Goal: Information Seeking & Learning: Learn about a topic

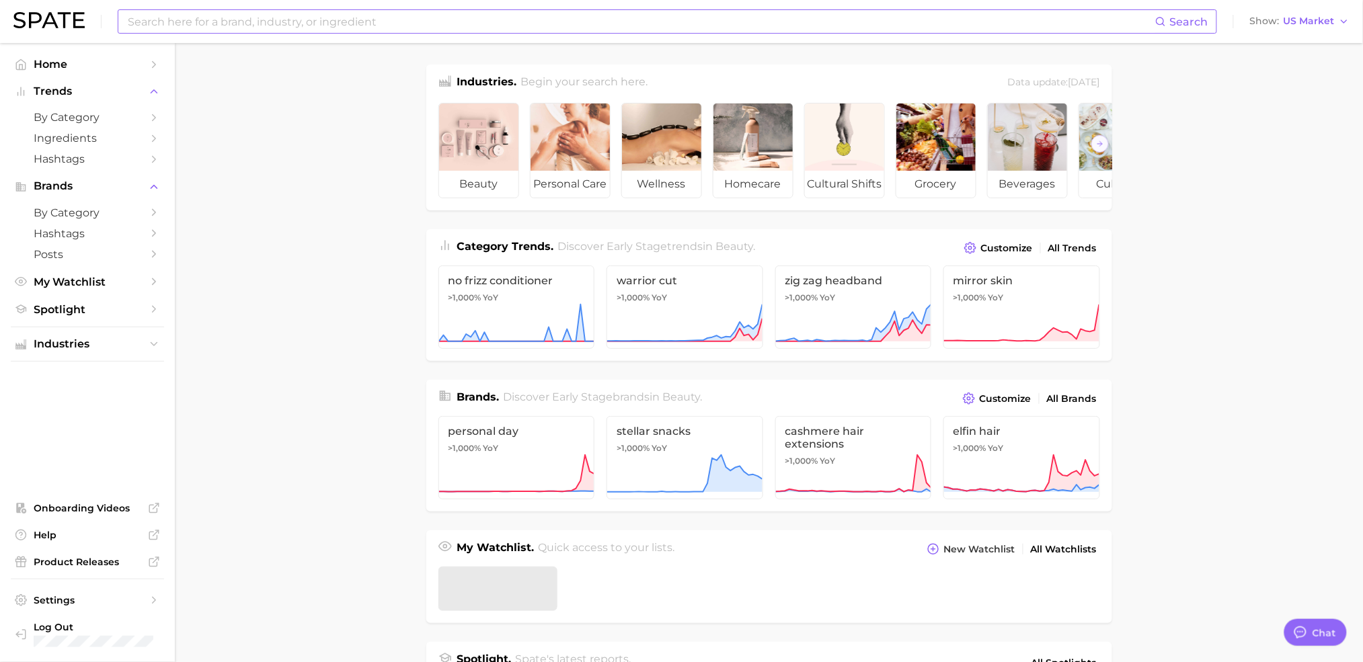
type textarea "x"
click at [228, 26] on input at bounding box center [640, 21] width 1029 height 23
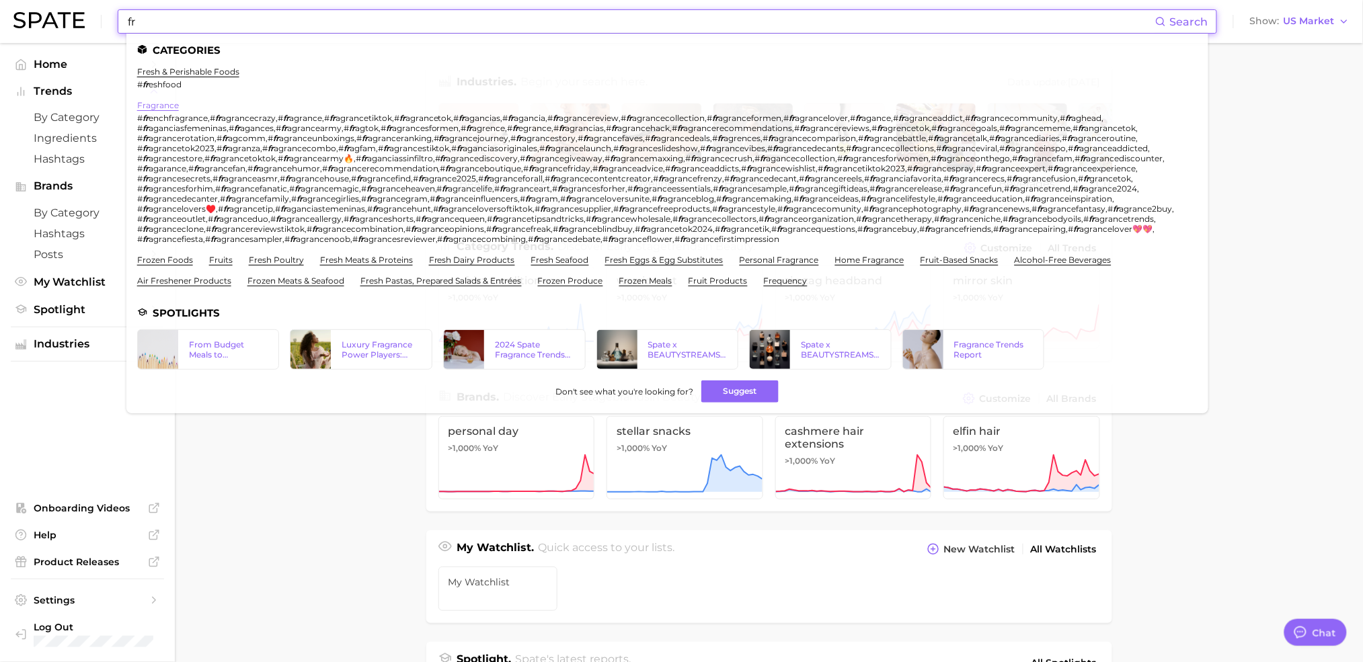
type input "fr"
click at [166, 106] on link "fragrance" at bounding box center [158, 105] width 42 height 10
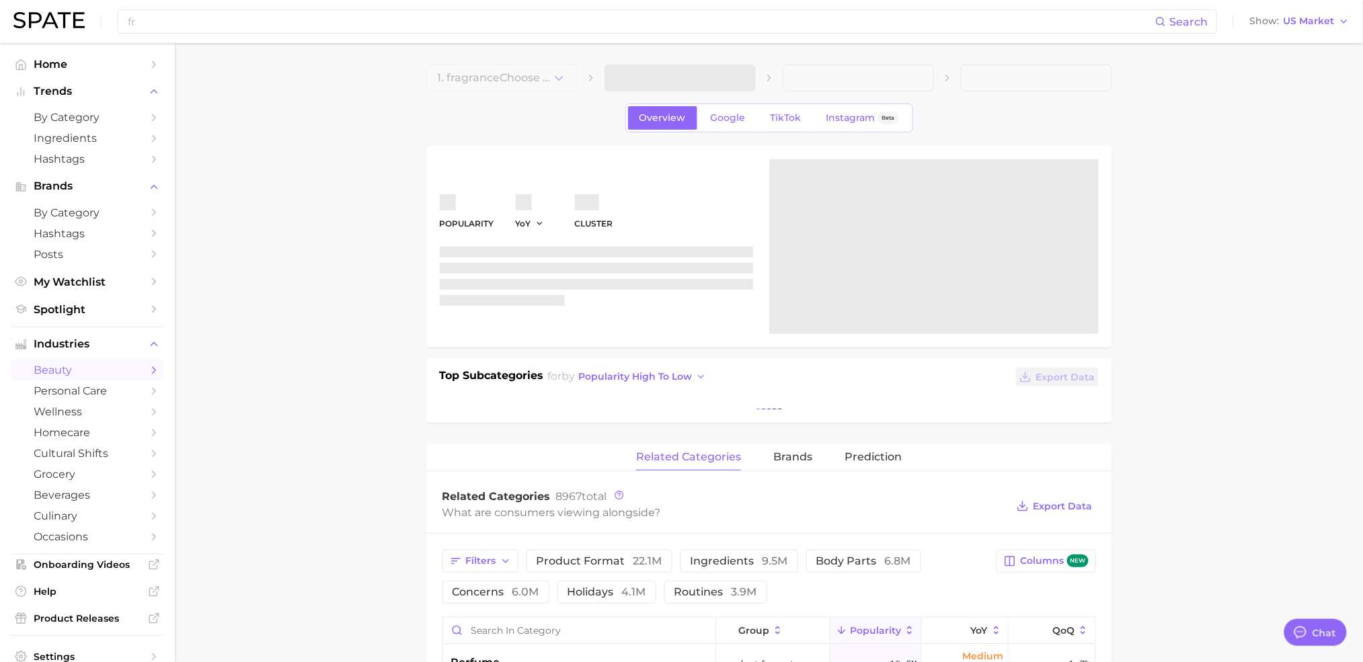
type textarea "x"
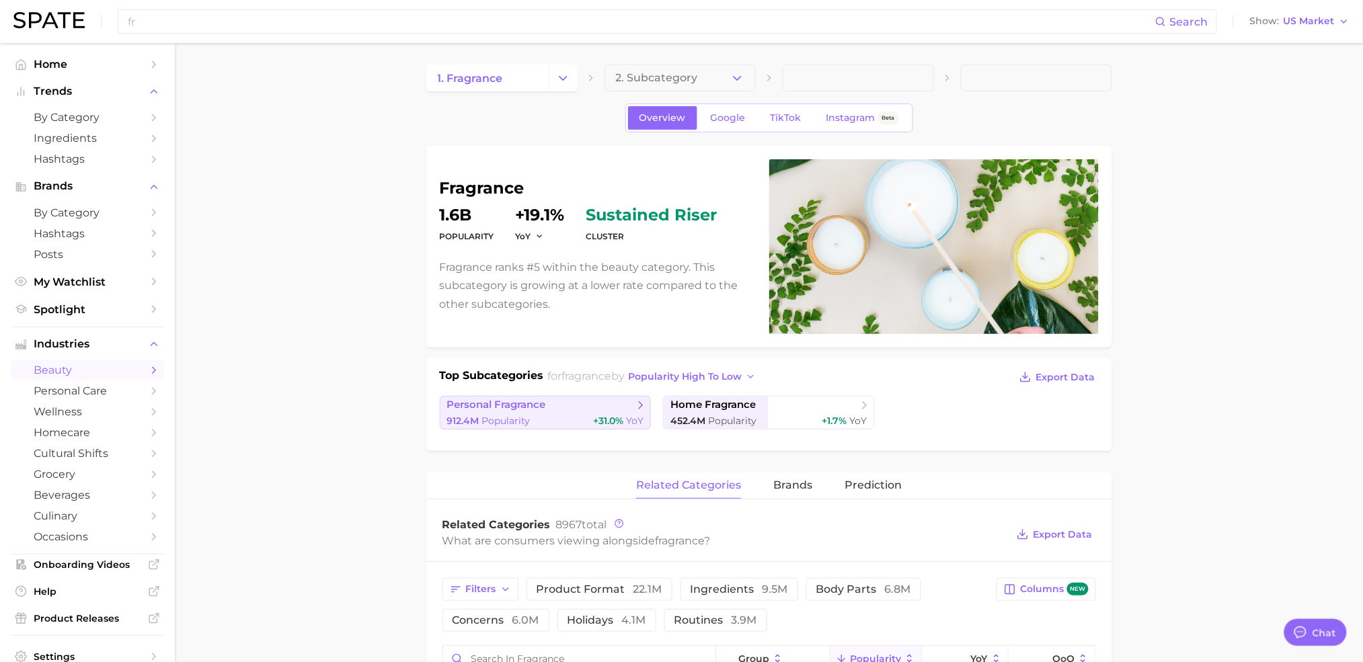
click at [514, 412] on link "personal fragrance 912.4m Popularity +31.0% YoY" at bounding box center [546, 413] width 212 height 34
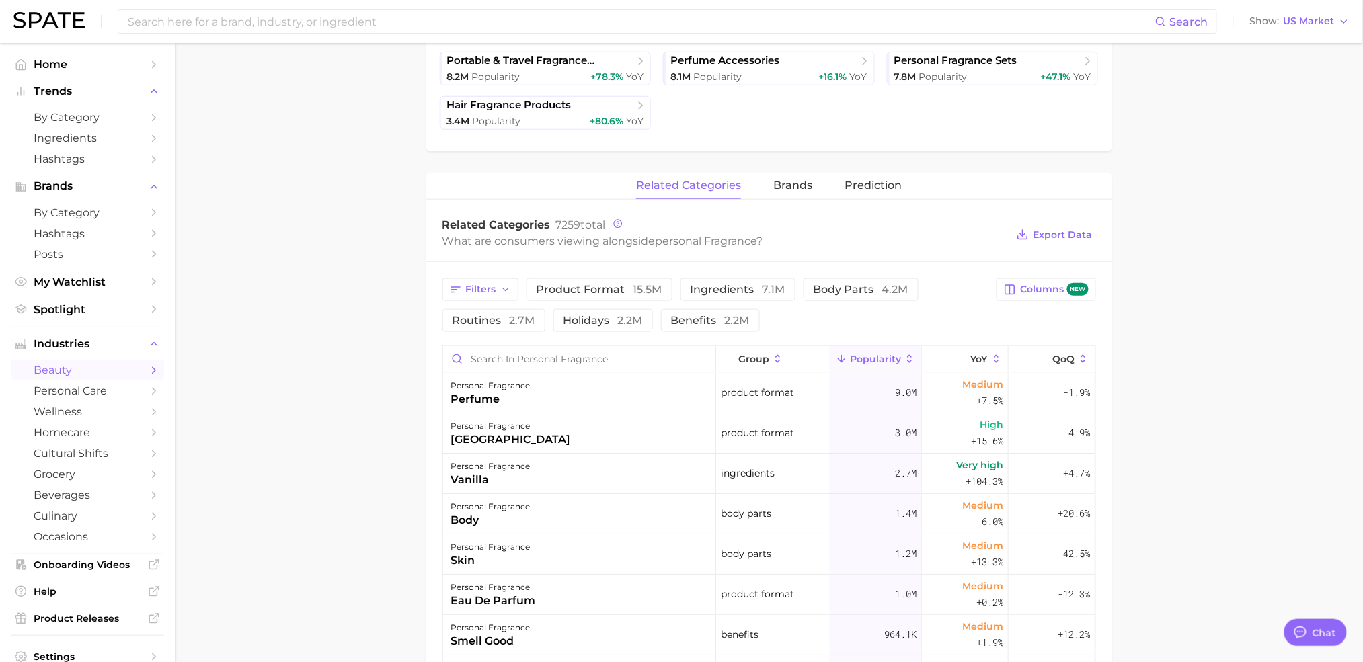
type textarea "x"
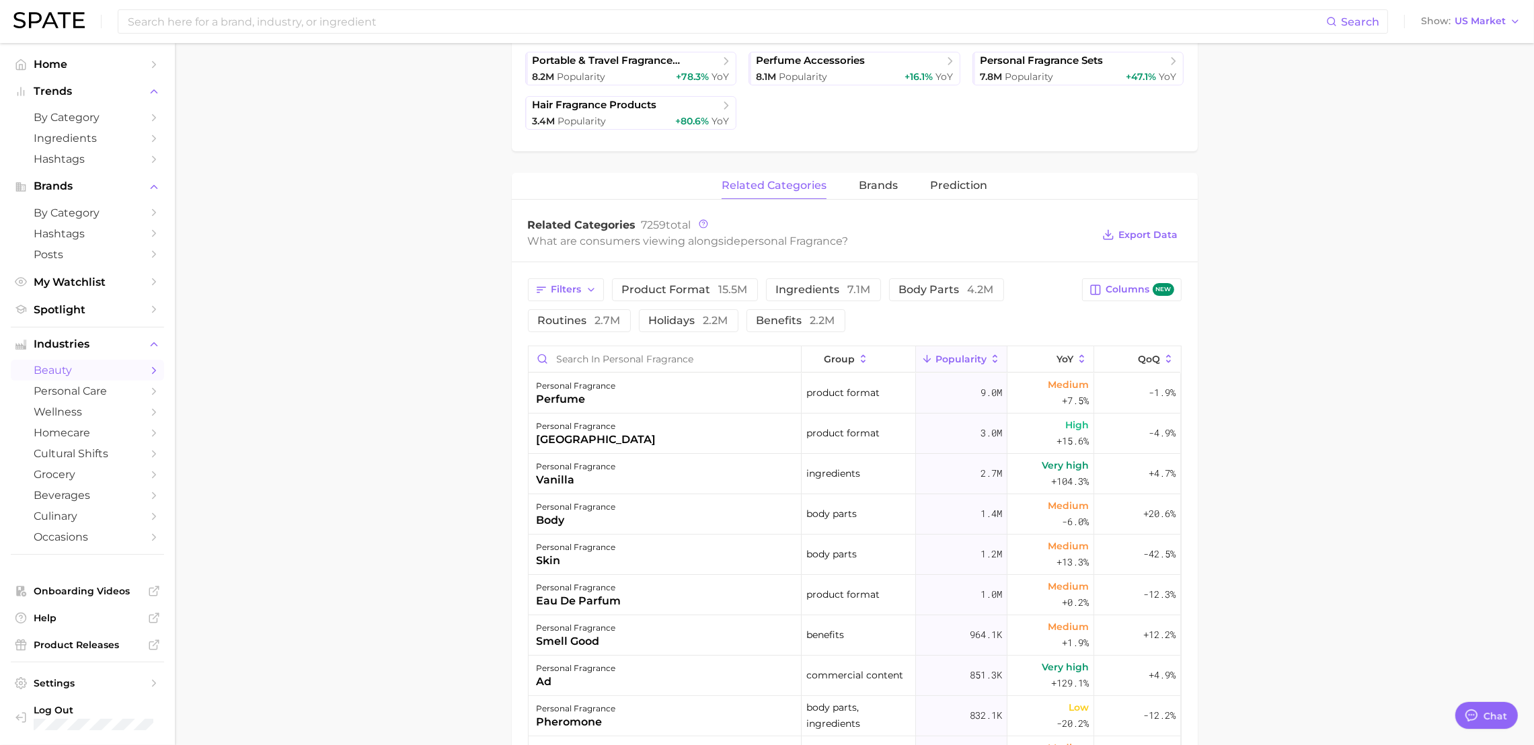
click at [388, 545] on main "1. fragrance 2. personal fragrance 3. Subcategory Overview Google TikTok Instag…" at bounding box center [854, 414] width 1359 height 1520
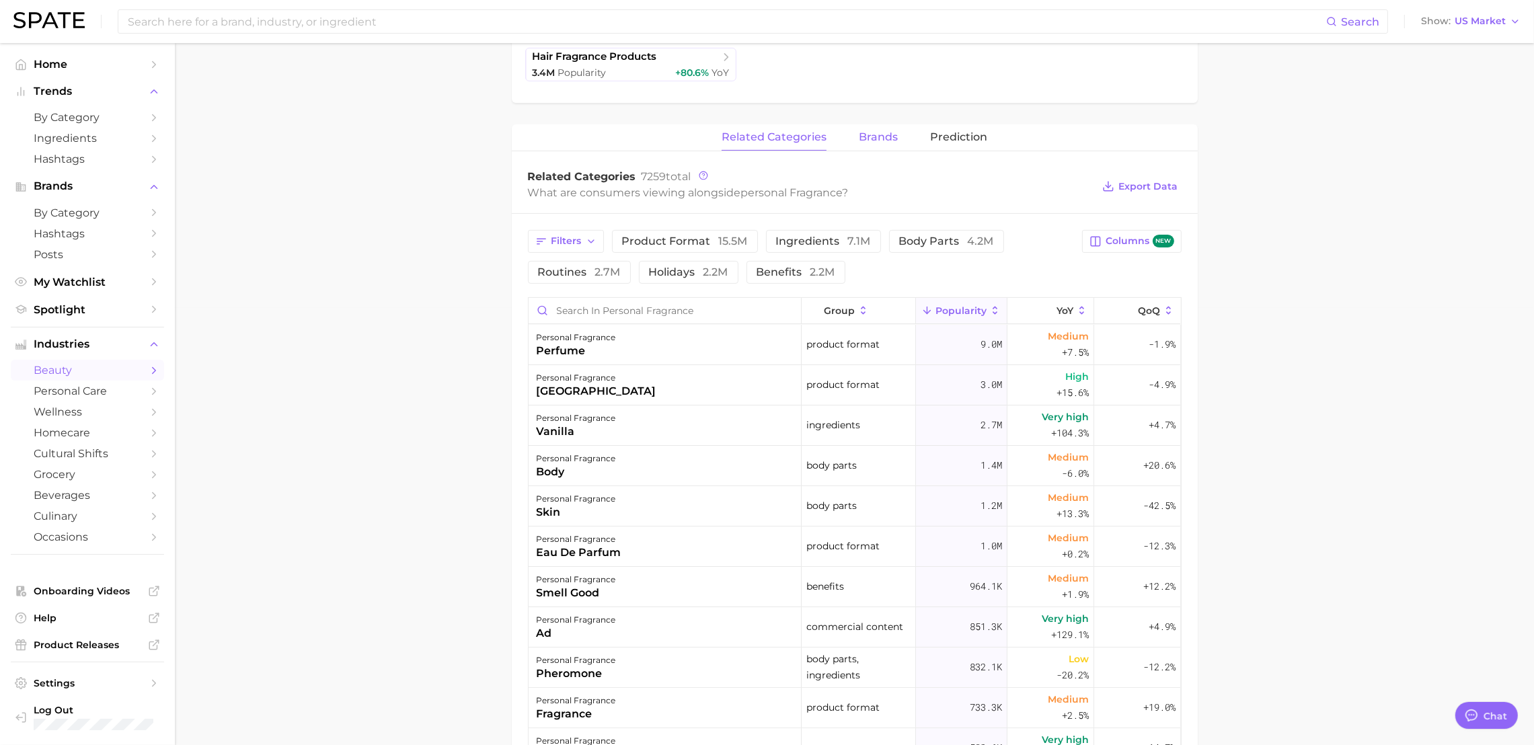
click at [879, 132] on span "brands" at bounding box center [878, 137] width 39 height 12
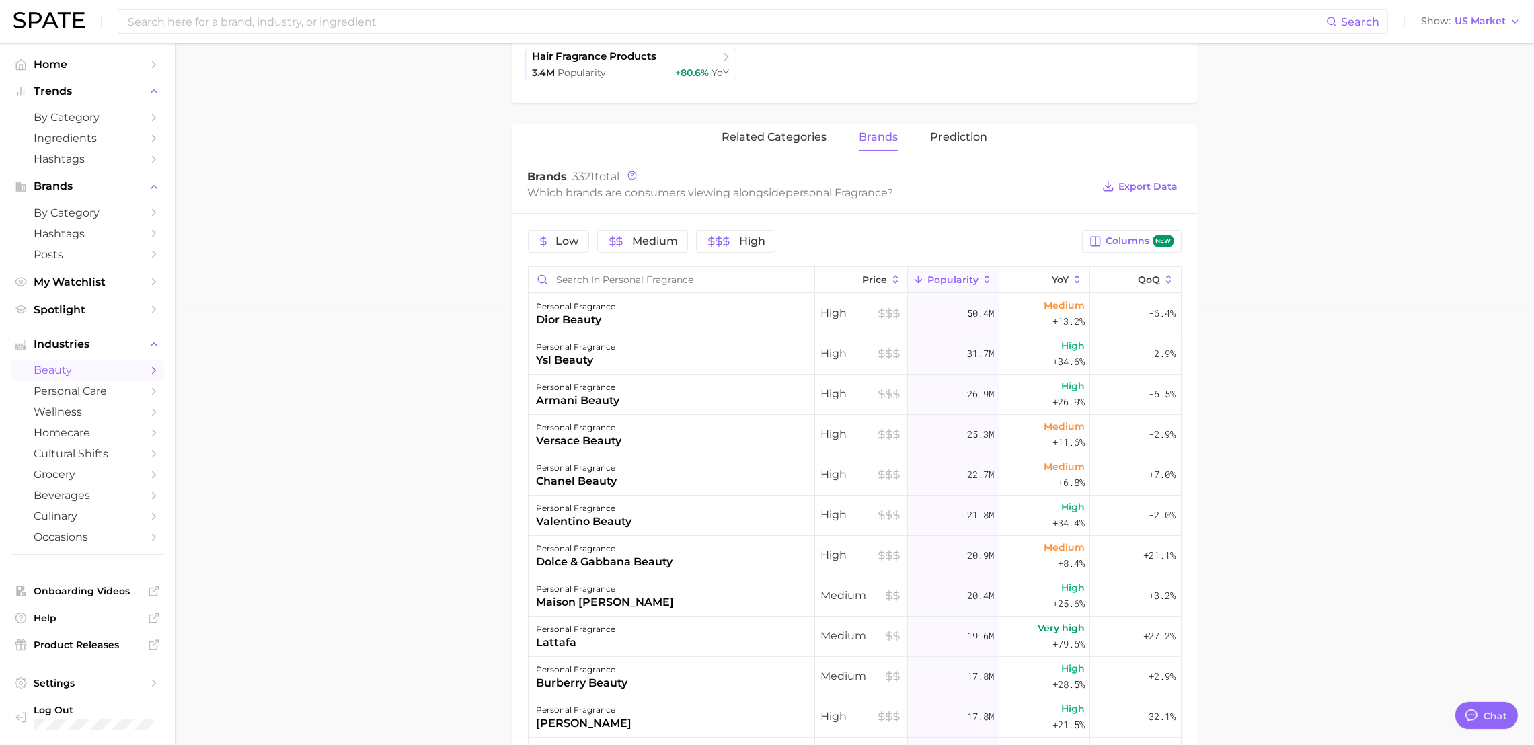
click at [369, 325] on main "1. fragrance 2. personal fragrance 3. Subcategory Overview Google TikTok Instag…" at bounding box center [854, 350] width 1359 height 1489
click at [1333, 304] on main "1. fragrance 2. personal fragrance 3. Subcategory Overview Google TikTok Instag…" at bounding box center [854, 350] width 1359 height 1489
click at [949, 134] on span "Prediction" at bounding box center [958, 137] width 57 height 12
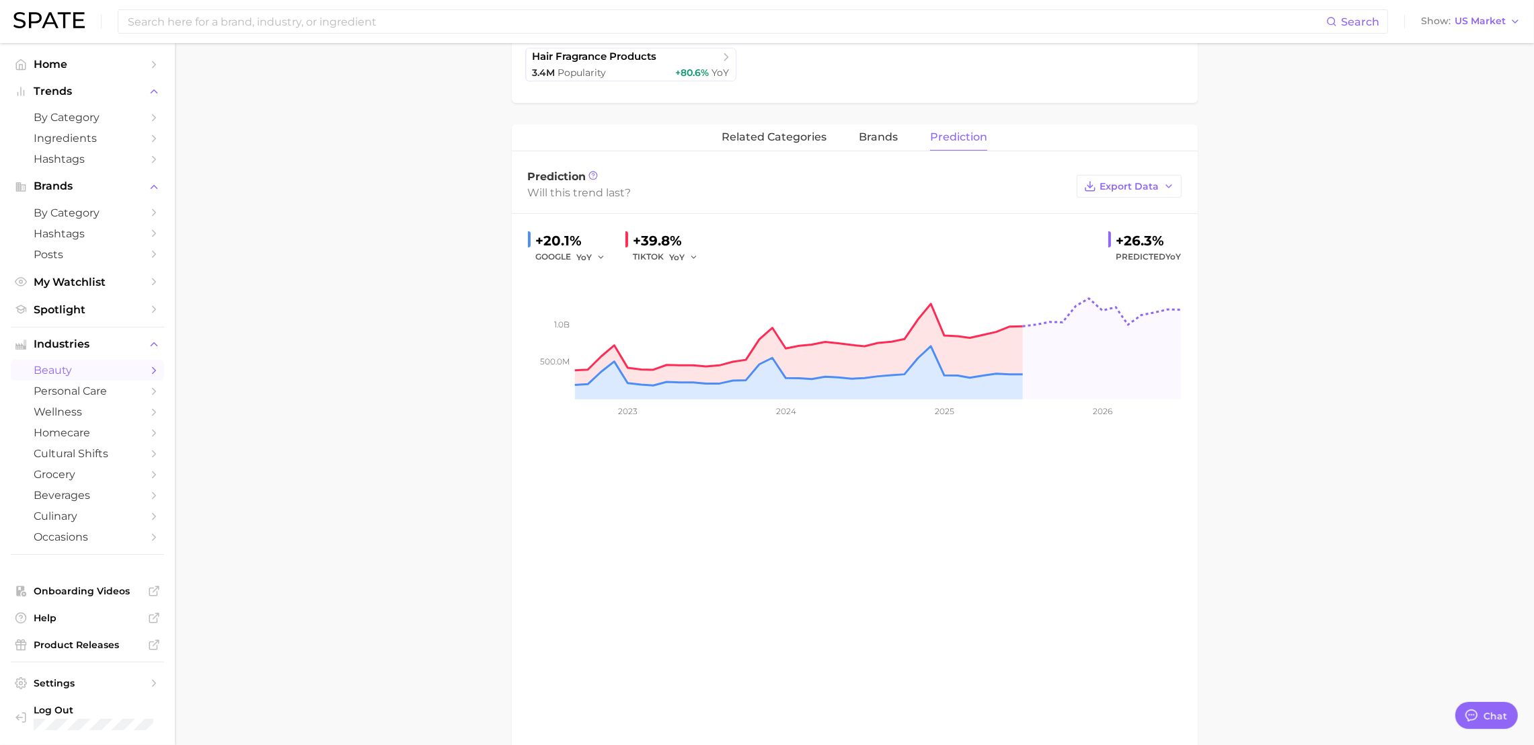
scroll to position [0, 0]
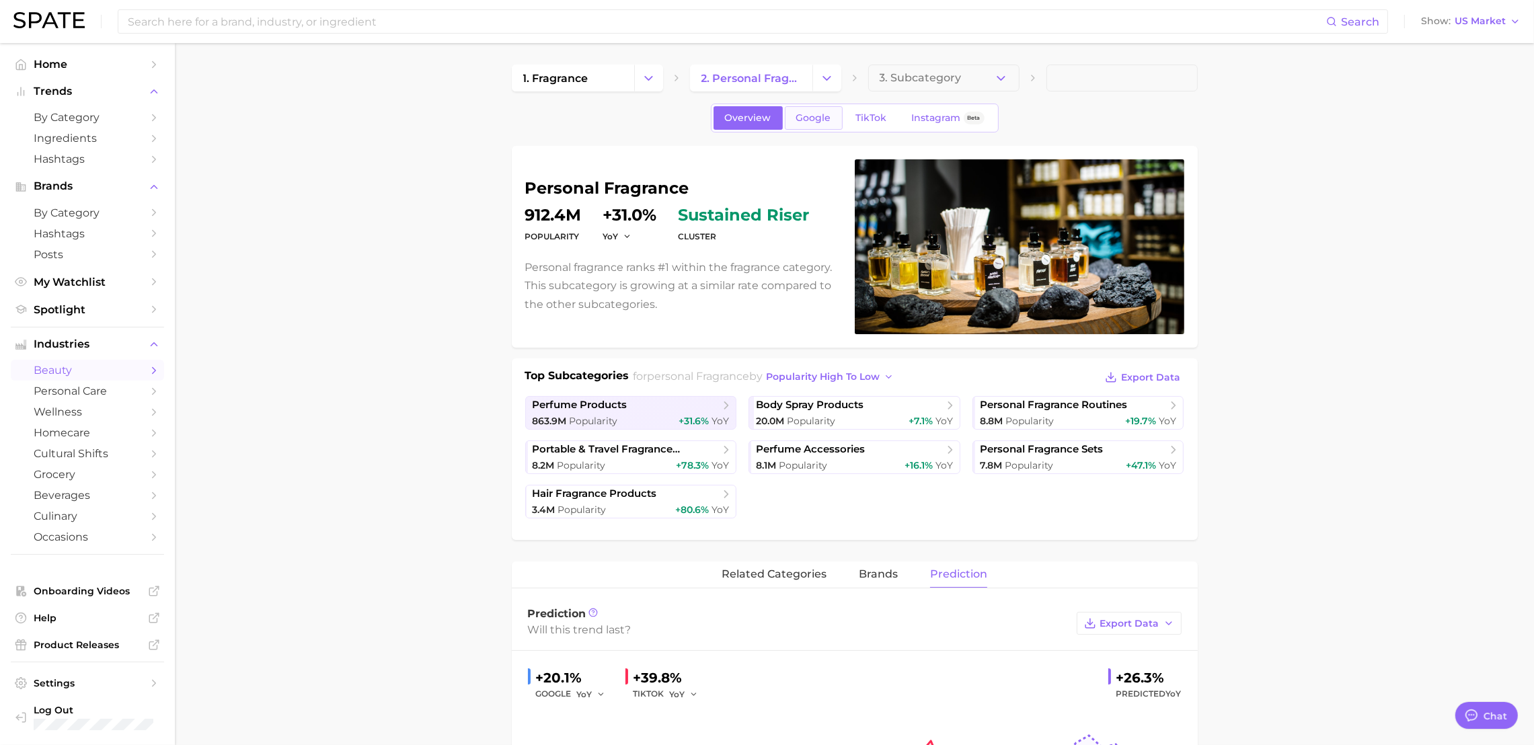
click at [797, 115] on span "Google" at bounding box center [813, 117] width 35 height 11
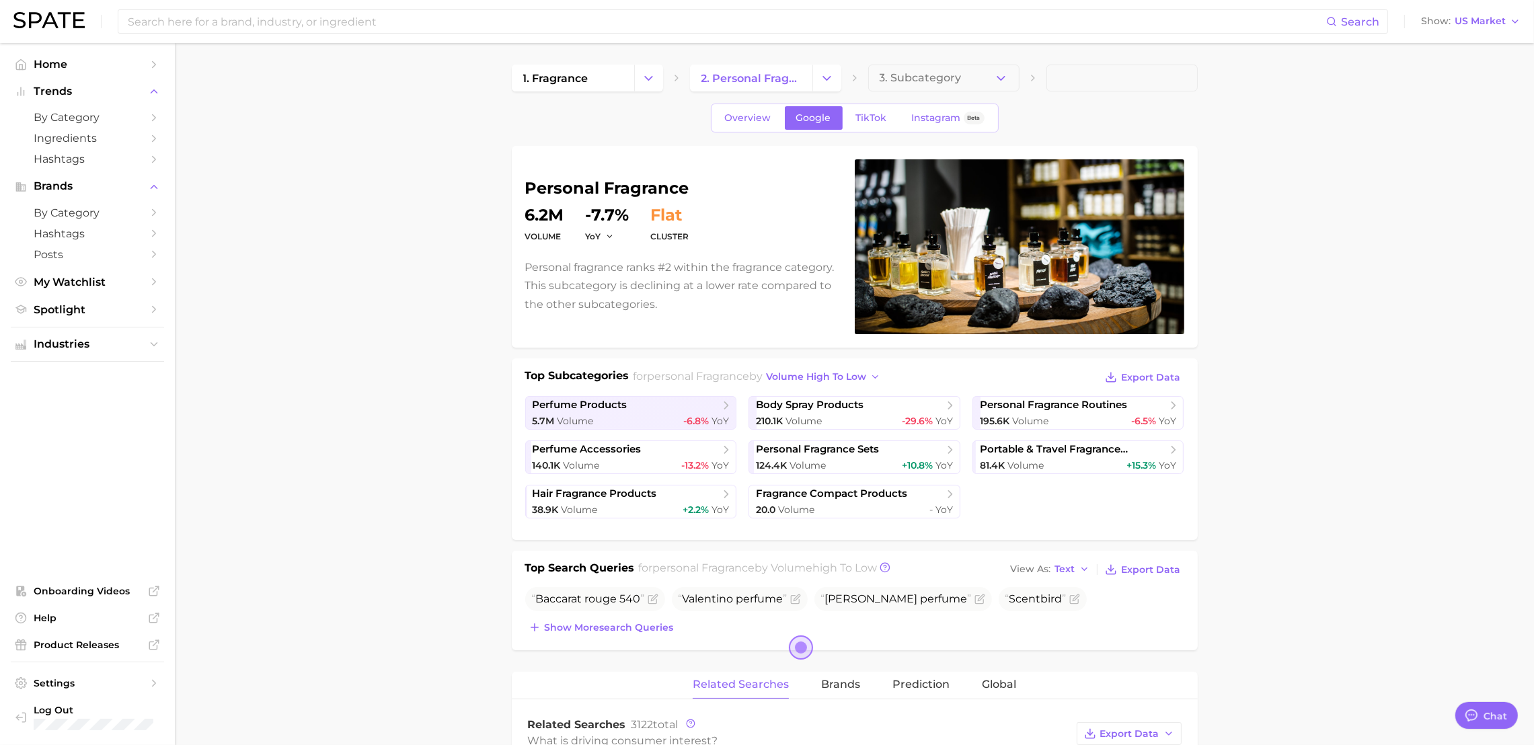
drag, startPoint x: 212, startPoint y: 612, endPoint x: 378, endPoint y: 548, distance: 177.3
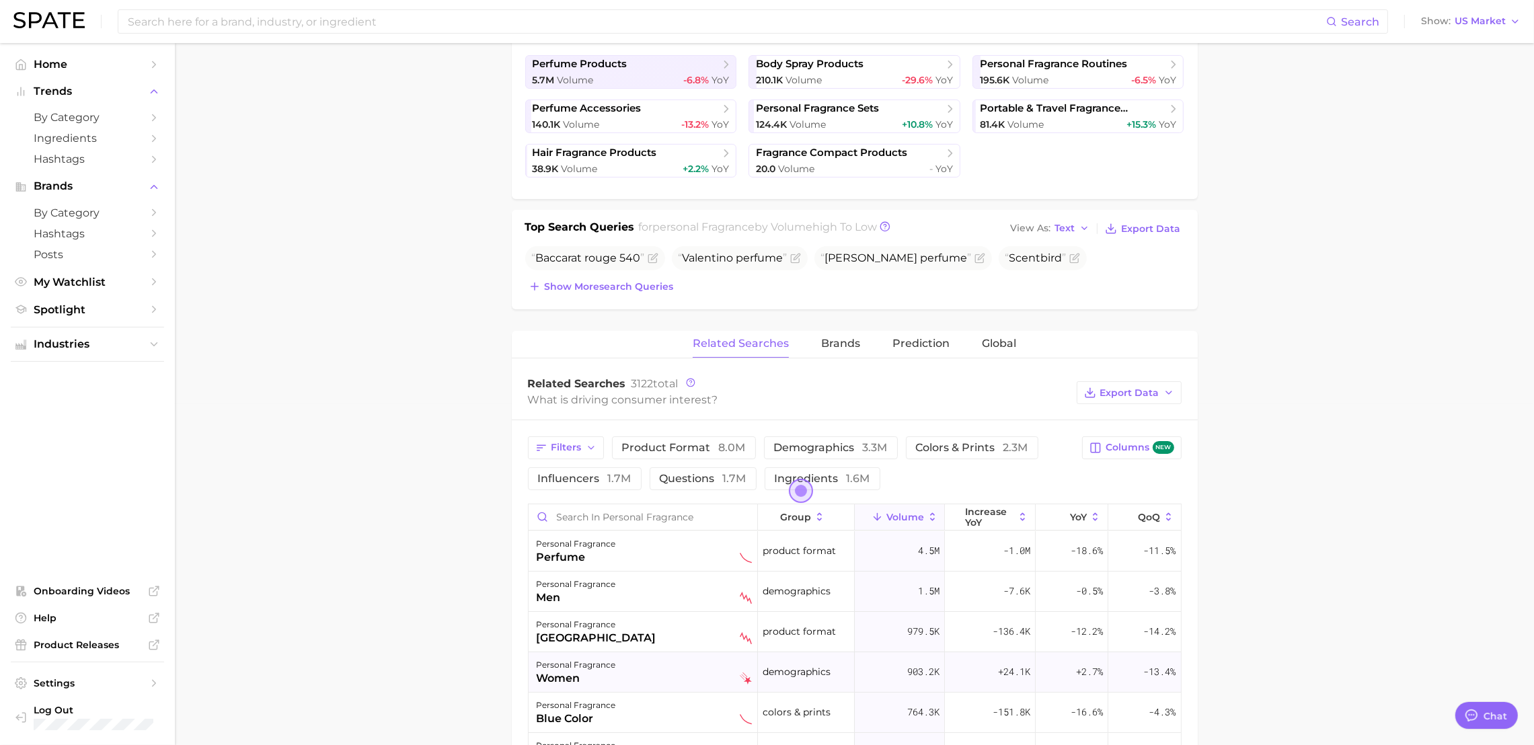
scroll to position [437, 0]
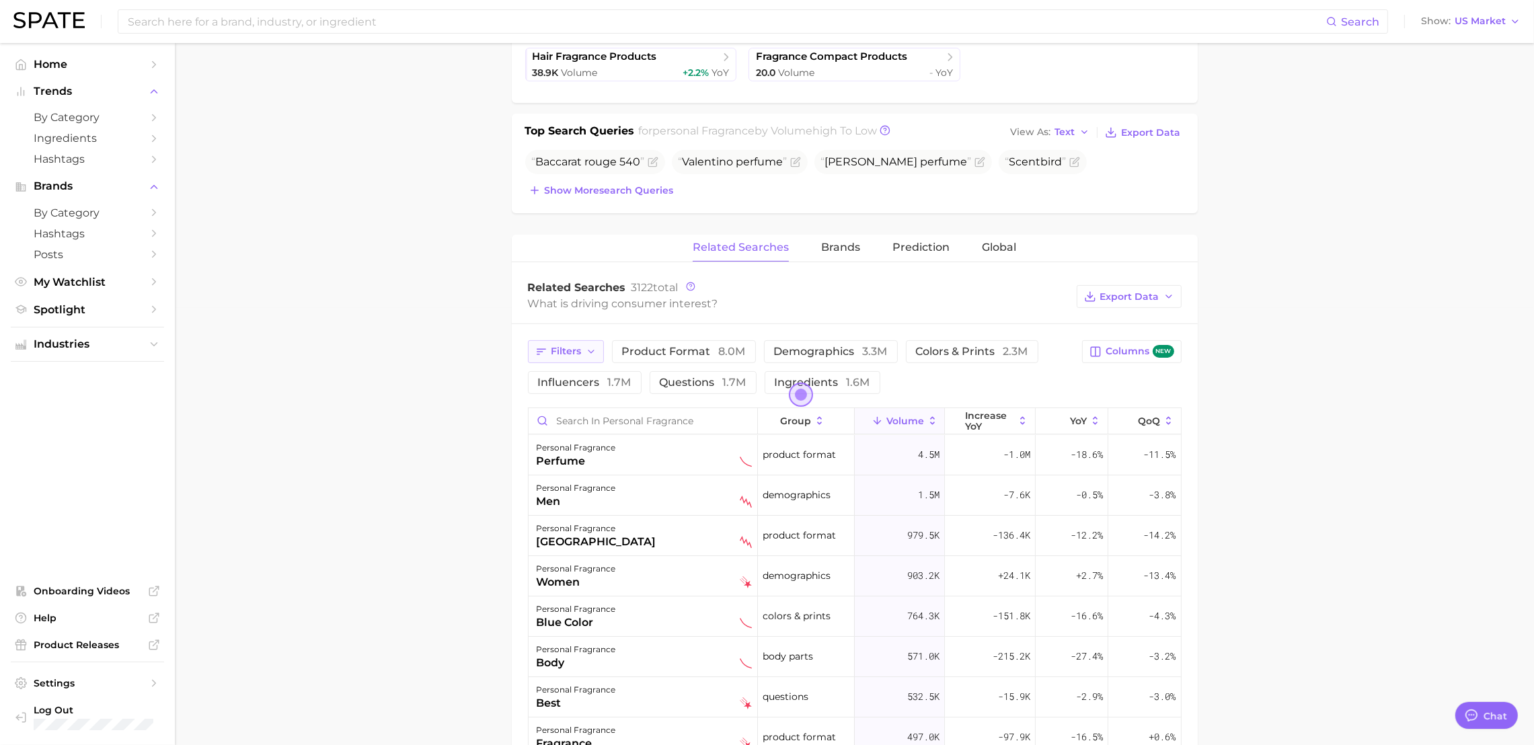
click at [568, 353] on span "Filters" at bounding box center [566, 351] width 30 height 11
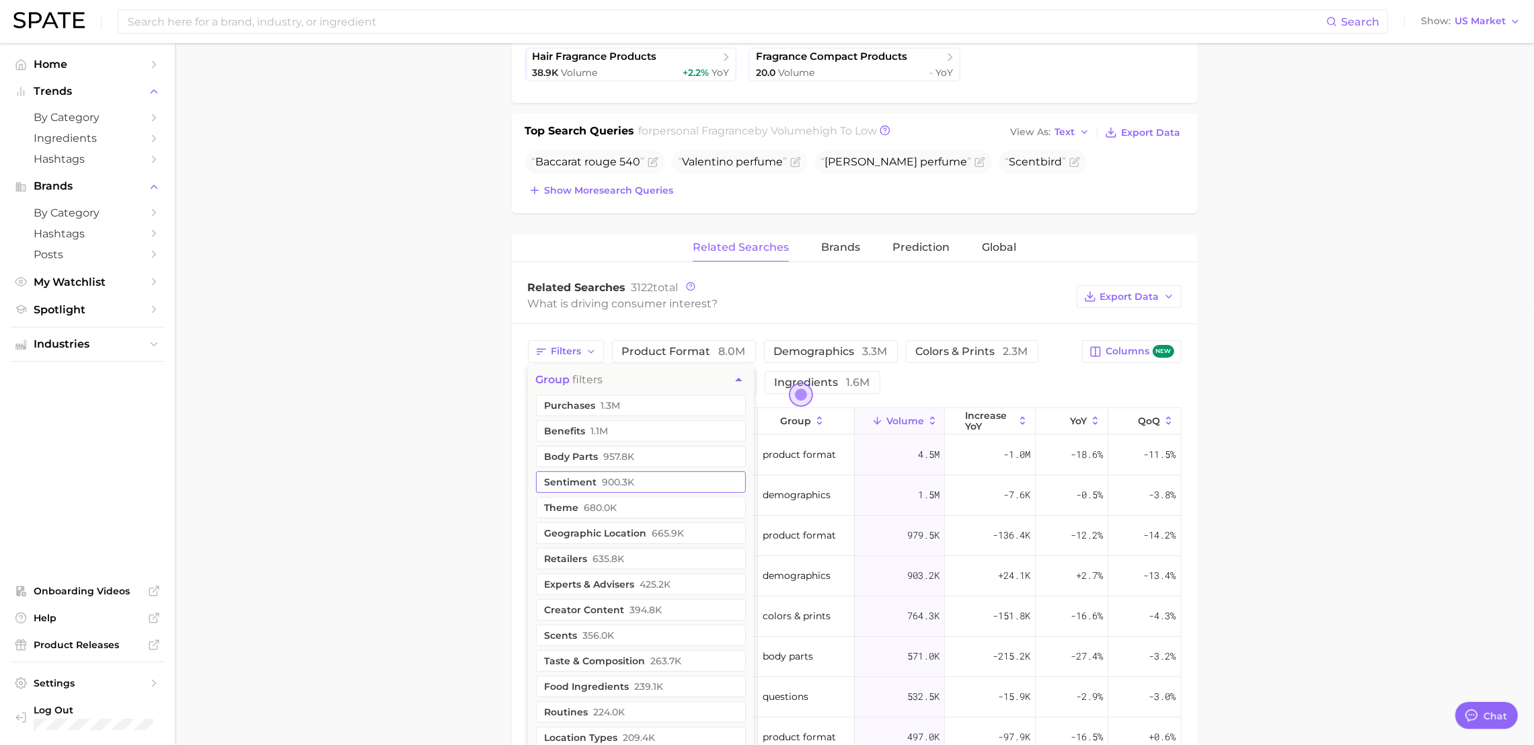
scroll to position [929, 0]
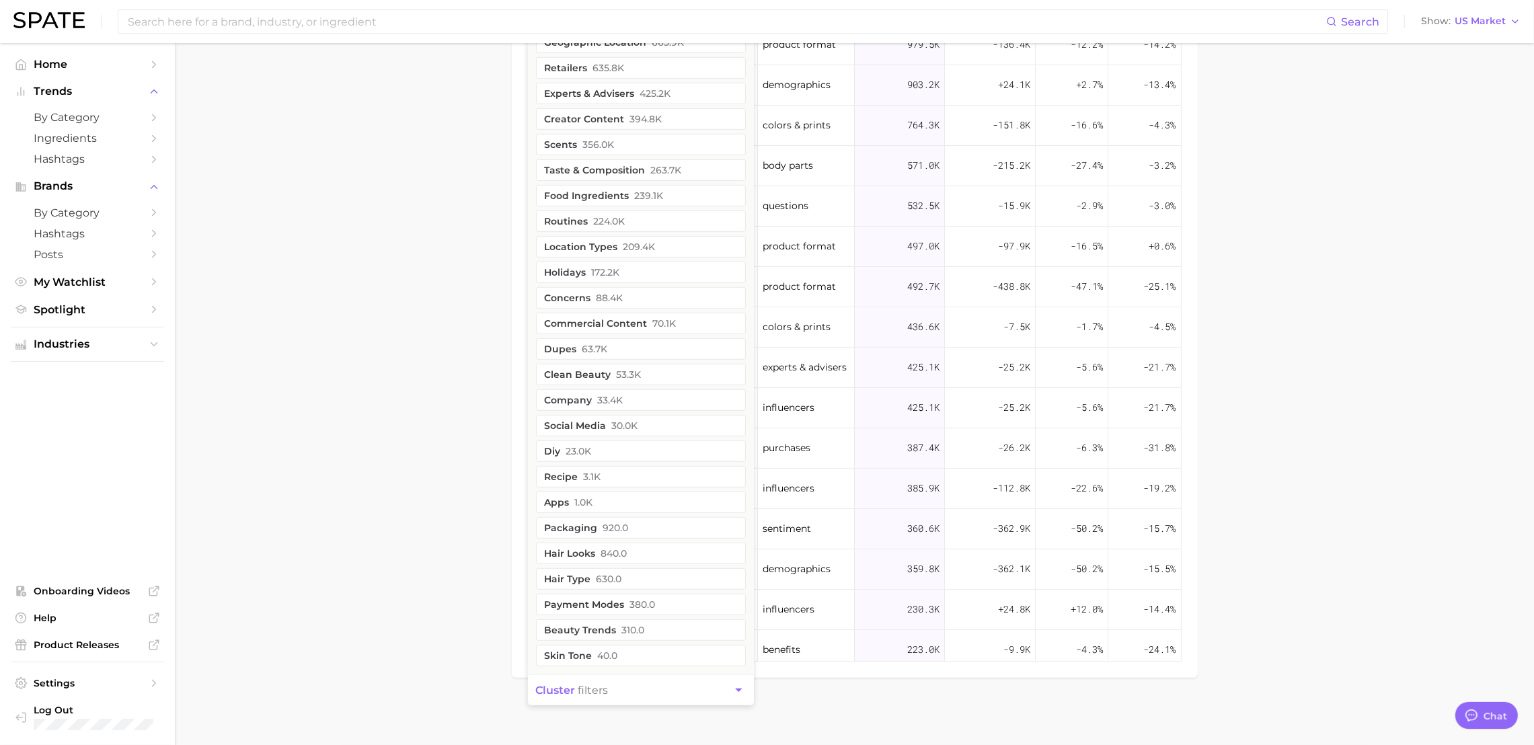
click at [671, 662] on button "cluster filters" at bounding box center [641, 690] width 226 height 30
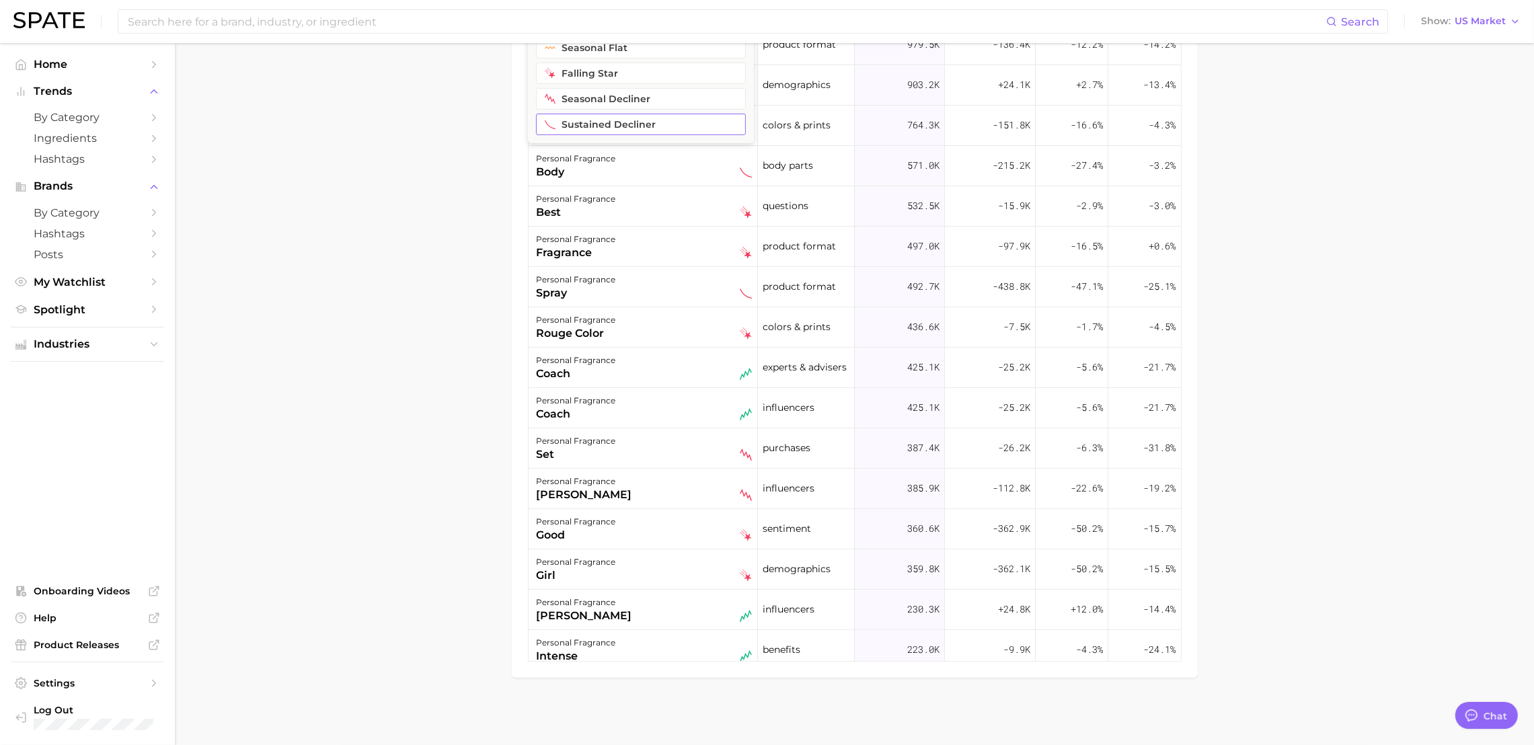
scroll to position [491, 0]
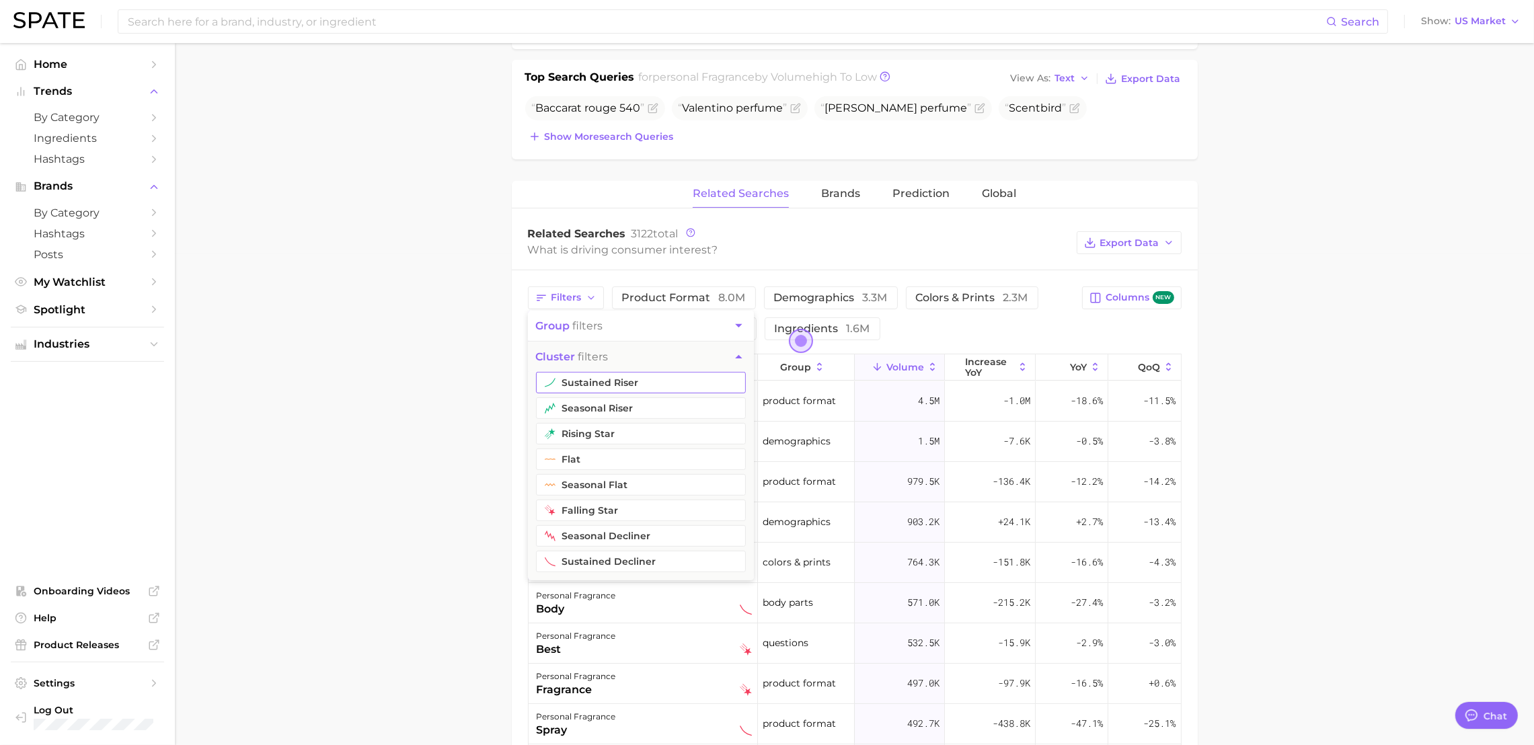
click at [621, 379] on button "sustained riser" at bounding box center [641, 383] width 210 height 22
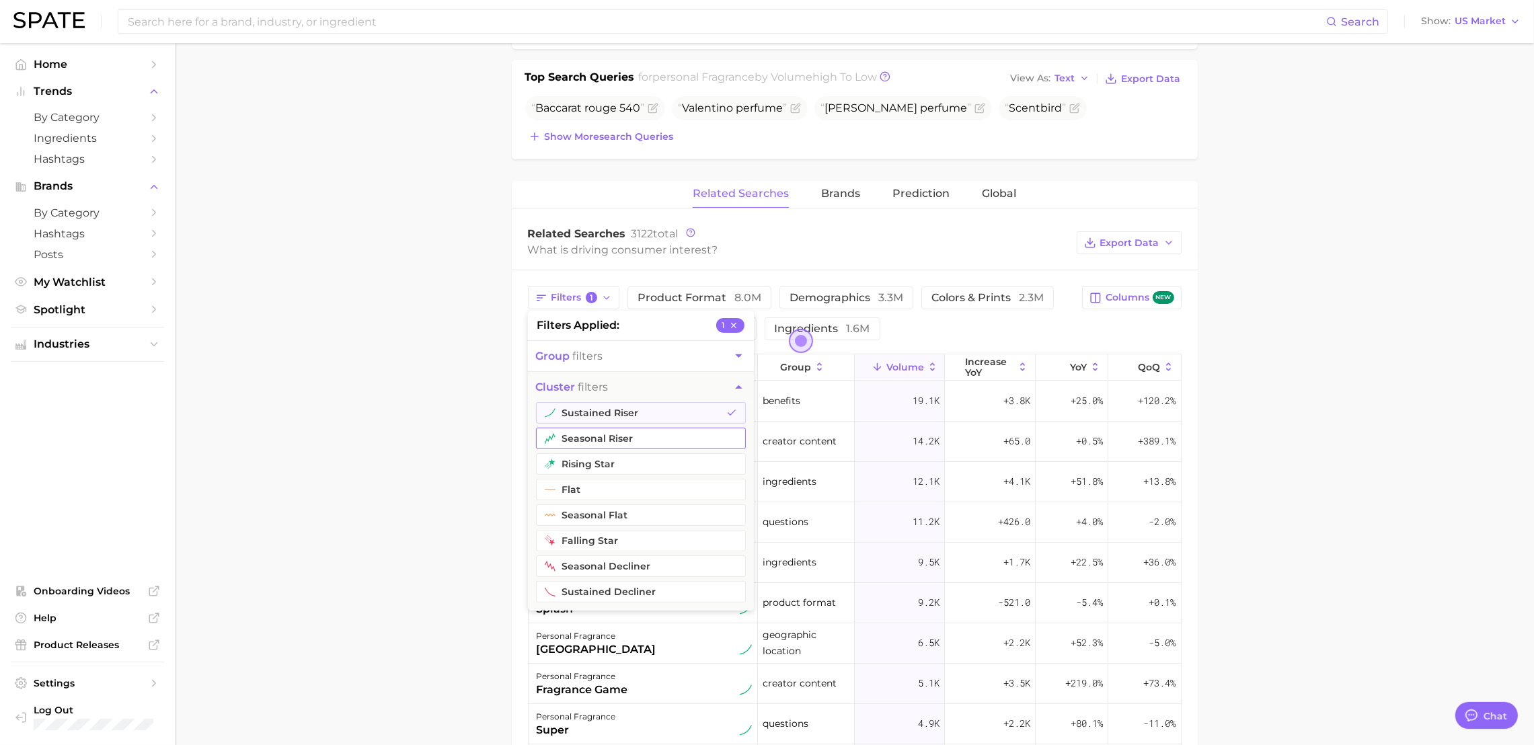
click at [627, 438] on button "seasonal riser" at bounding box center [641, 439] width 210 height 22
click at [628, 469] on button "rising star" at bounding box center [641, 464] width 210 height 22
click at [341, 453] on main "1. fragrance 2. personal fragrance 3. Subcategory Overview Google TikTok Instag…" at bounding box center [854, 367] width 1359 height 1630
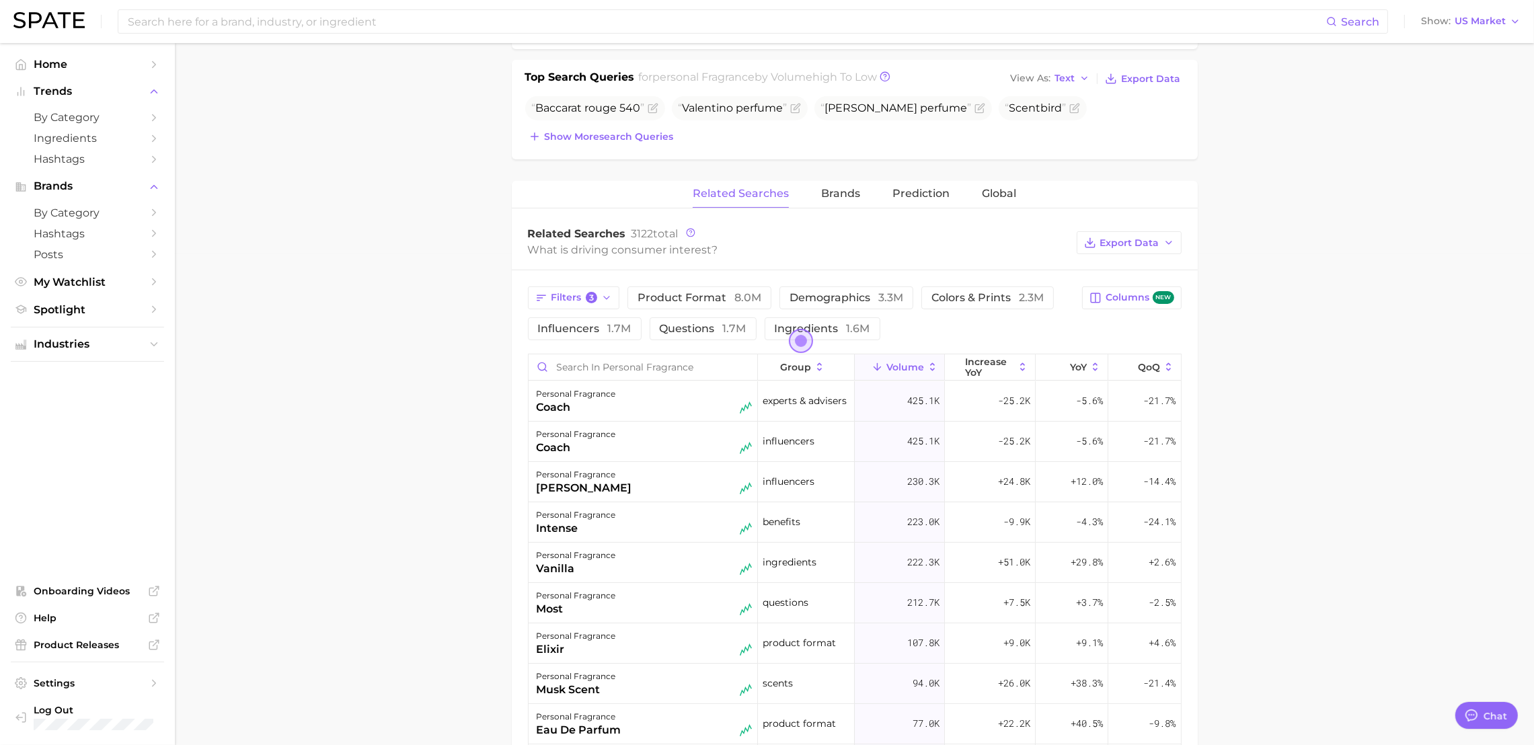
click at [1376, 368] on main "1. fragrance 2. personal fragrance 3. Subcategory Overview Google TikTok Instag…" at bounding box center [854, 367] width 1359 height 1630
drag, startPoint x: 379, startPoint y: 563, endPoint x: 506, endPoint y: 649, distance: 153.7
click at [382, 563] on main "1. fragrance 2. personal fragrance 3. Subcategory Overview Google TikTok Instag…" at bounding box center [854, 367] width 1359 height 1630
click at [546, 654] on div "elixir" at bounding box center [576, 649] width 79 height 16
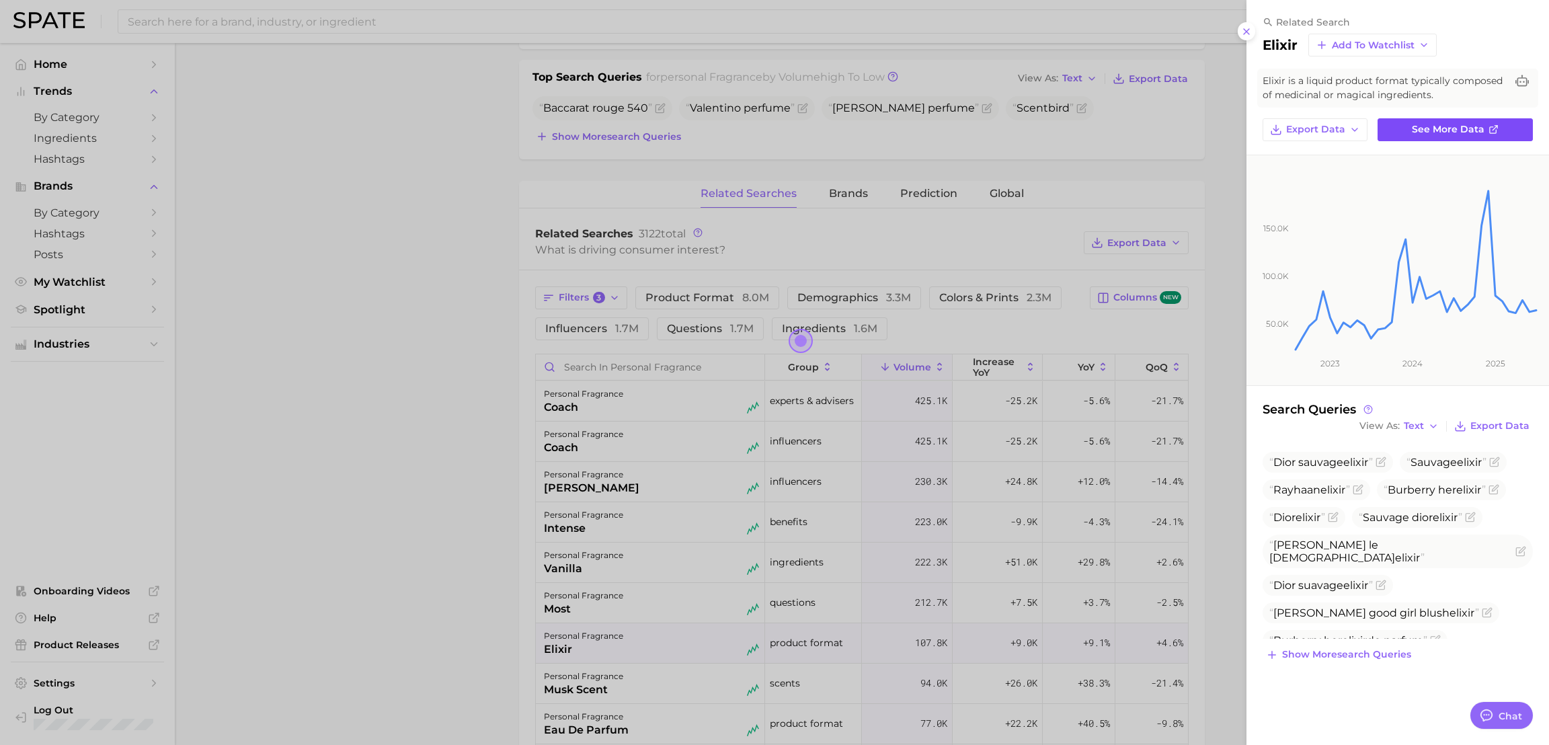
click at [1376, 124] on span "See more data" at bounding box center [1448, 129] width 73 height 11
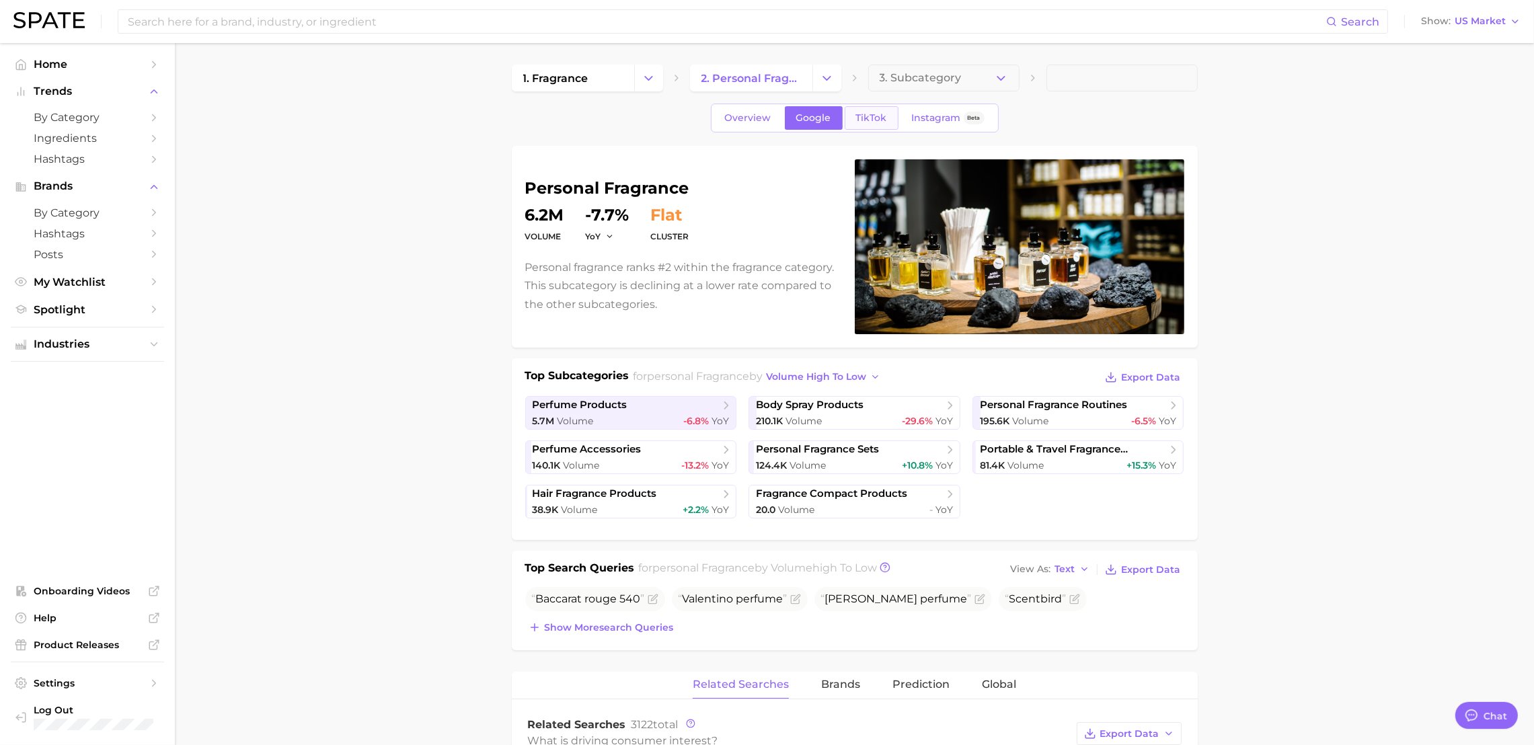
click at [861, 117] on span "TikTok" at bounding box center [871, 117] width 31 height 11
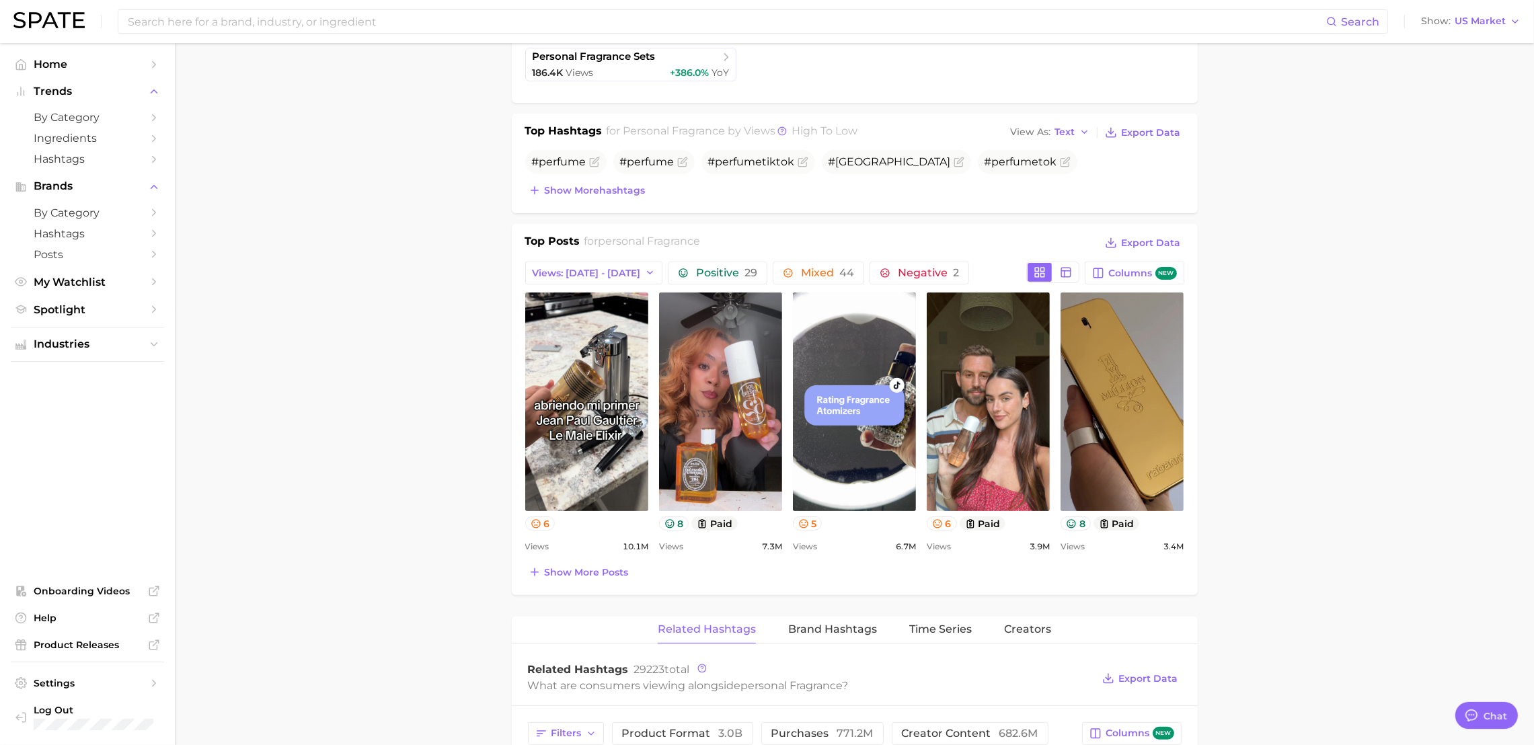
scroll to position [873, 0]
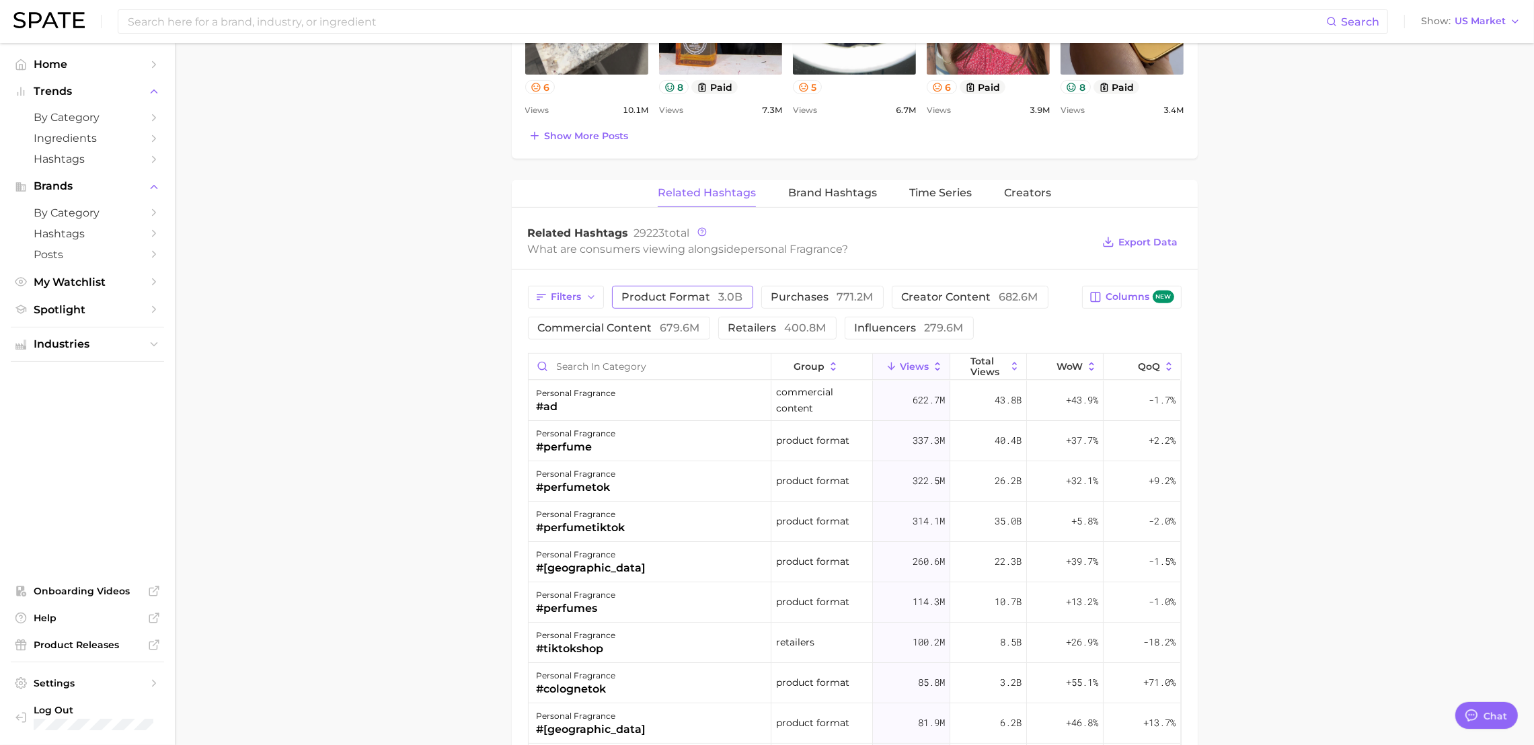
click at [641, 286] on button "product format 3.0b" at bounding box center [682, 297] width 141 height 23
click at [663, 299] on span "product format 3.0b" at bounding box center [682, 297] width 121 height 11
click at [708, 292] on span "product format 3.0b" at bounding box center [682, 297] width 121 height 11
click at [366, 334] on main "1. fragrance 2. personal fragrance 3. Subcategory Overview Google TikTok Instag…" at bounding box center [854, 176] width 1359 height 2012
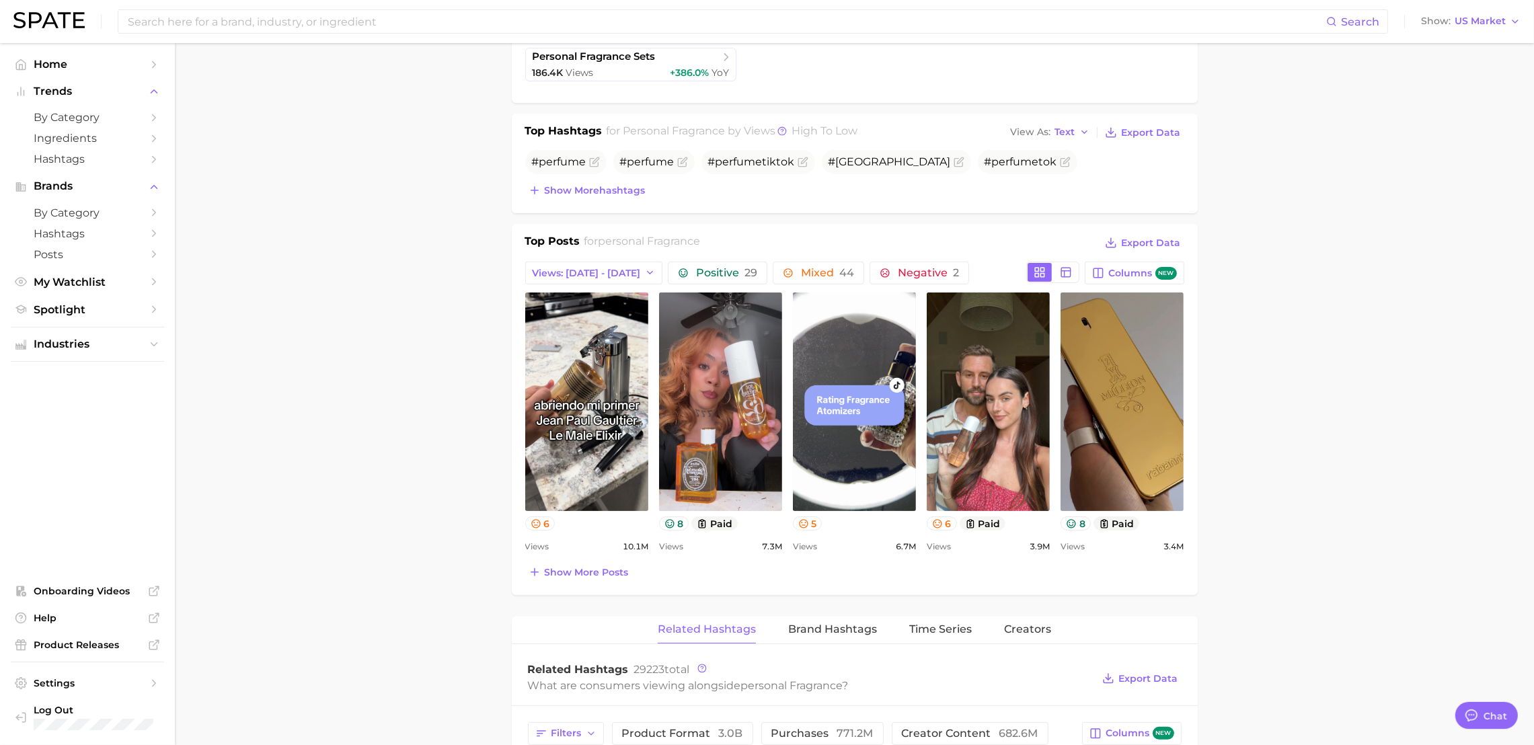
scroll to position [0, 0]
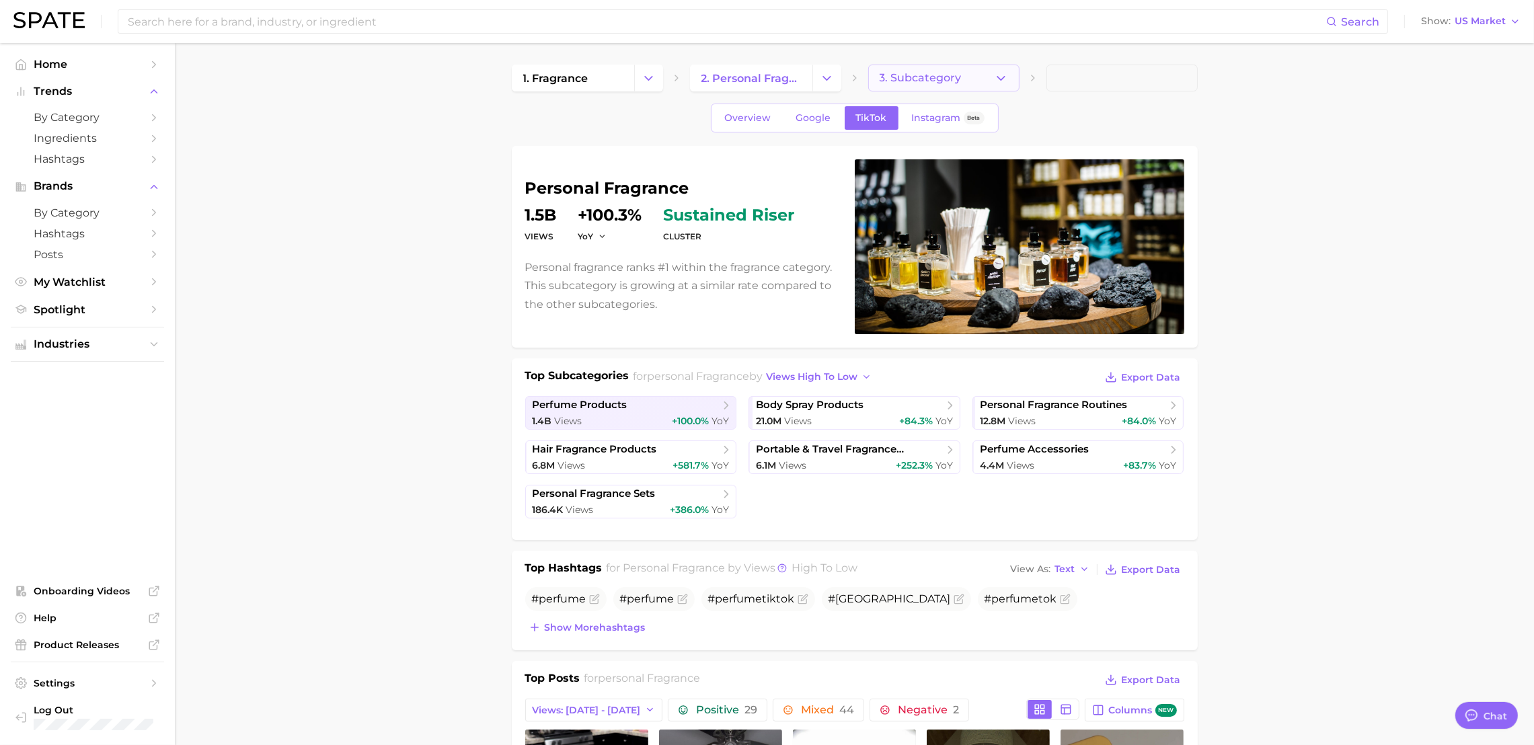
click at [1015, 81] on button "3. Subcategory" at bounding box center [943, 78] width 151 height 27
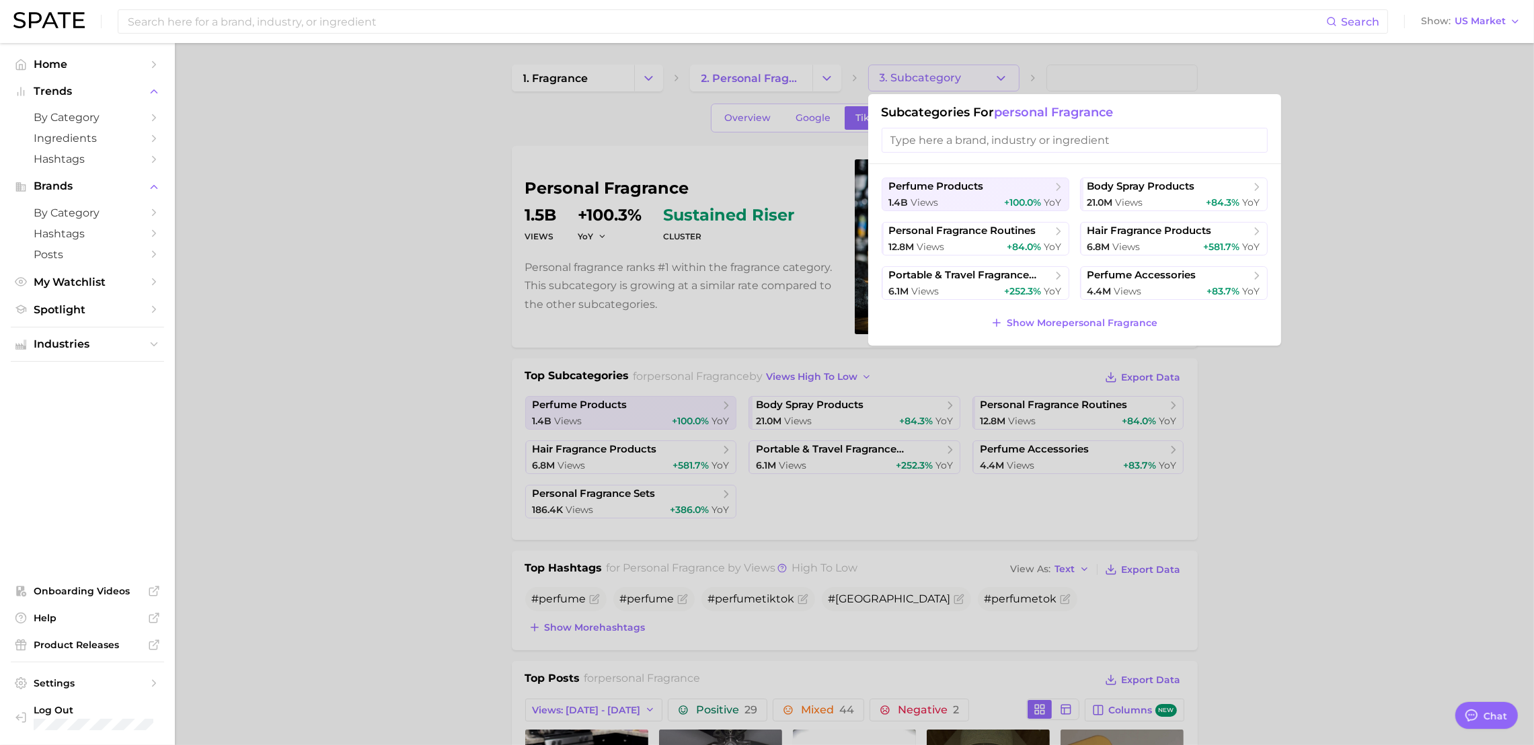
click at [313, 296] on div at bounding box center [767, 372] width 1534 height 745
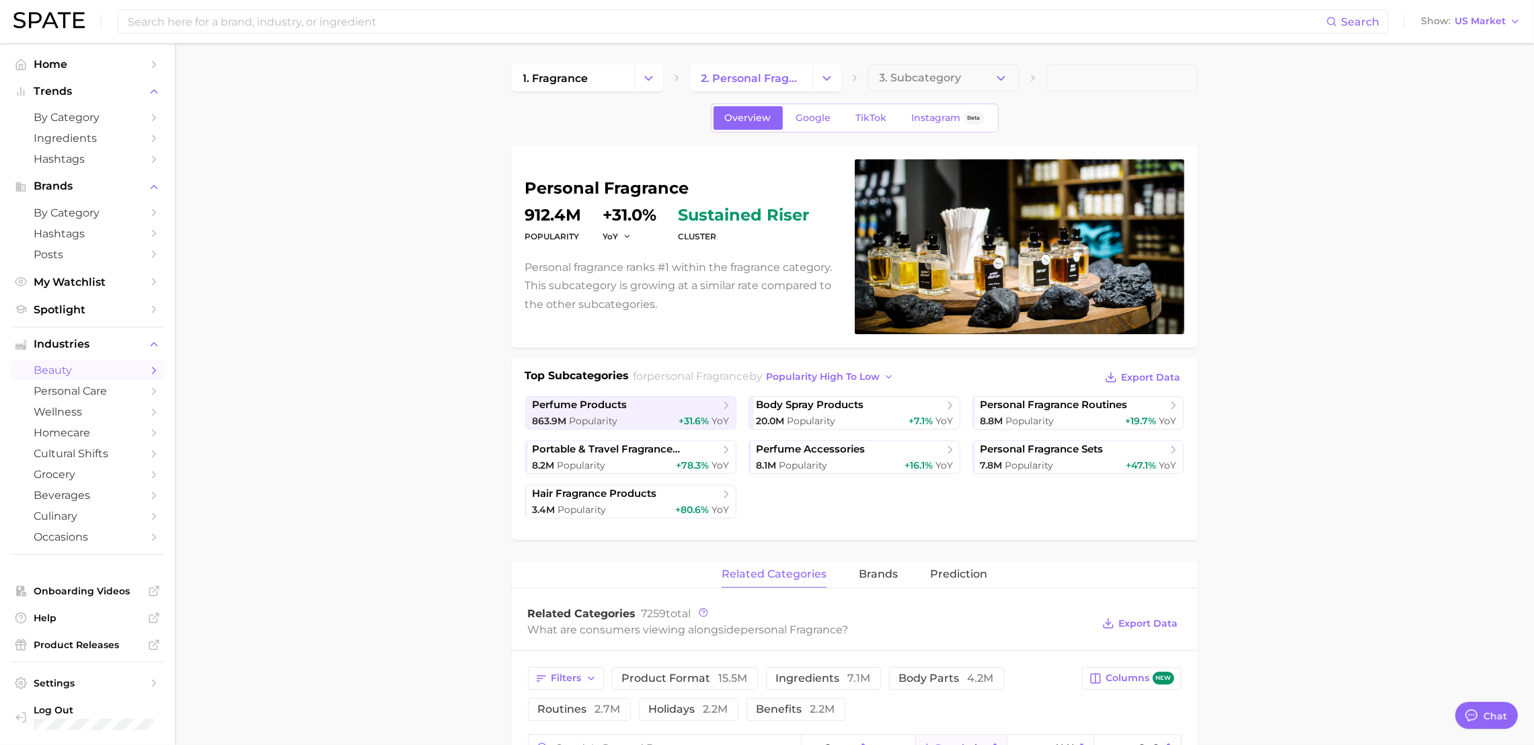
type input "fr"
click at [820, 128] on link "Google" at bounding box center [814, 118] width 58 height 24
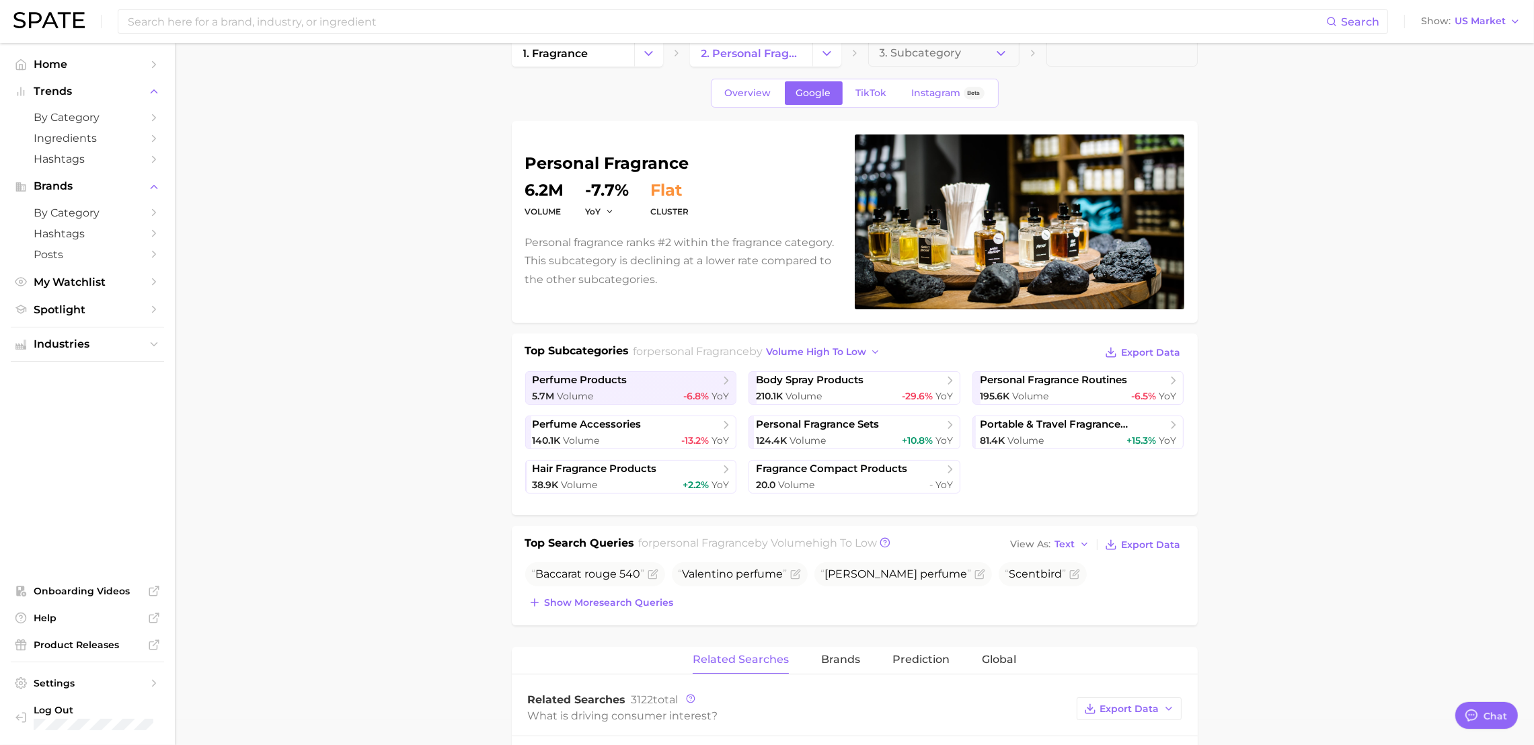
scroll to position [437, 0]
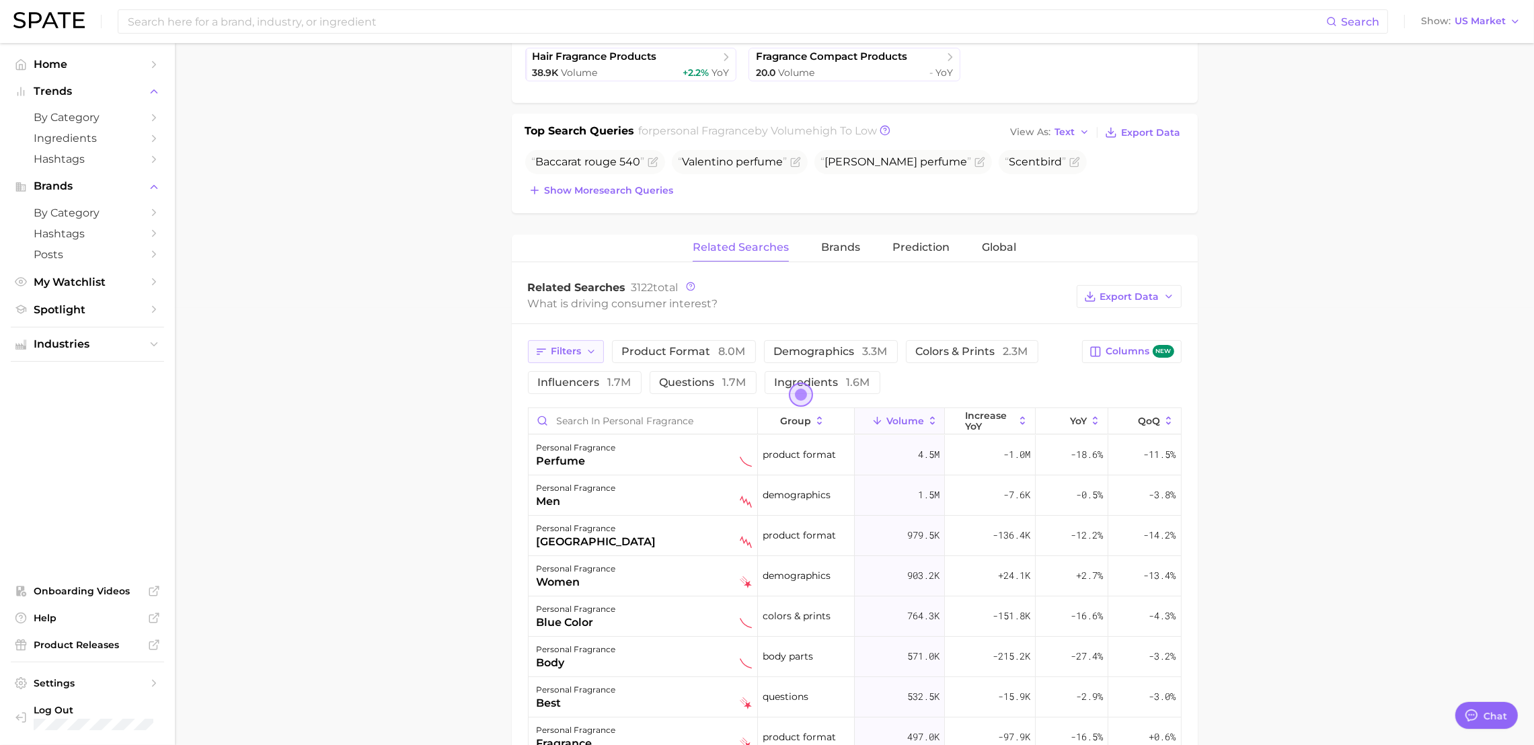
click at [592, 354] on icon "button" at bounding box center [591, 351] width 11 height 11
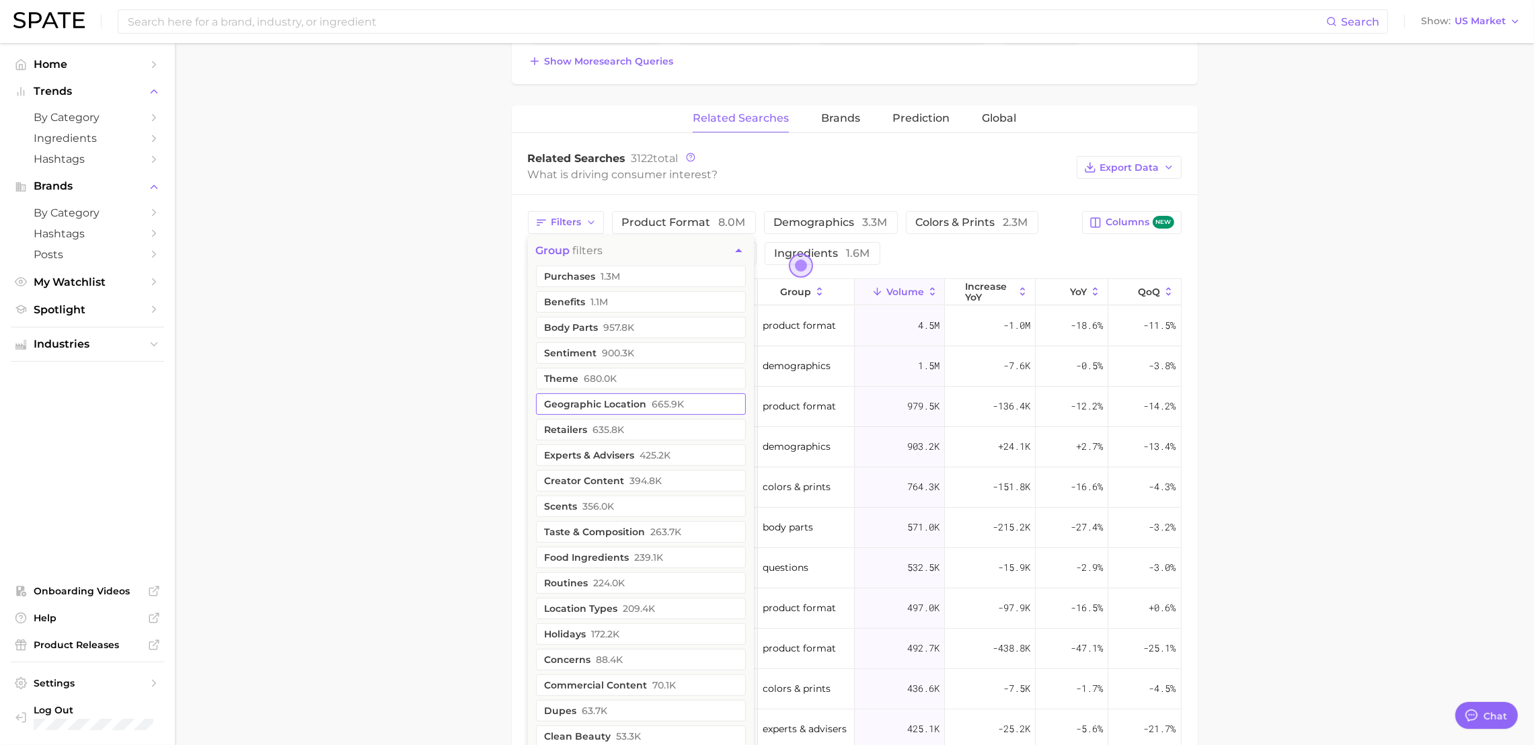
scroll to position [929, 0]
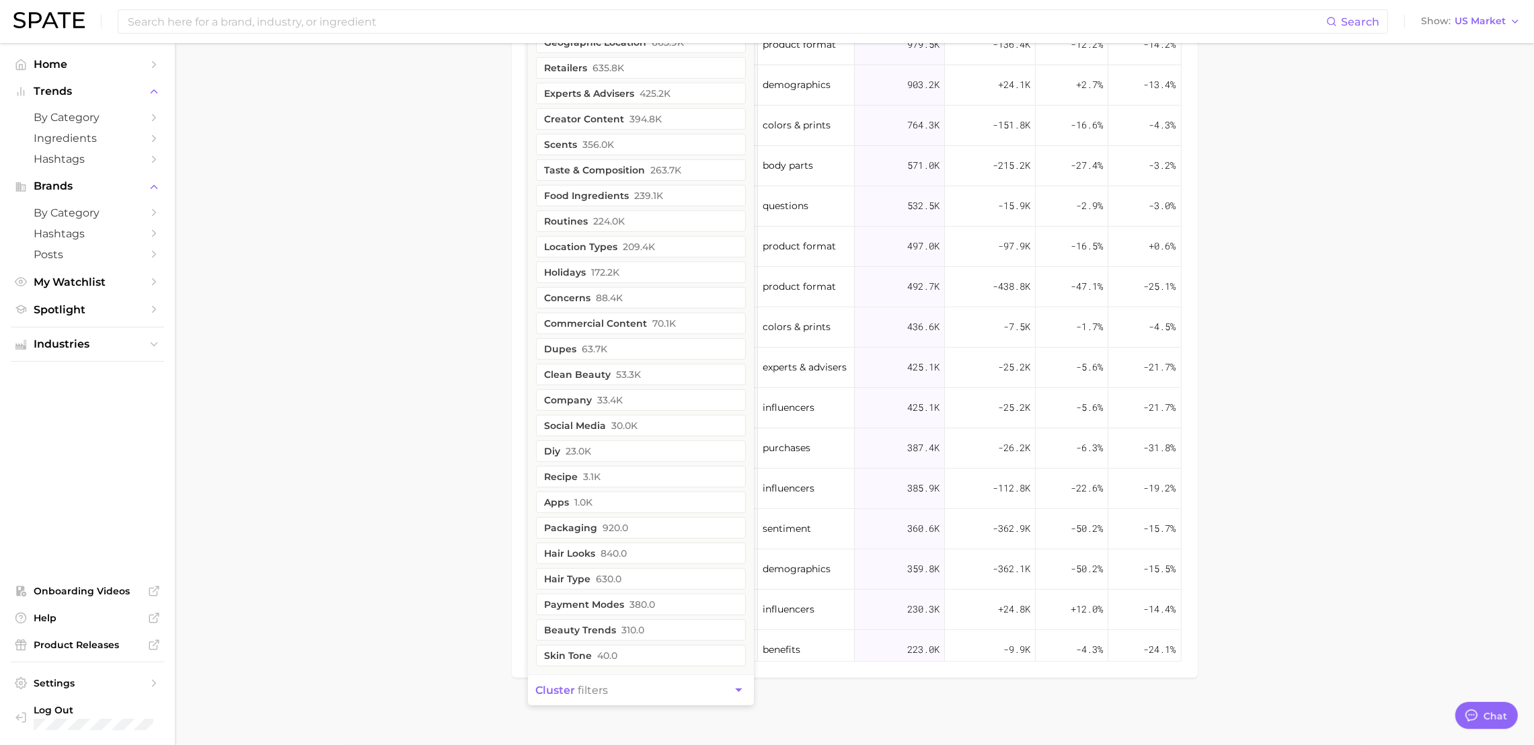
click at [656, 662] on button "cluster filters" at bounding box center [641, 690] width 226 height 30
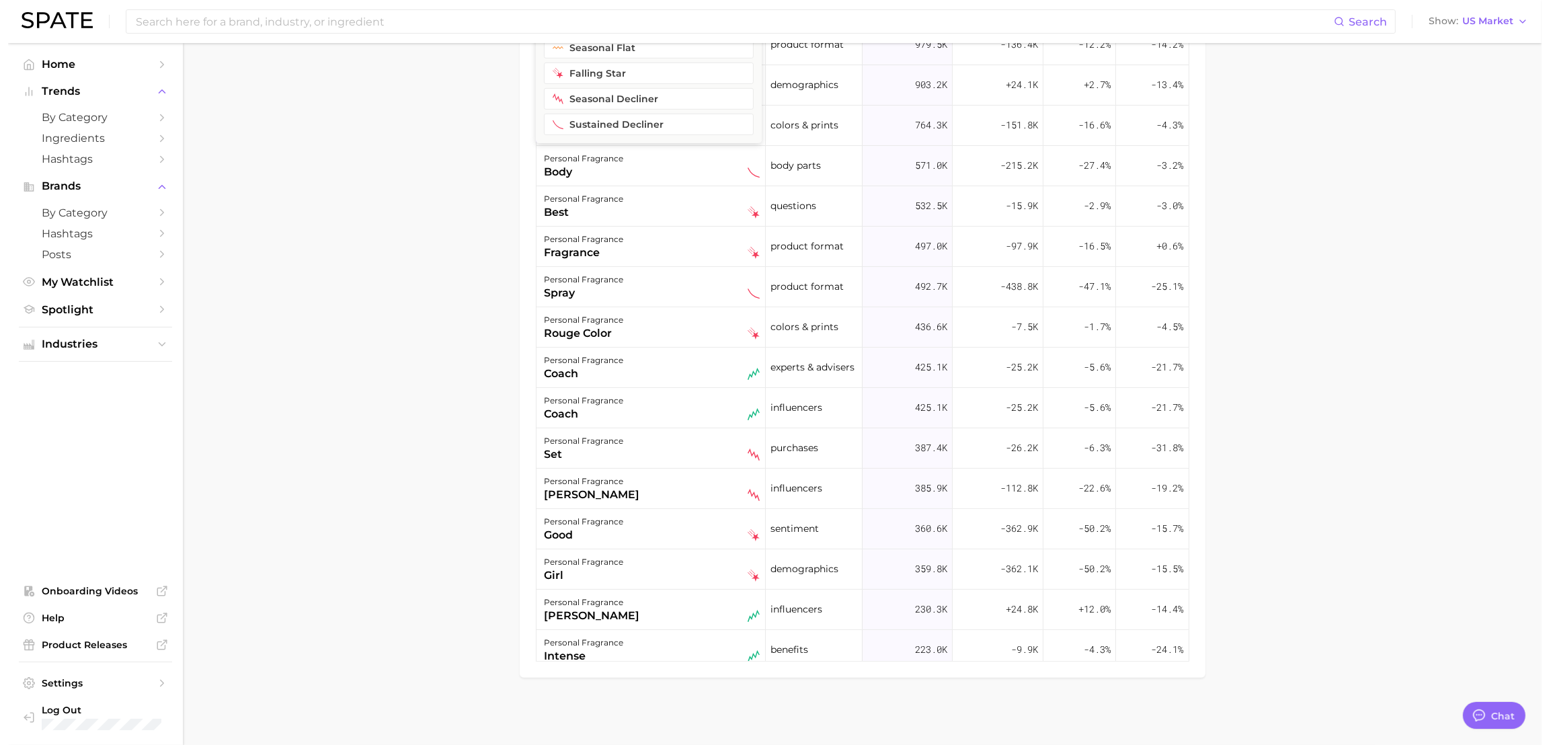
scroll to position [491, 0]
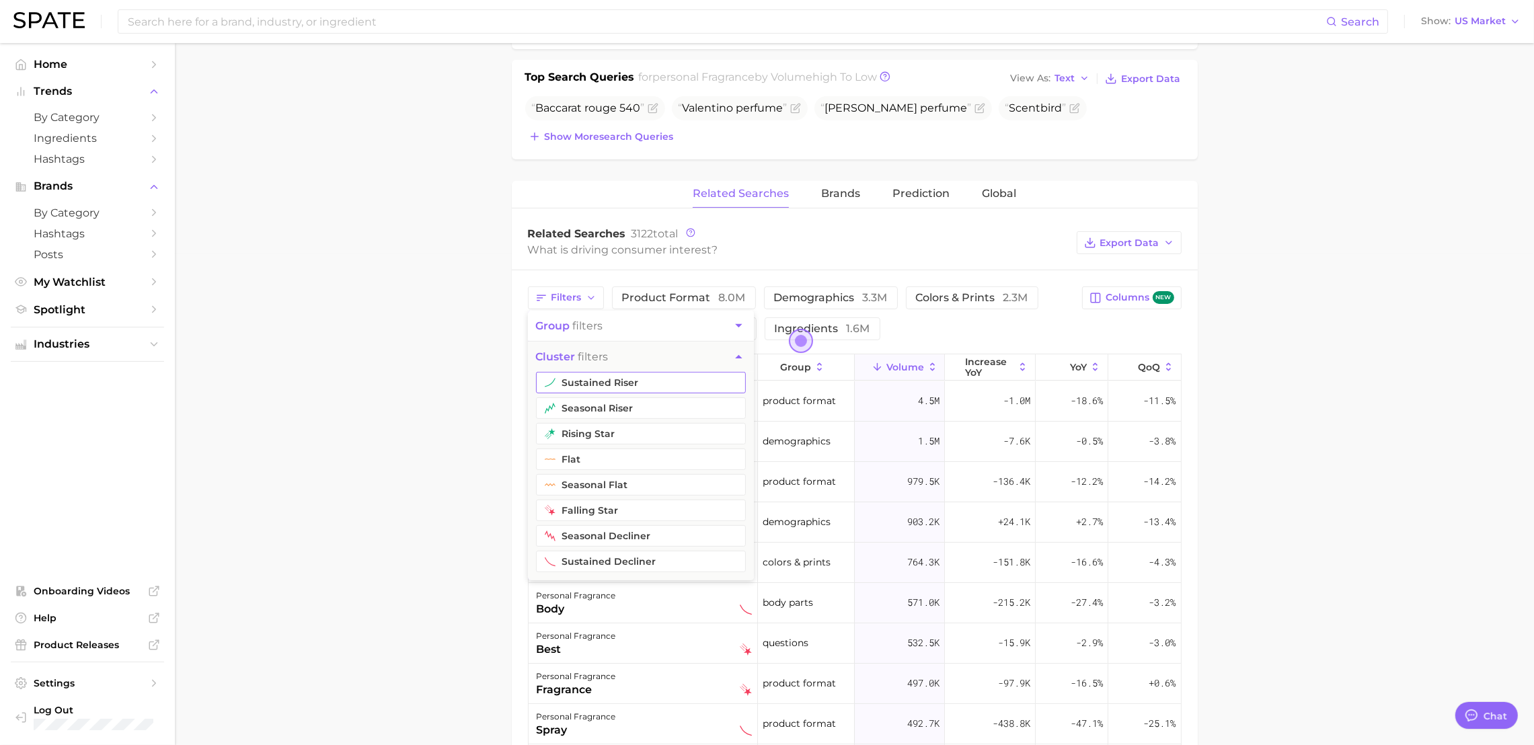
click at [560, 385] on button "sustained riser" at bounding box center [641, 383] width 210 height 22
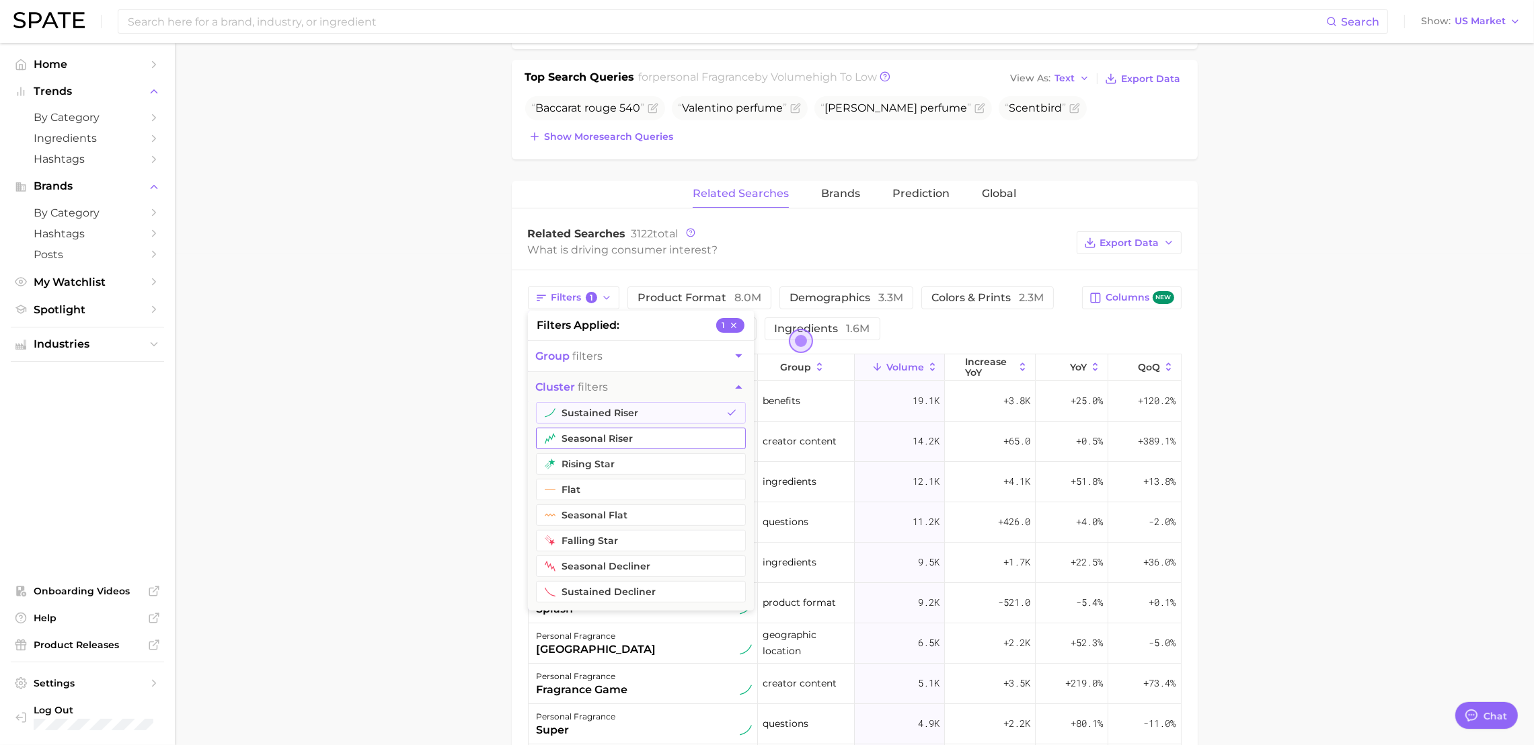
click at [595, 442] on button "seasonal riser" at bounding box center [641, 439] width 210 height 22
click at [608, 467] on button "rising star" at bounding box center [641, 464] width 210 height 22
click at [396, 459] on main "1. fragrance 2. personal fragrance 3. Subcategory Overview Google TikTok Instag…" at bounding box center [854, 367] width 1359 height 1630
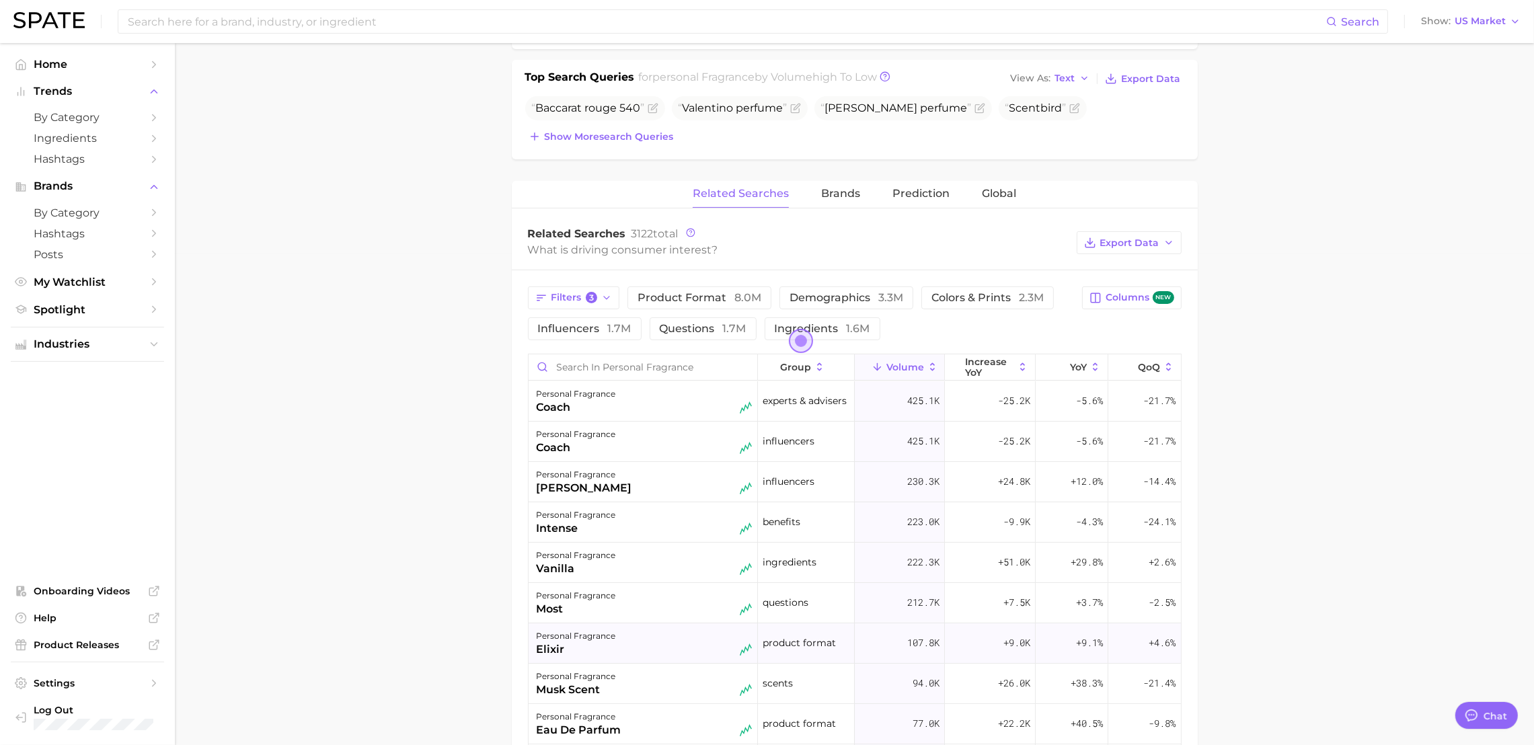
click at [554, 645] on div "elixir" at bounding box center [576, 649] width 79 height 16
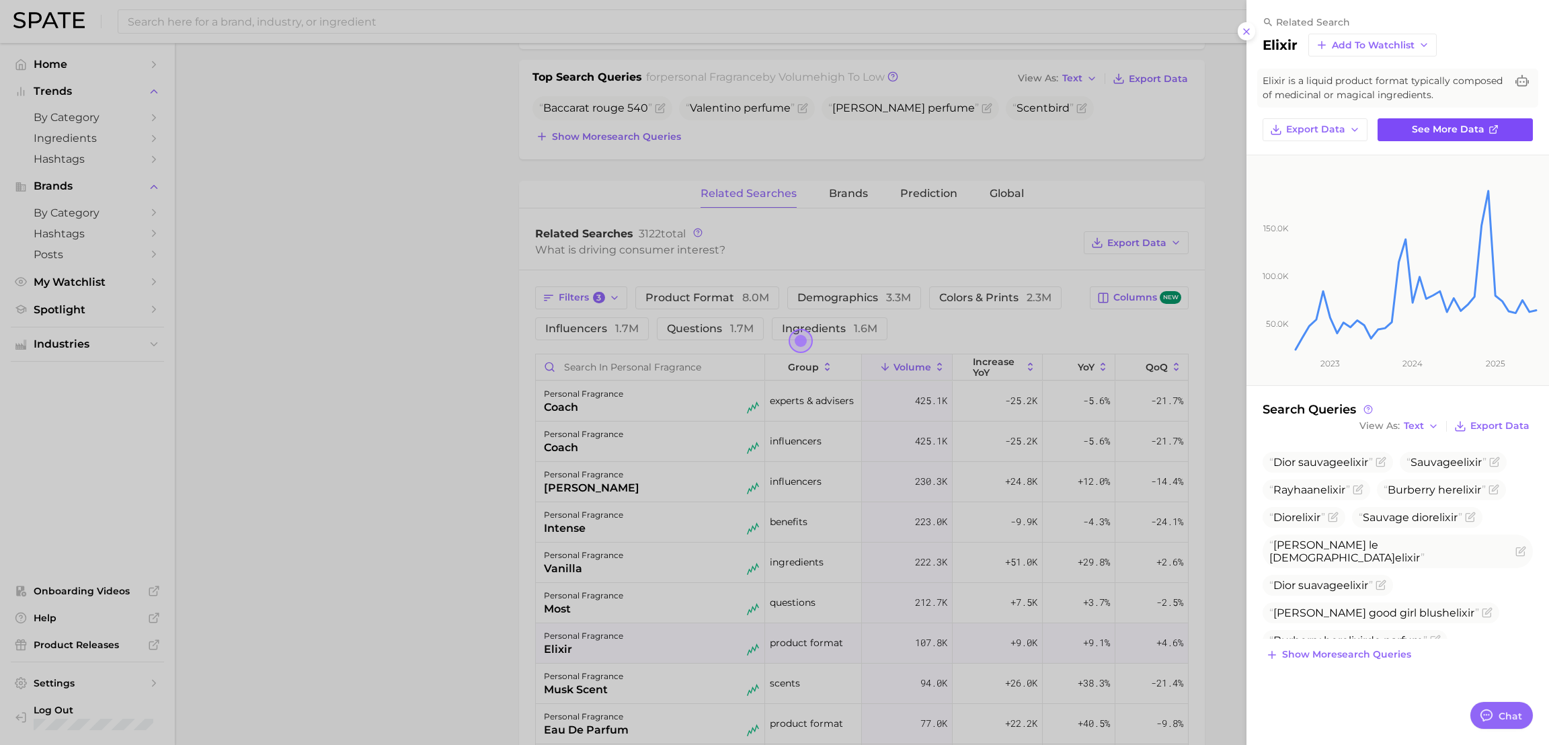
click at [1376, 127] on span "See more data" at bounding box center [1448, 129] width 73 height 11
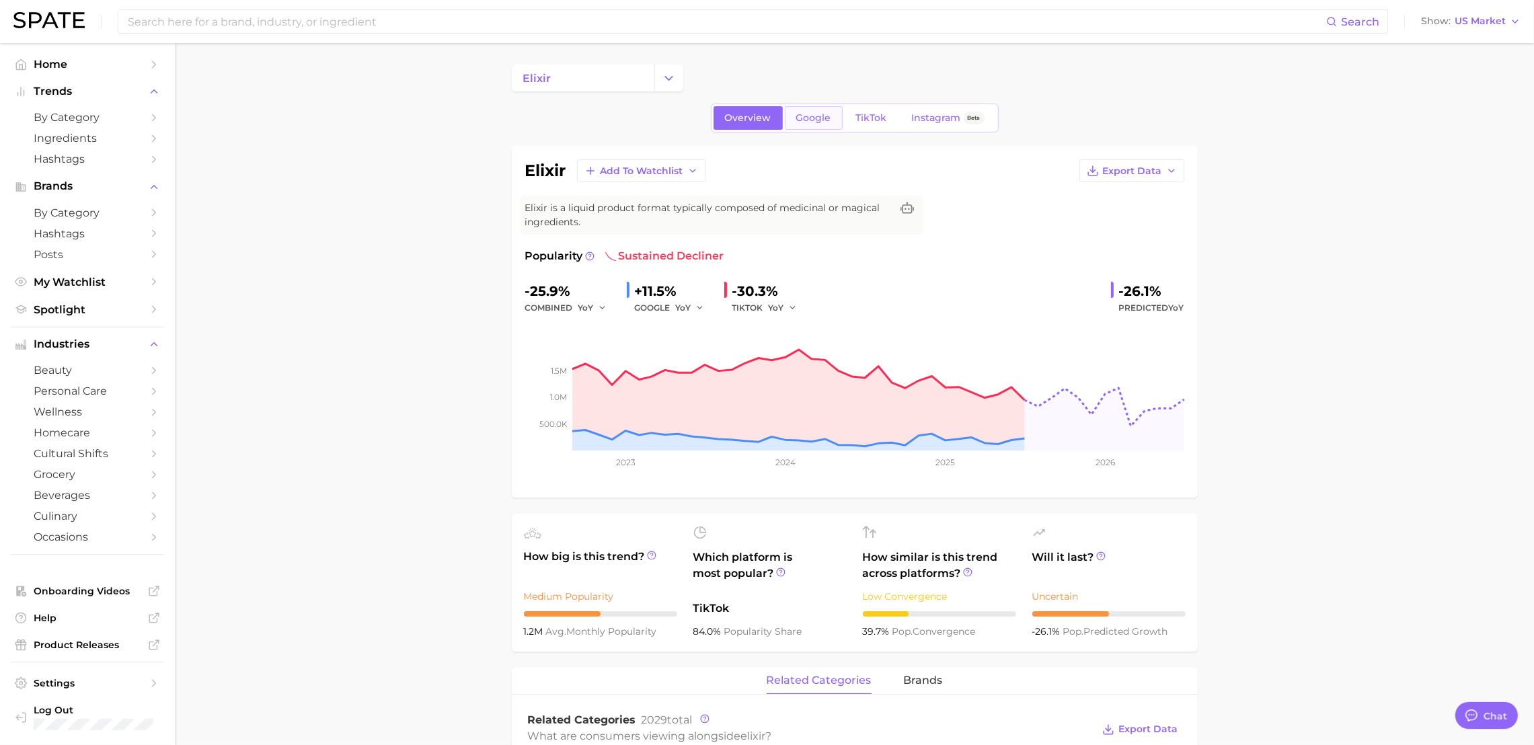
click at [820, 123] on span "Google" at bounding box center [813, 117] width 35 height 11
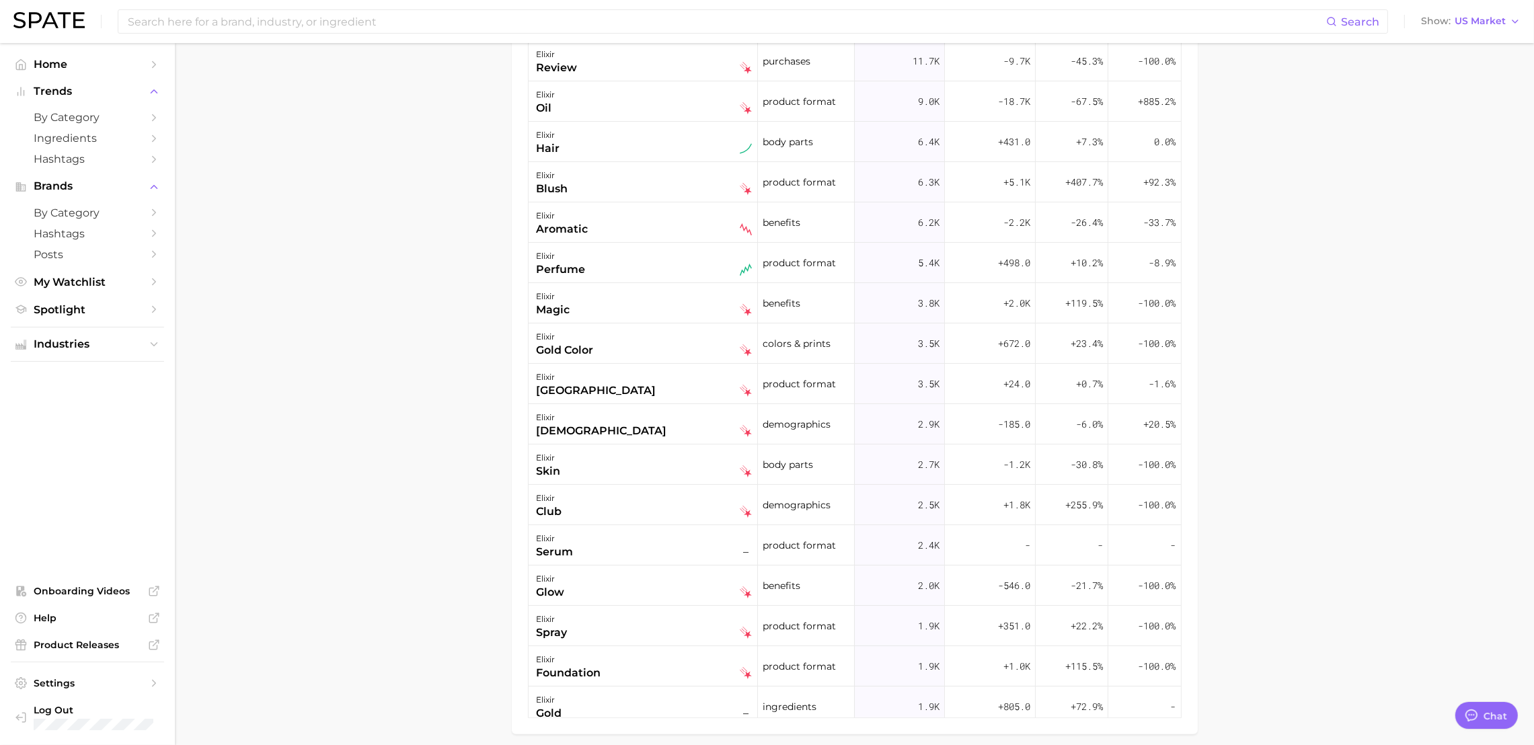
scroll to position [437, 0]
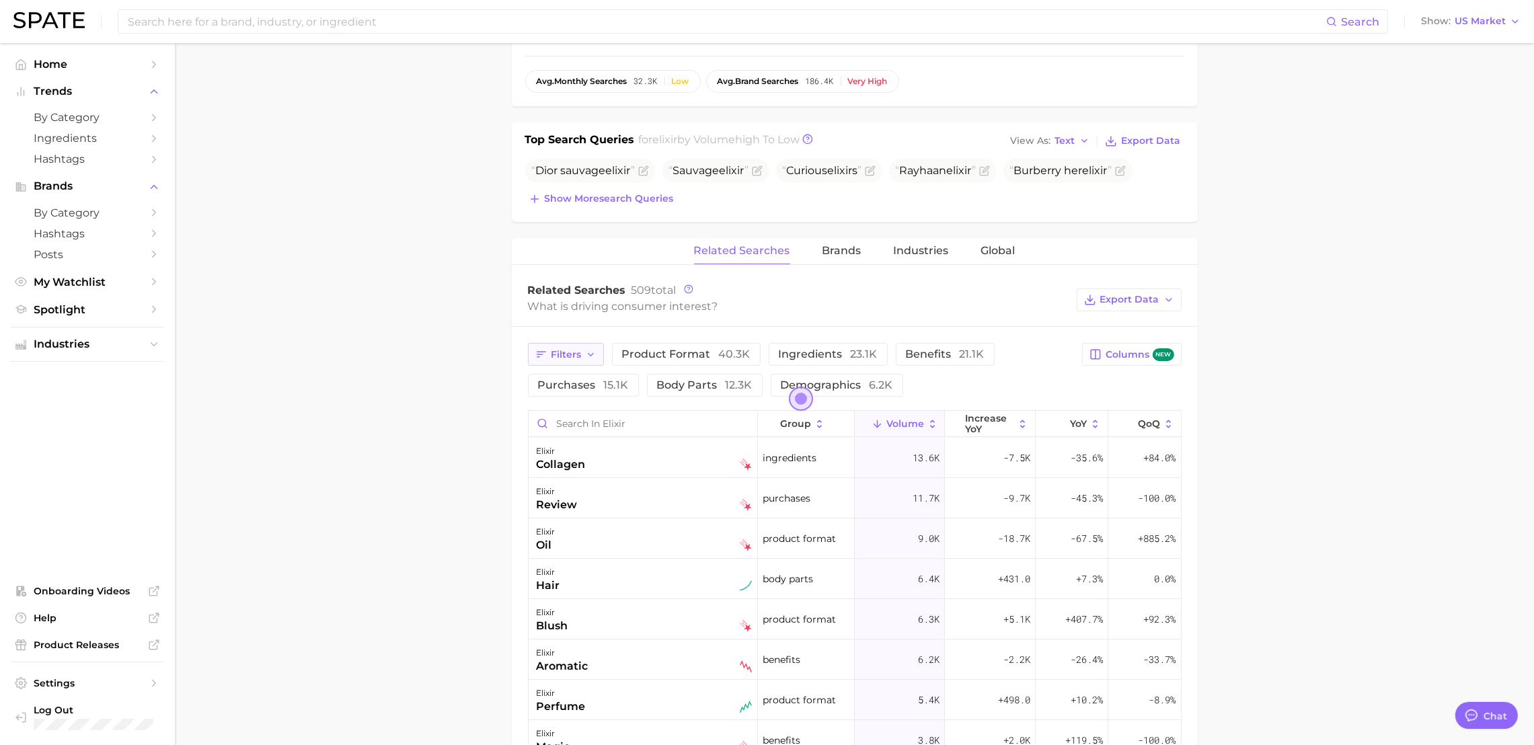
click at [588, 358] on icon "button" at bounding box center [591, 355] width 11 height 11
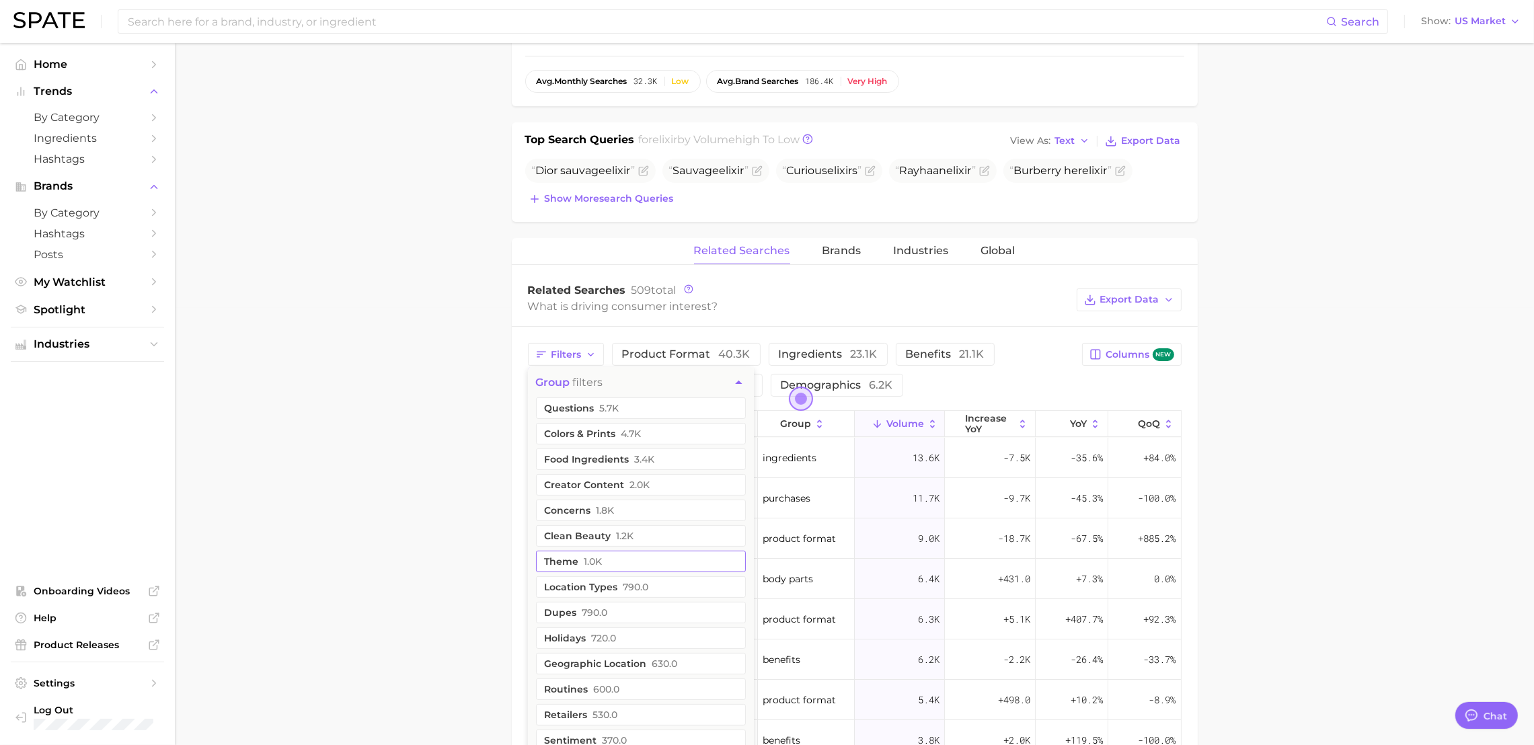
scroll to position [933, 0]
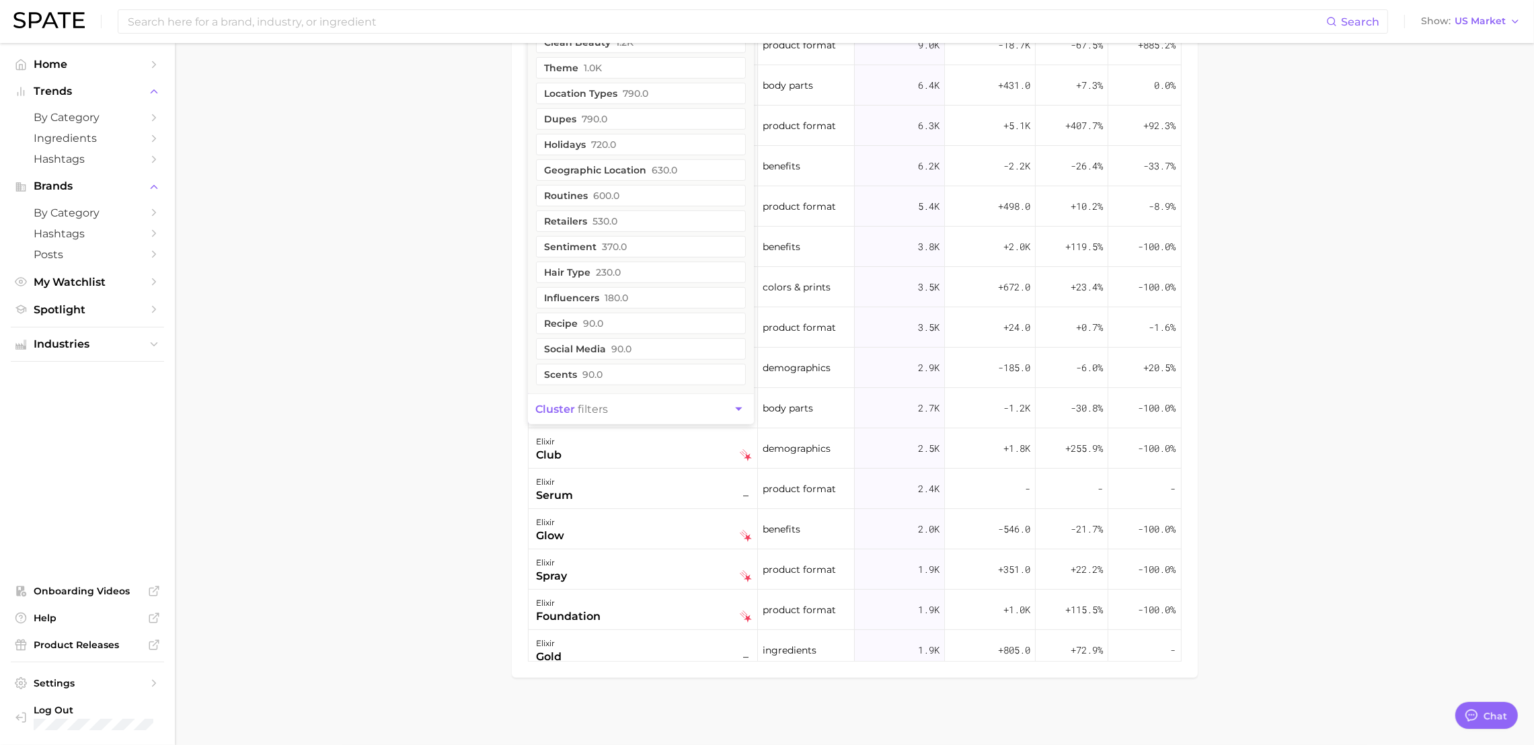
click at [647, 417] on button "cluster filters" at bounding box center [641, 409] width 226 height 30
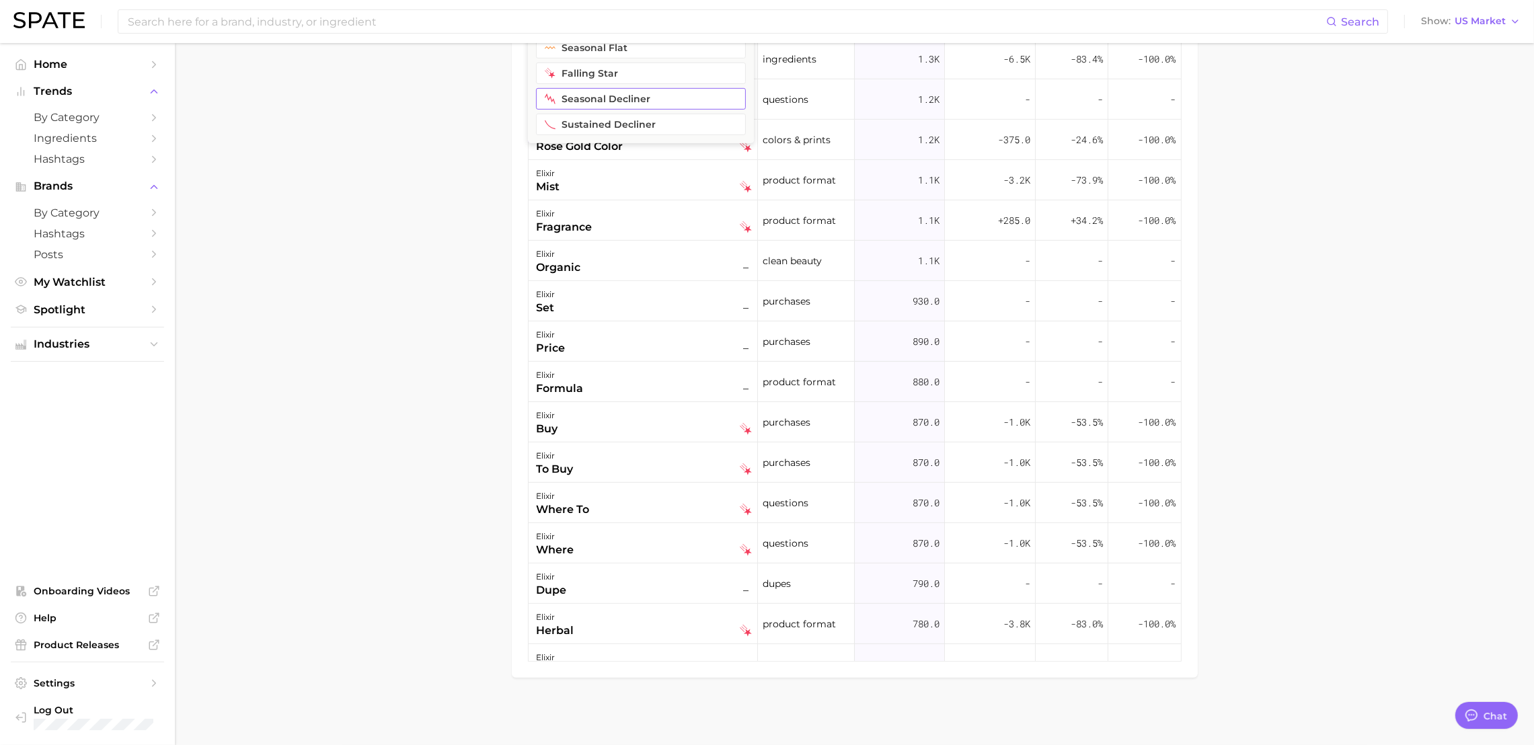
scroll to position [495, 0]
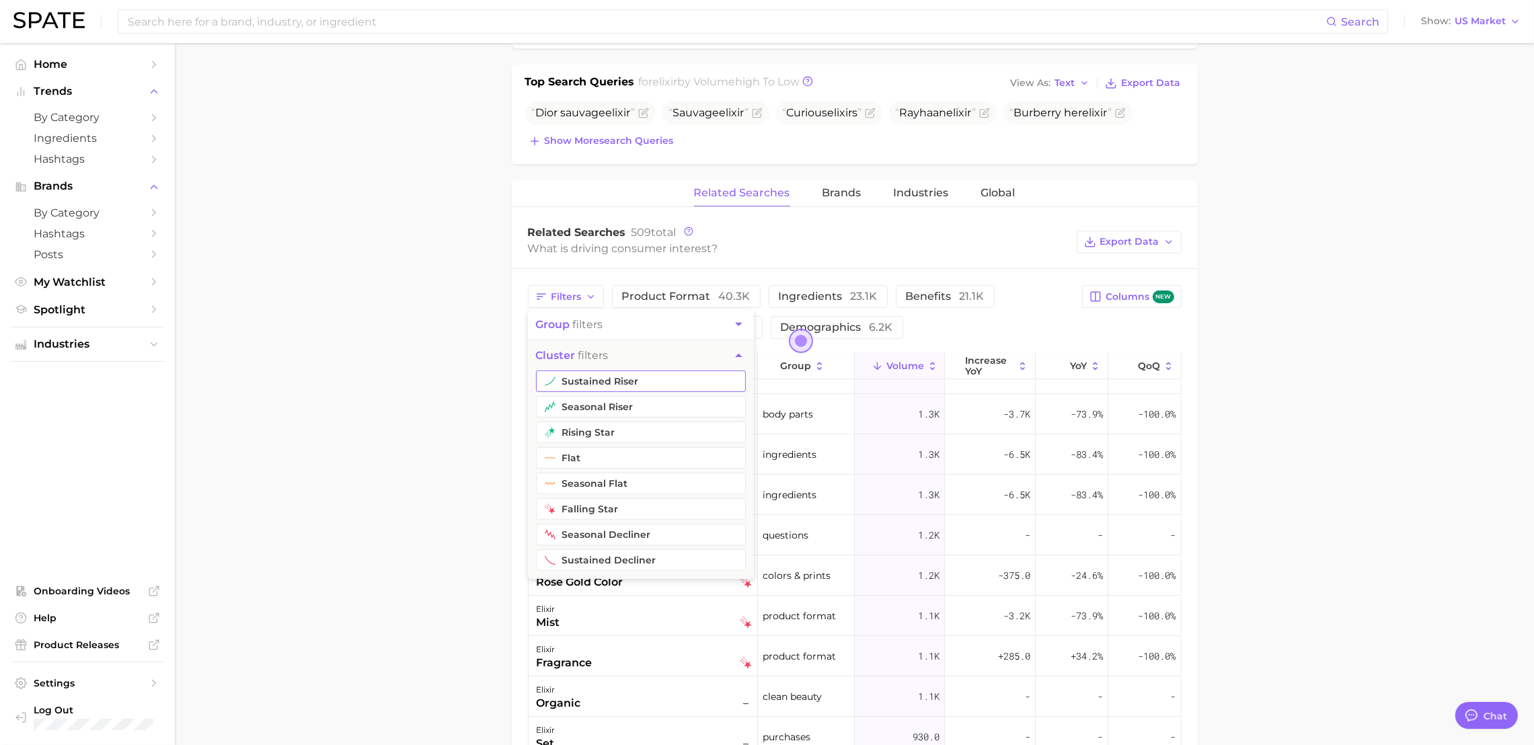
click at [598, 390] on button "sustained riser" at bounding box center [641, 381] width 210 height 22
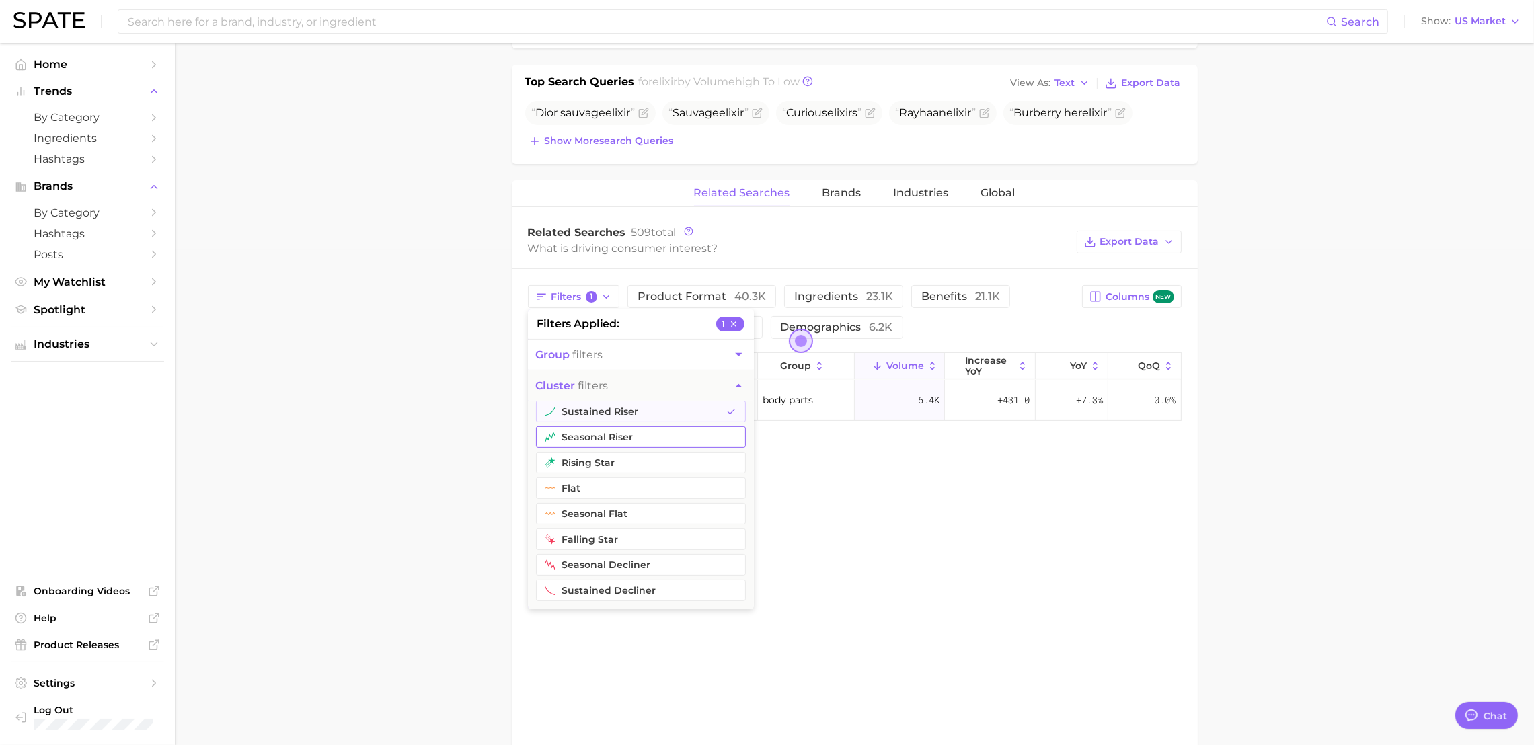
click at [611, 442] on button "seasonal riser" at bounding box center [641, 437] width 210 height 22
click at [612, 463] on button "rising star" at bounding box center [641, 463] width 210 height 22
click at [449, 438] on main "elixir Overview Google TikTok Instagram Beta elixir Add to Watchlist Export Dat…" at bounding box center [854, 227] width 1359 height 1358
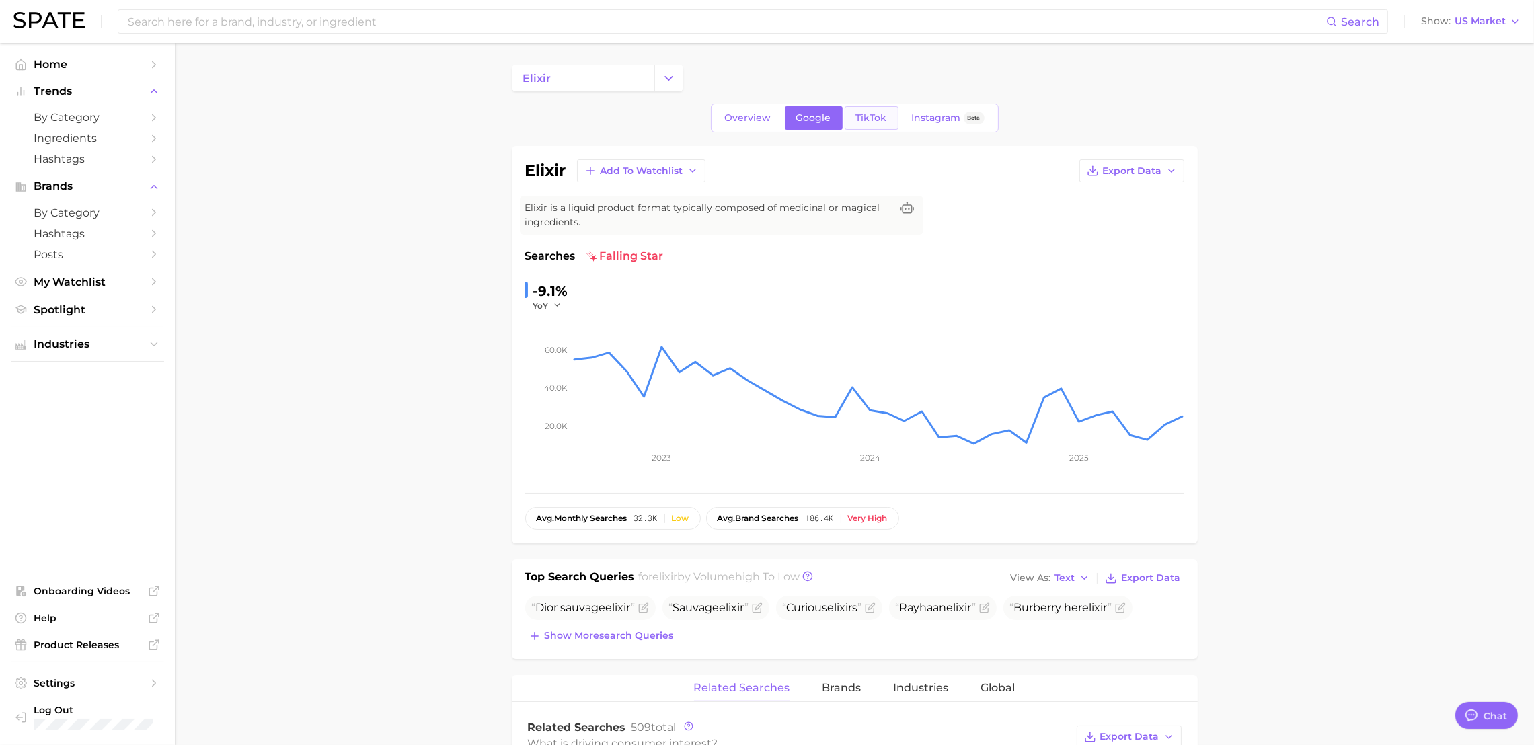
click at [864, 113] on span "TikTok" at bounding box center [871, 117] width 31 height 11
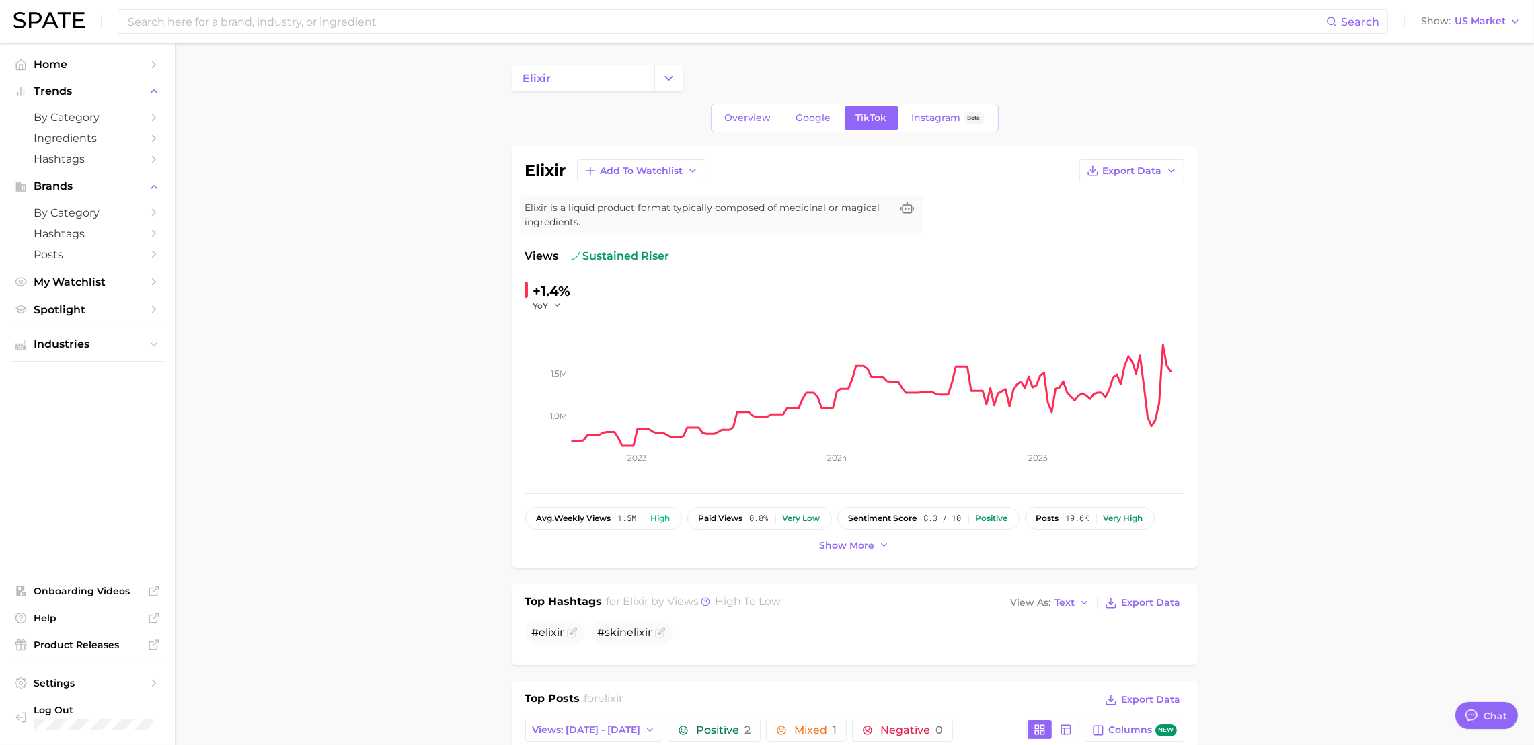
drag, startPoint x: 1391, startPoint y: 226, endPoint x: 1068, endPoint y: 315, distance: 334.7
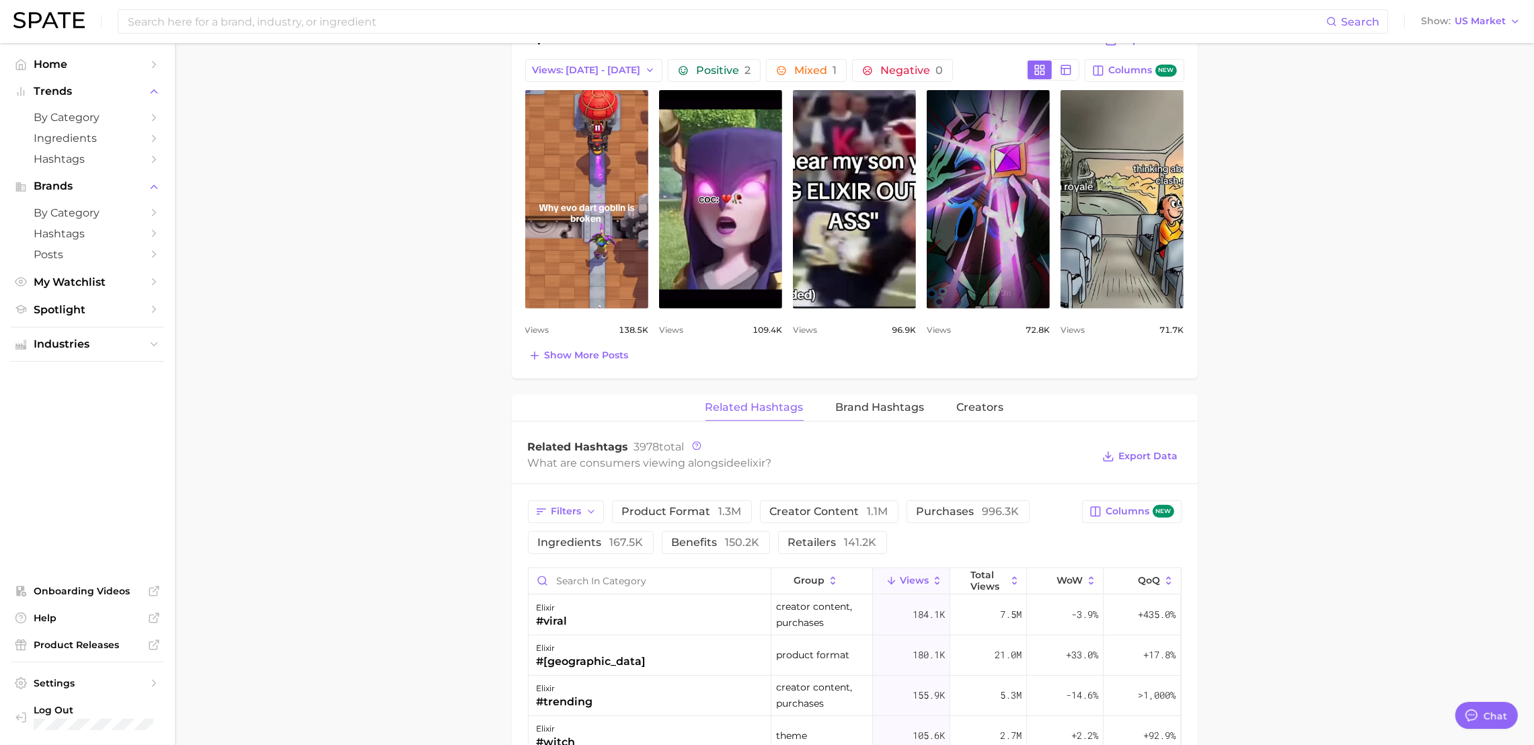
scroll to position [873, 0]
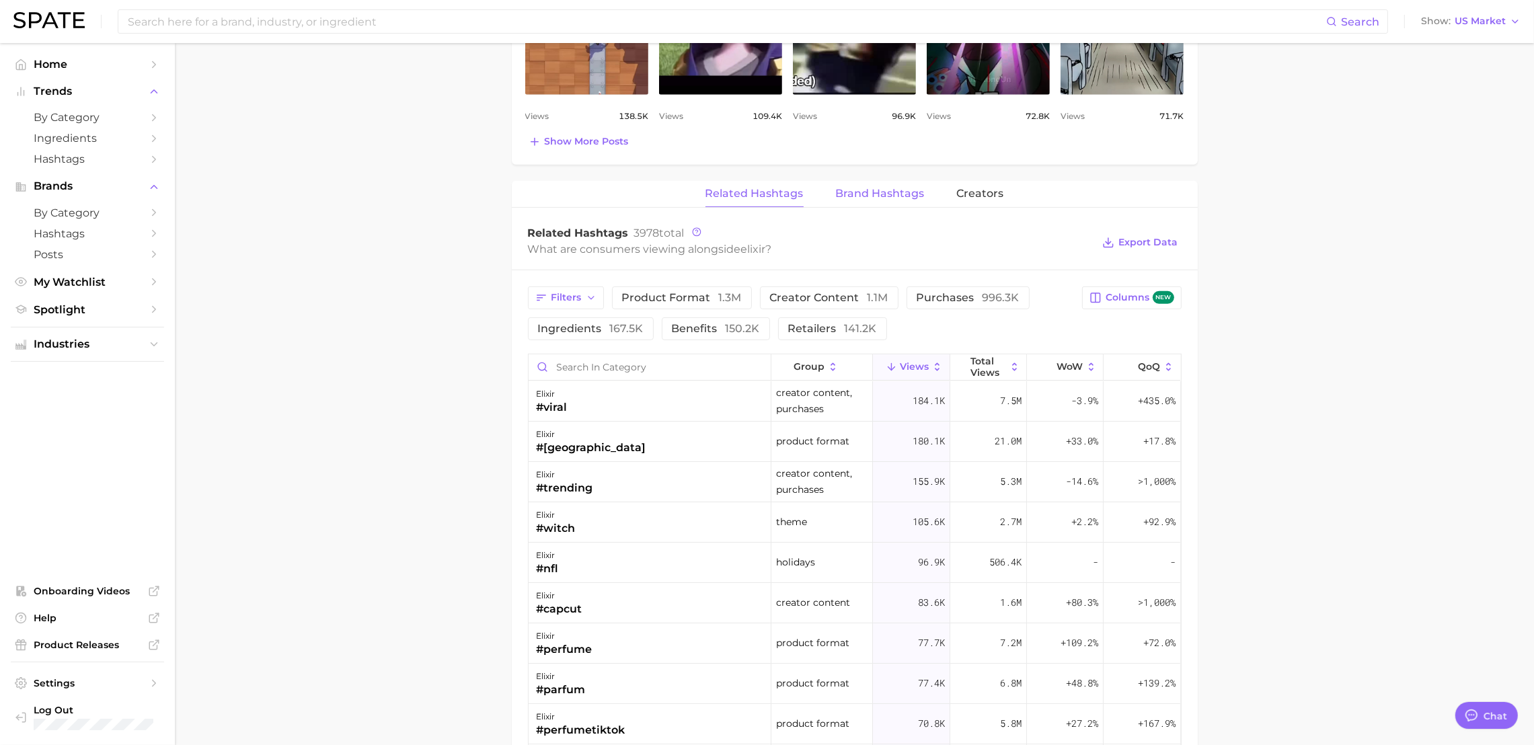
click at [875, 194] on span "Brand Hashtags" at bounding box center [880, 194] width 89 height 12
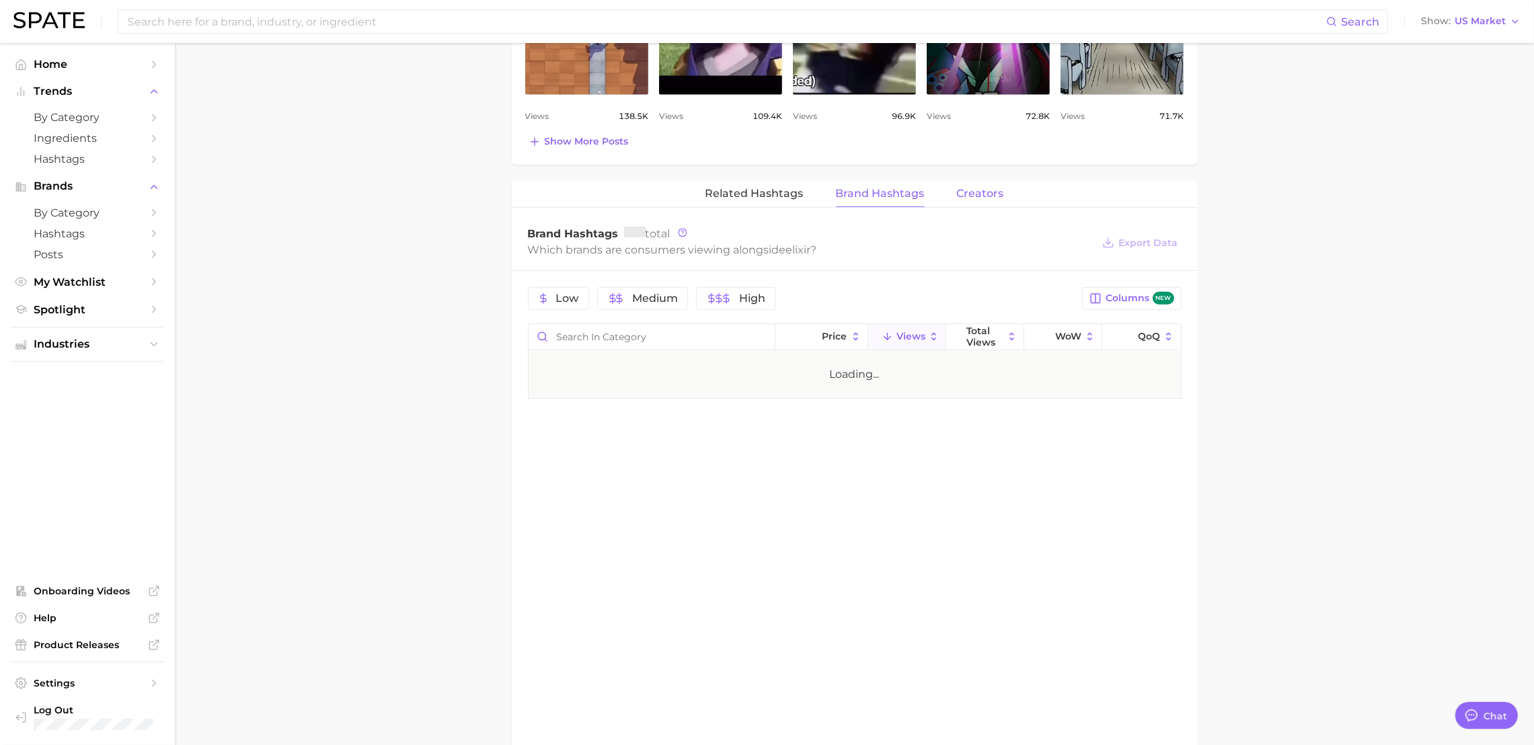
click at [977, 185] on button "Creators" at bounding box center [980, 194] width 47 height 26
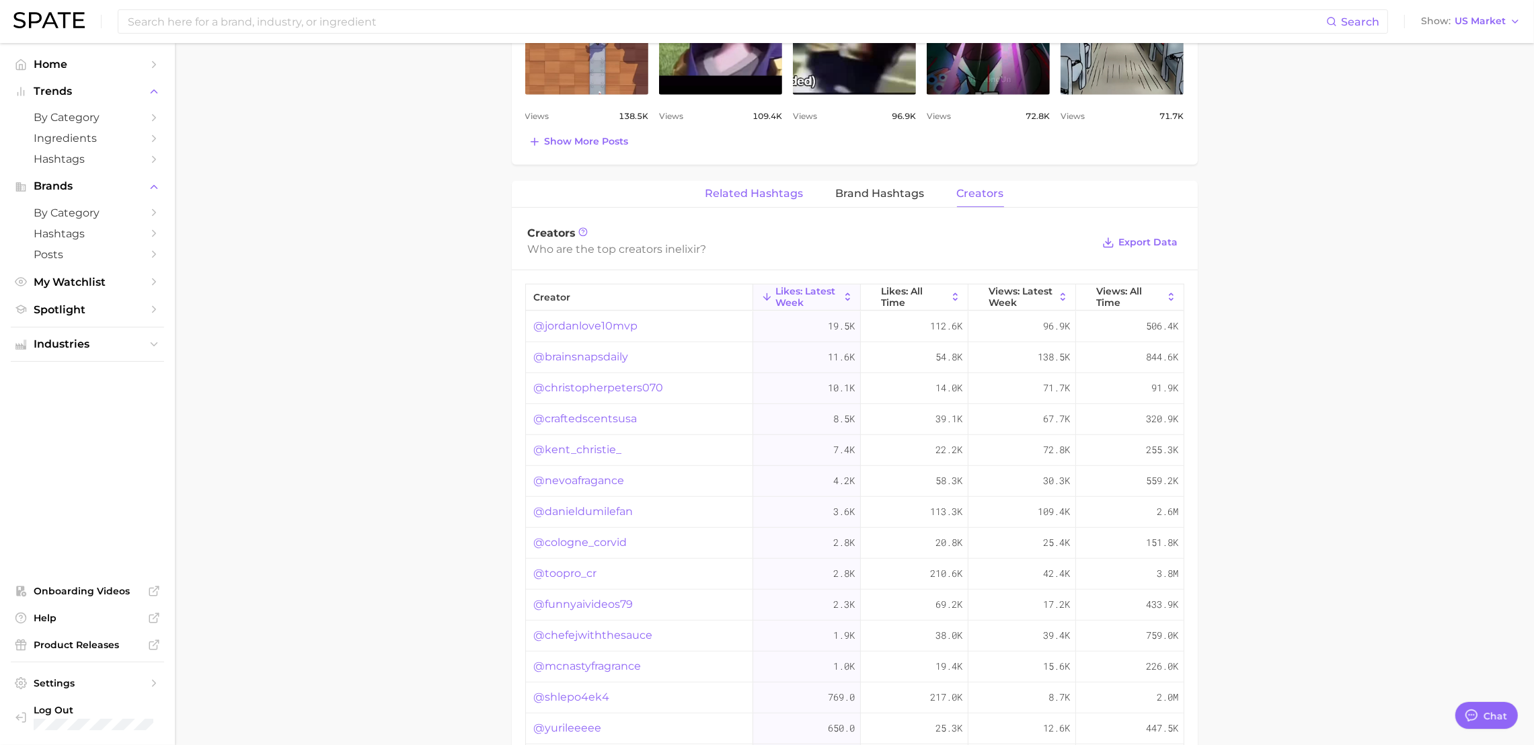
click at [728, 193] on span "Related Hashtags" at bounding box center [754, 194] width 98 height 12
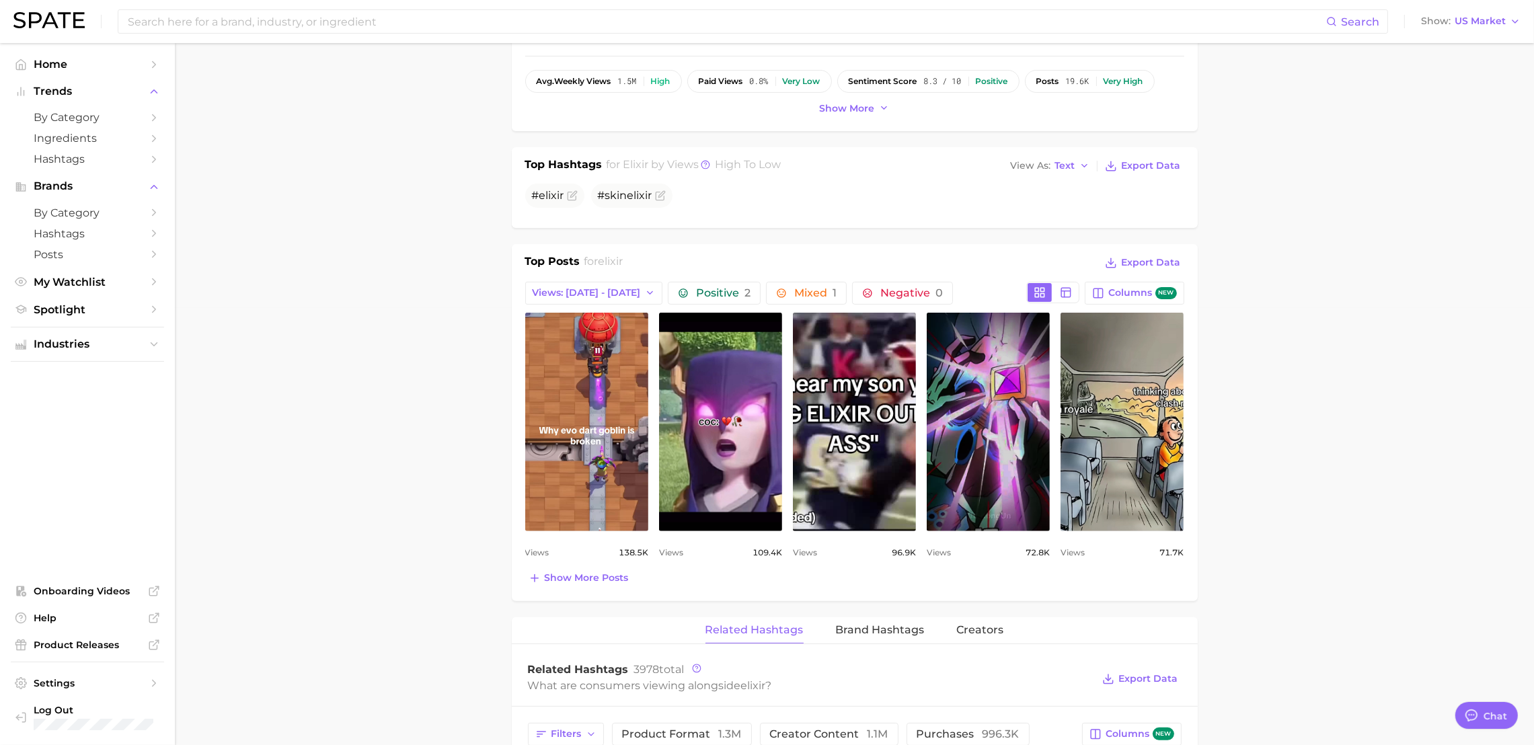
scroll to position [0, 0]
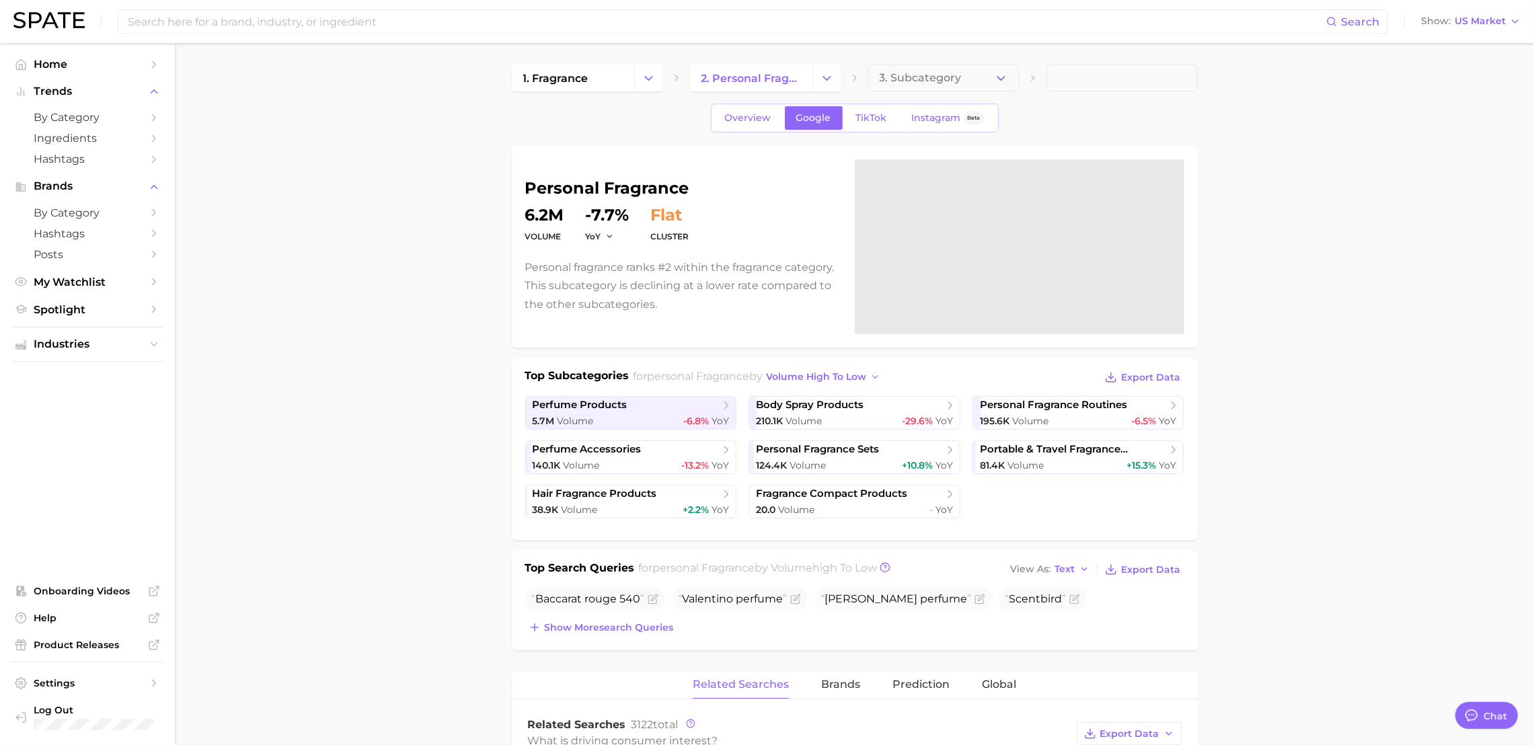
scroll to position [491, 0]
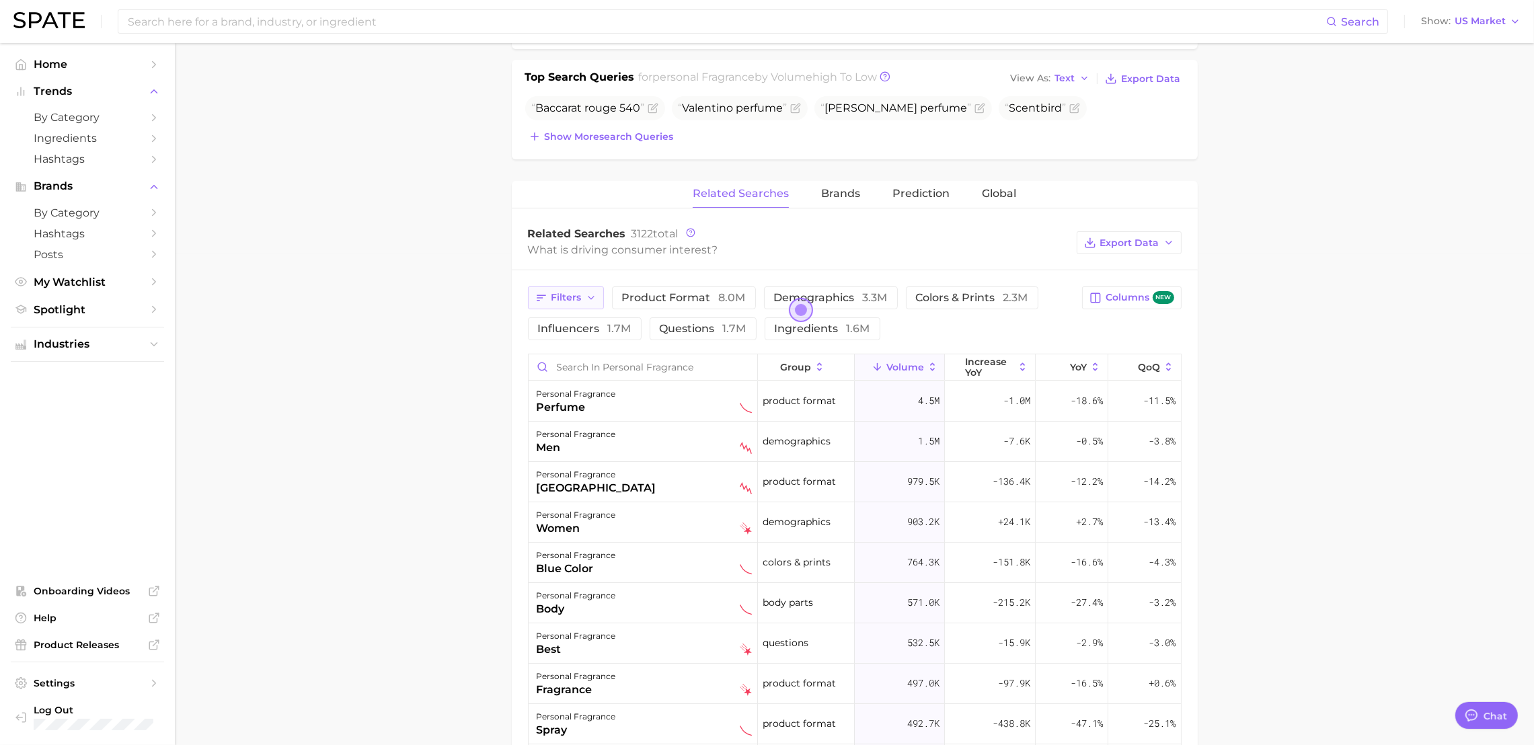
click at [598, 304] on button "Filters" at bounding box center [566, 297] width 76 height 23
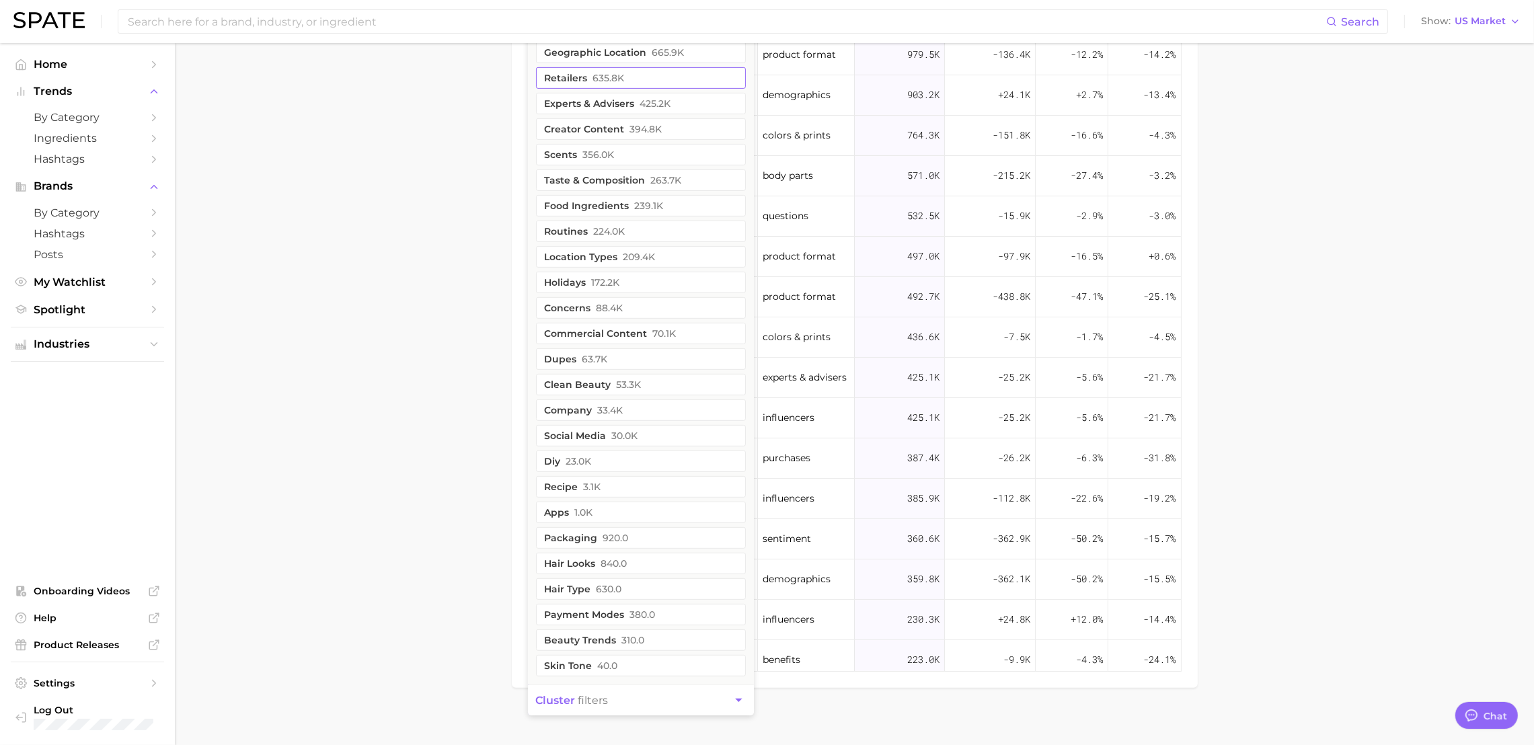
scroll to position [929, 0]
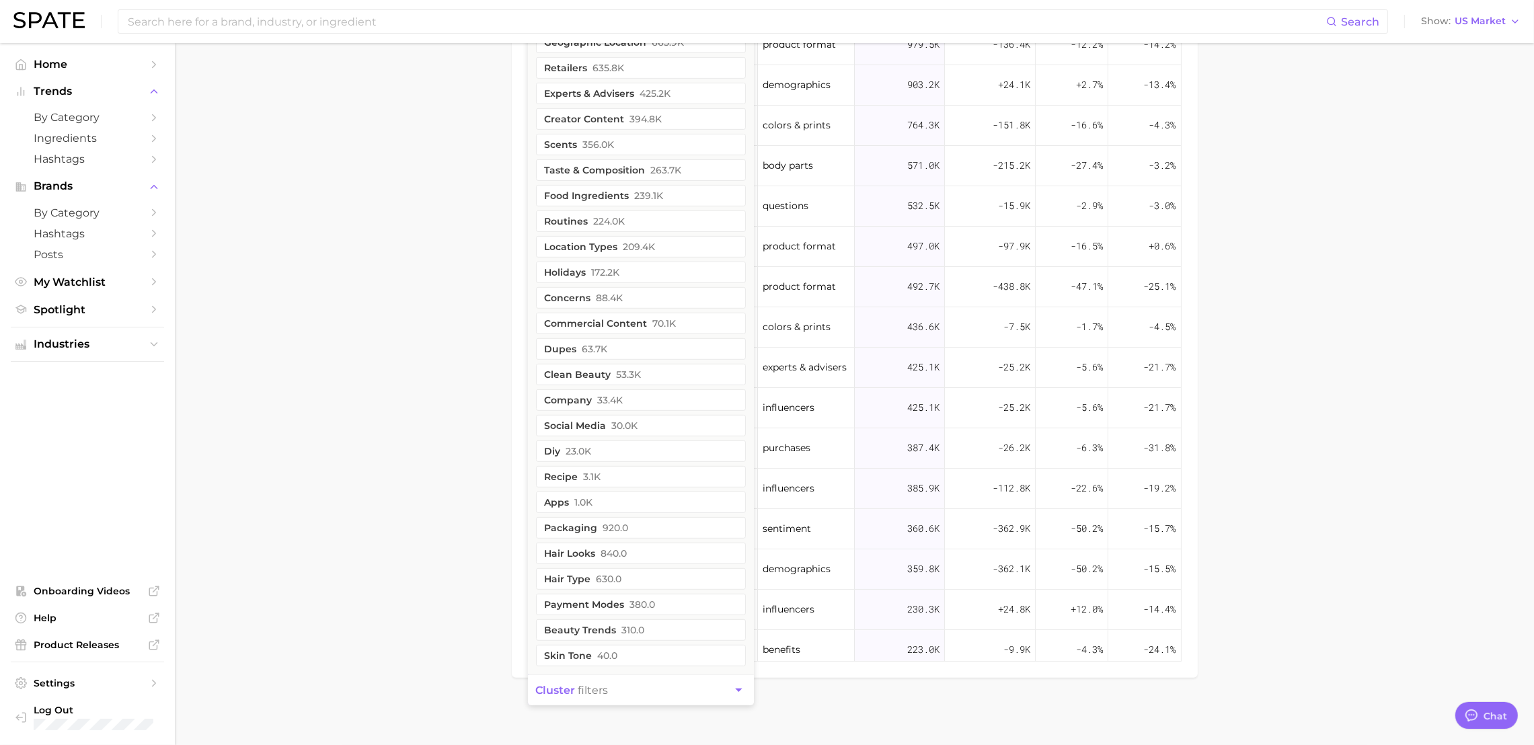
click at [613, 662] on button "cluster filters" at bounding box center [641, 690] width 226 height 30
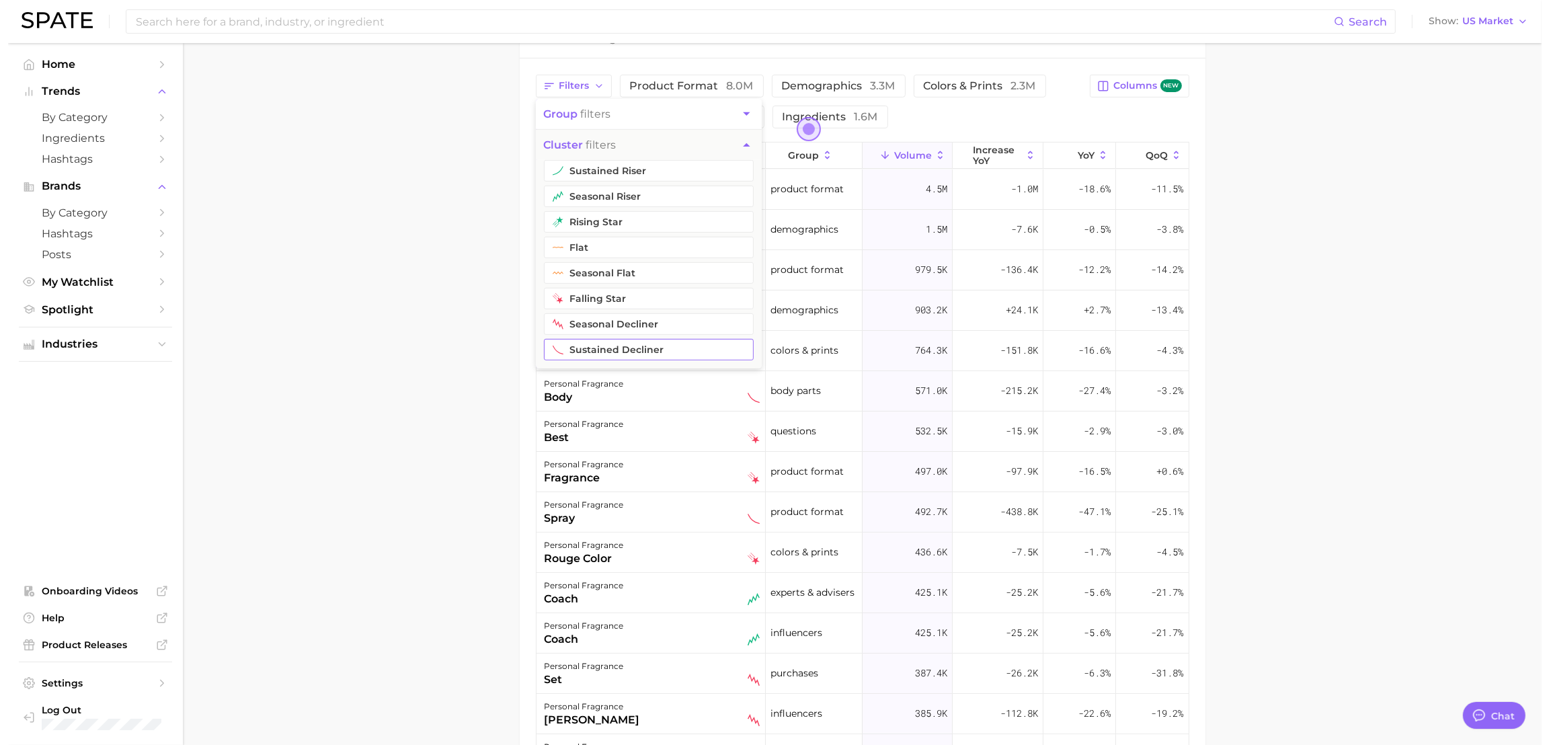
scroll to position [491, 0]
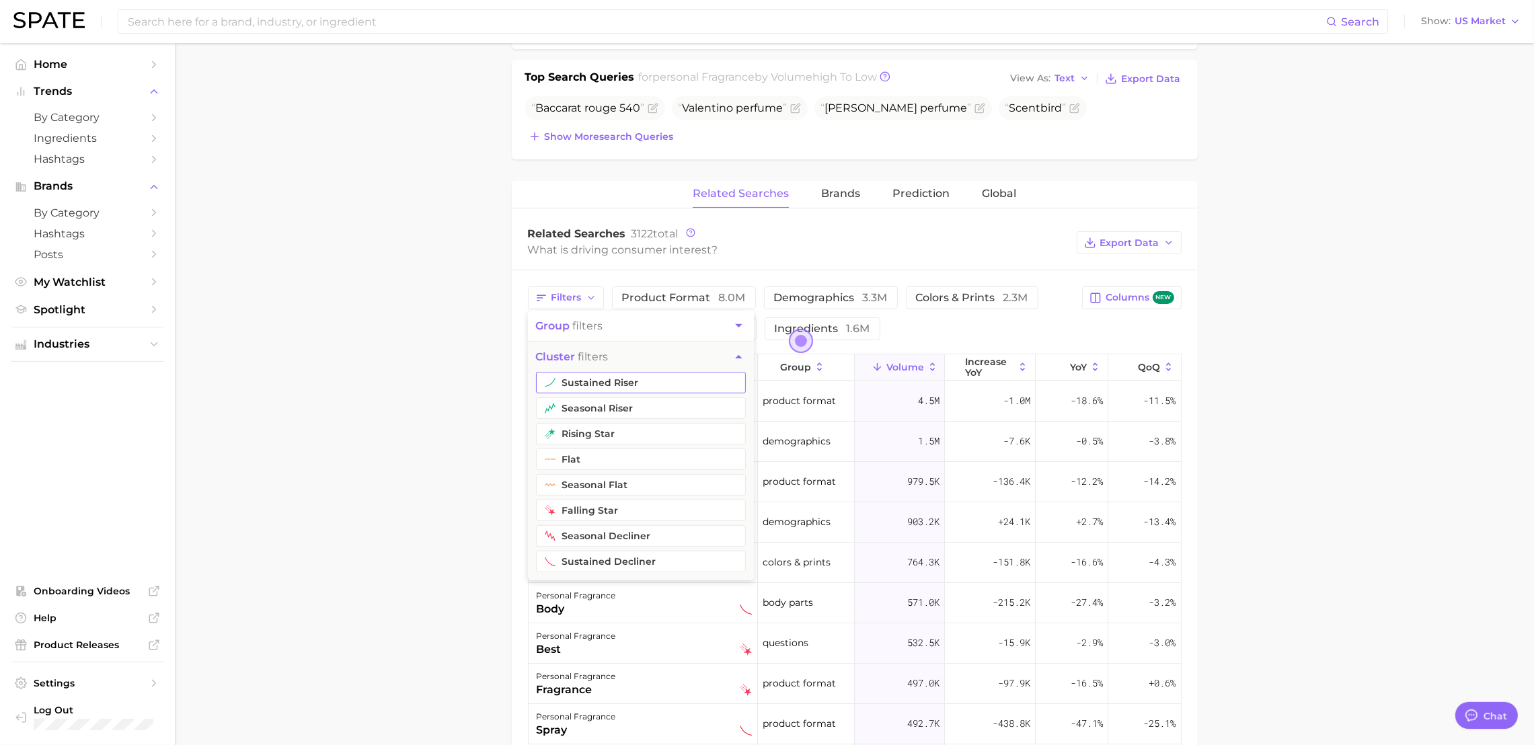
click at [596, 389] on button "sustained riser" at bounding box center [641, 383] width 210 height 22
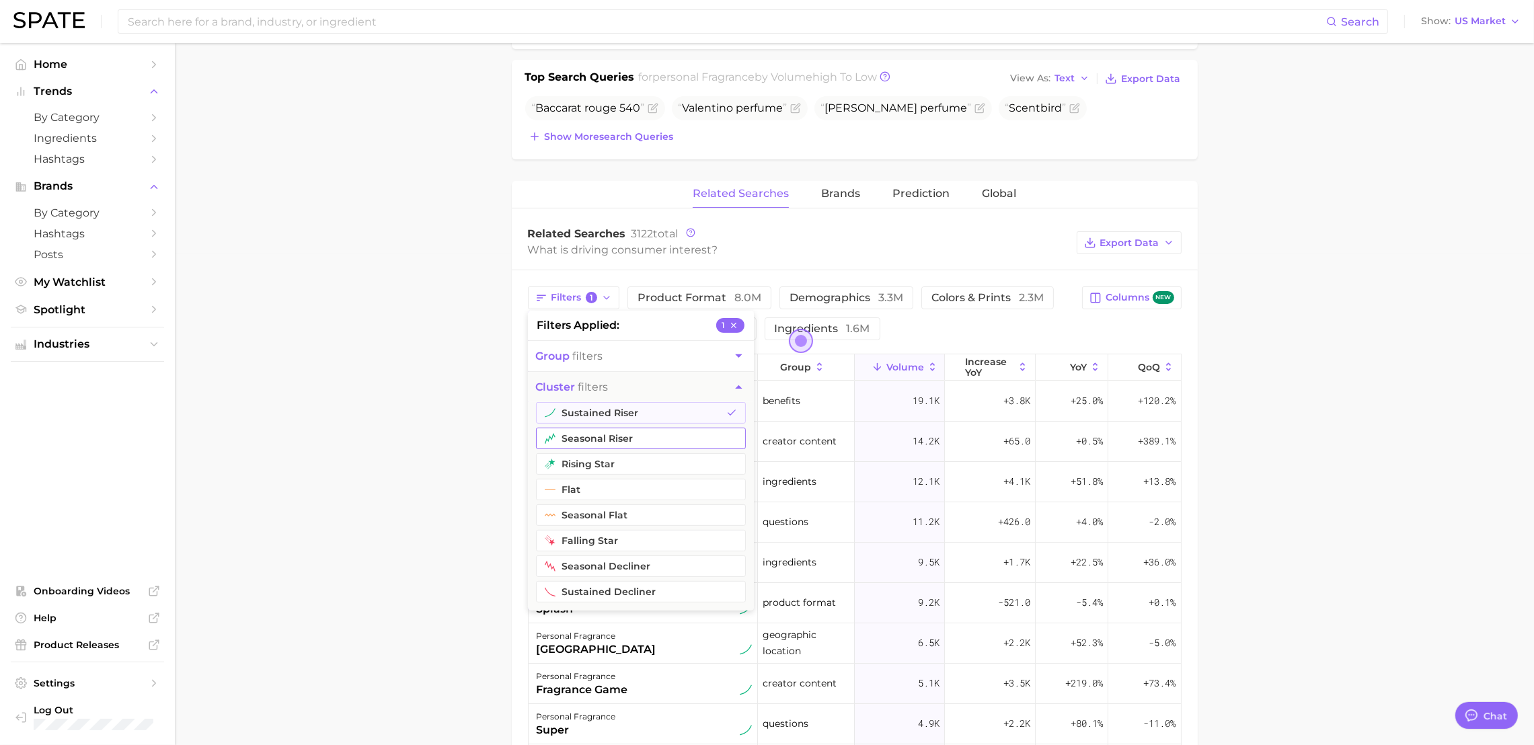
click at [617, 445] on button "seasonal riser" at bounding box center [641, 439] width 210 height 22
click at [618, 468] on button "rising star" at bounding box center [641, 464] width 210 height 22
click at [412, 442] on main "1. fragrance 2. personal fragrance 3. Subcategory Overview Google TikTok Instag…" at bounding box center [854, 367] width 1359 height 1630
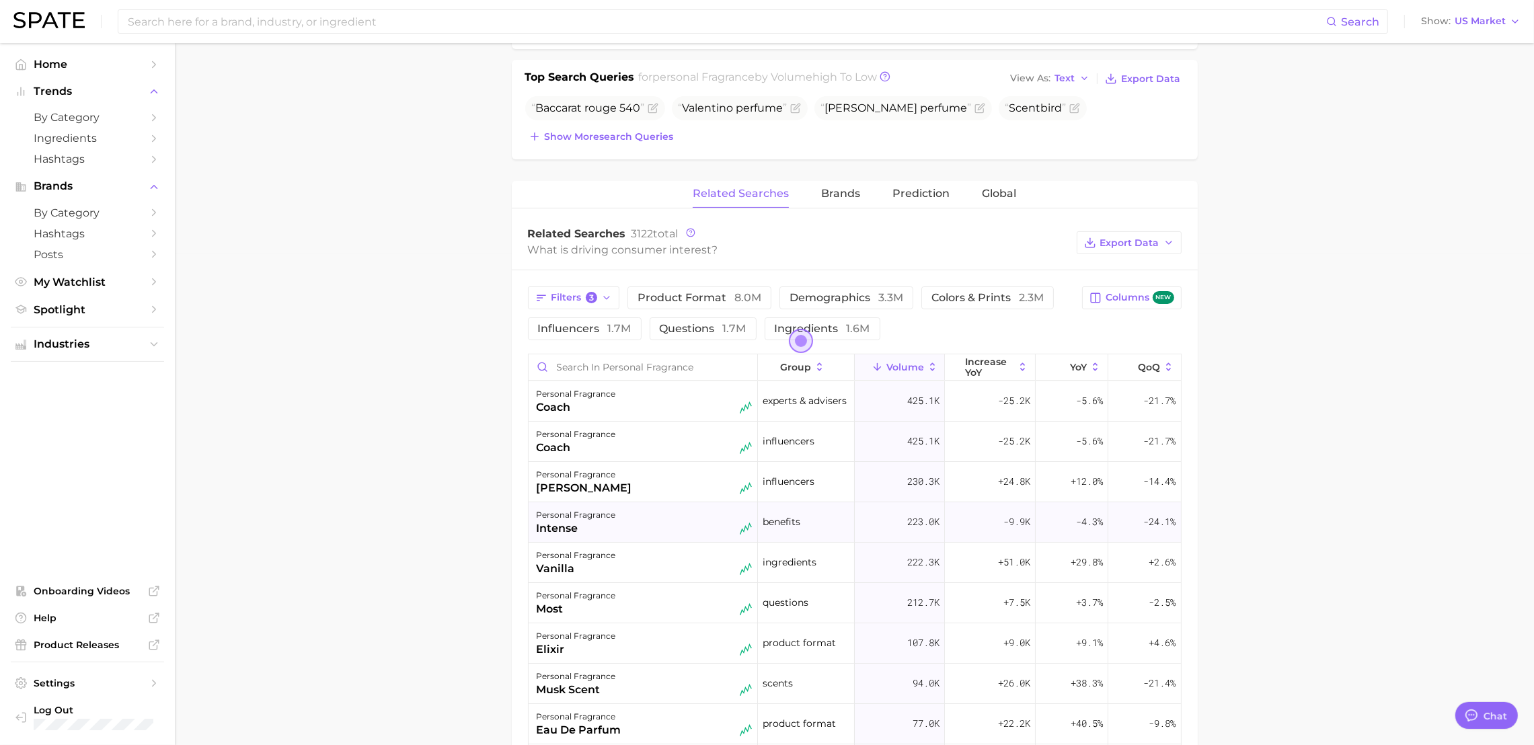
click at [564, 527] on div "intense" at bounding box center [576, 528] width 79 height 16
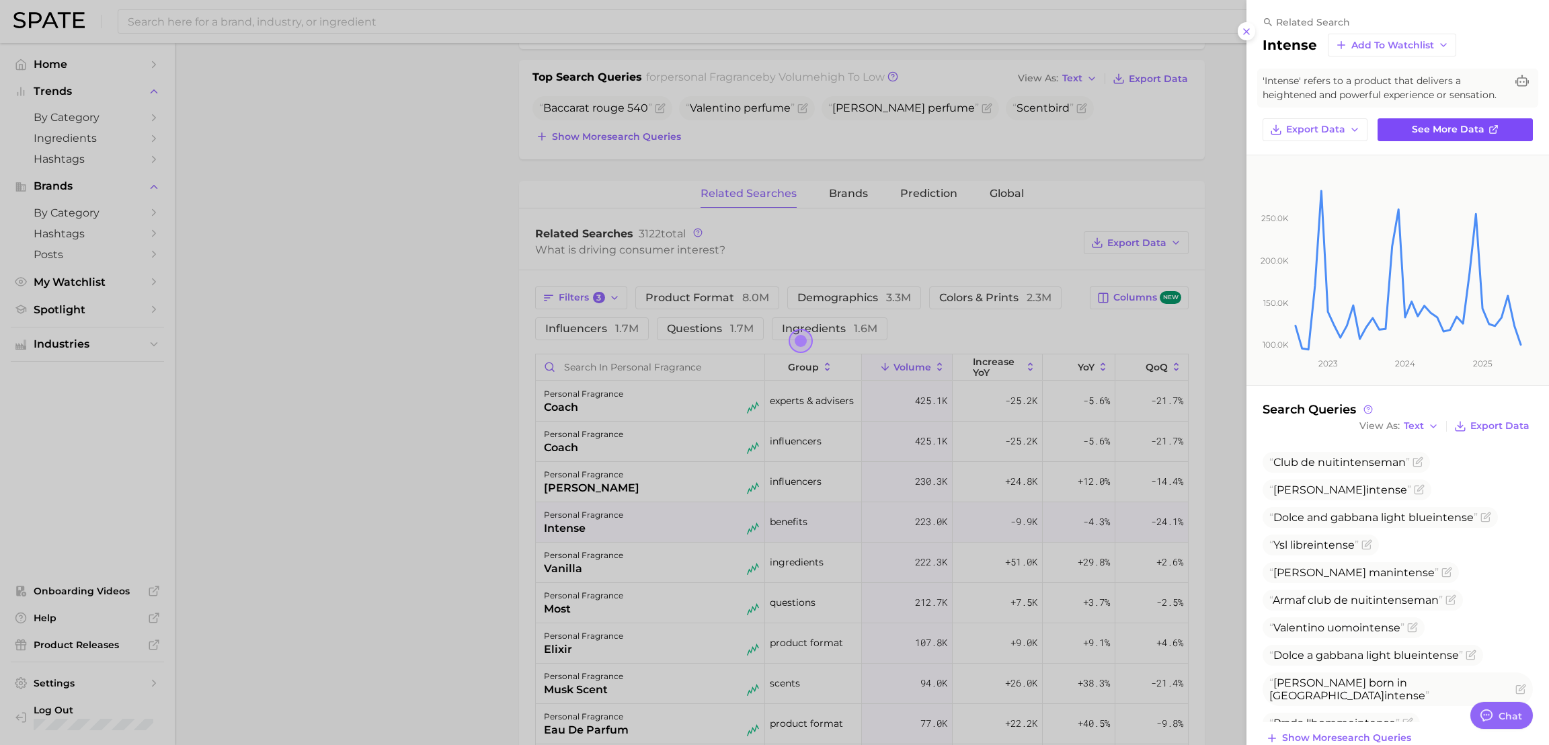
click at [1376, 135] on span "See more data" at bounding box center [1448, 129] width 73 height 11
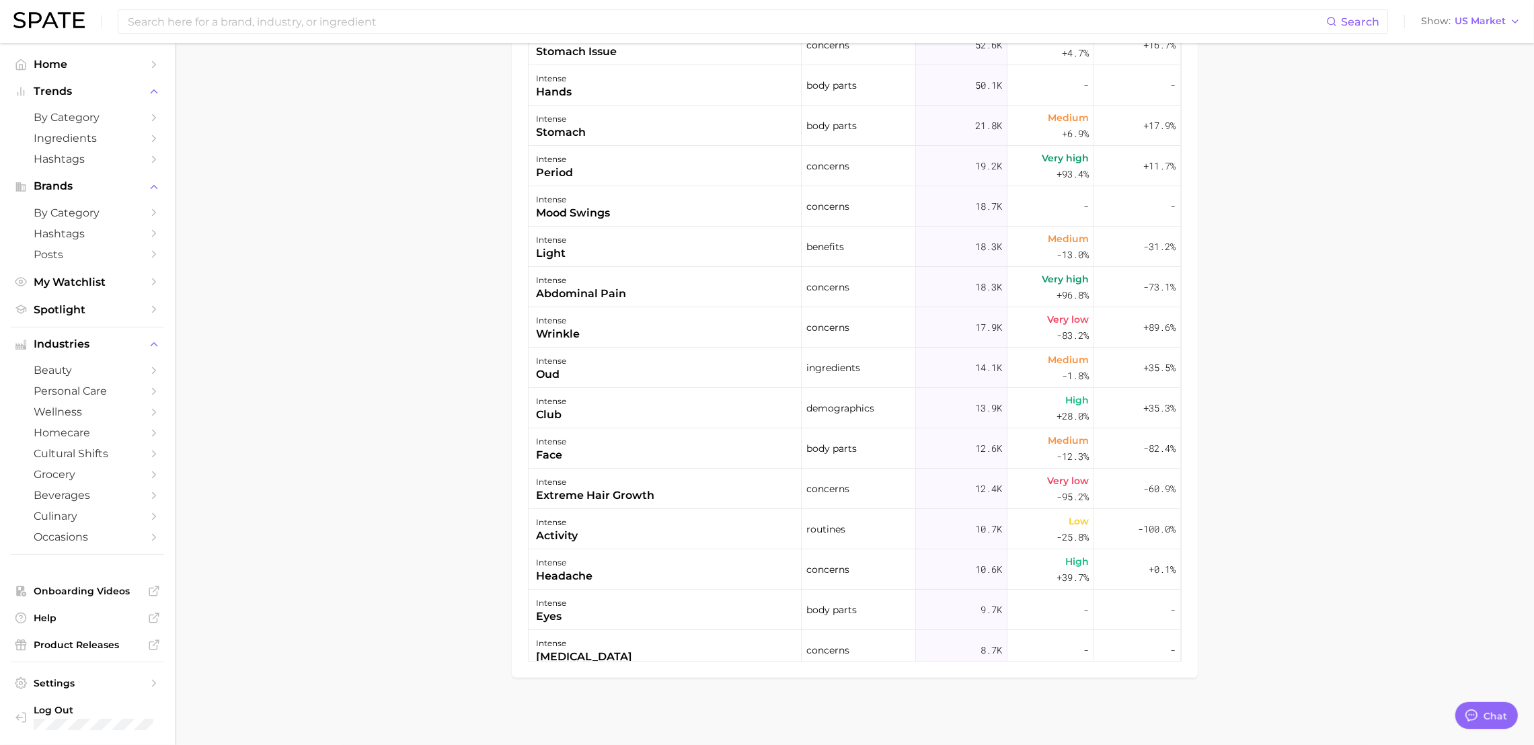
scroll to position [487, 0]
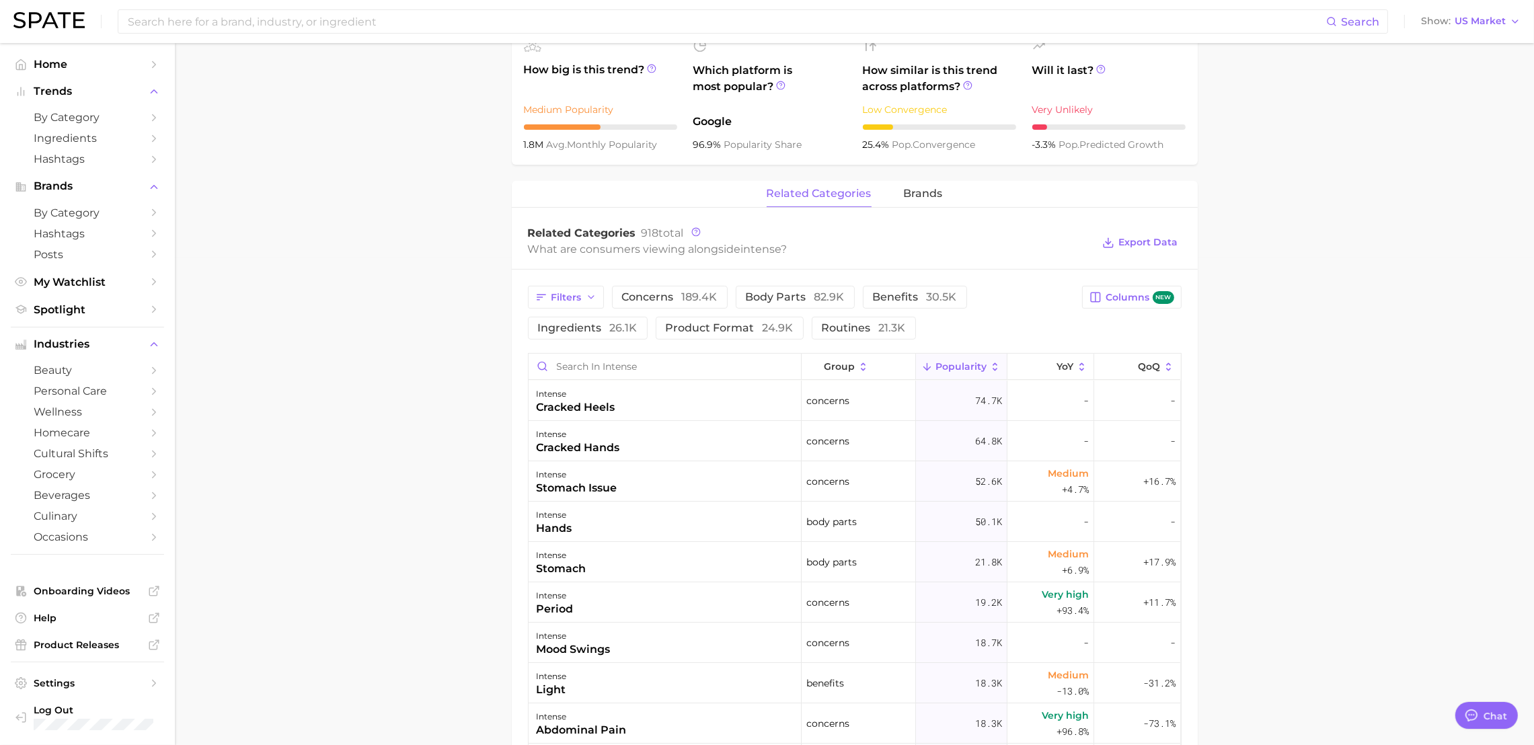
click at [1376, 466] on main "intense Overview Google TikTok Instagram Beta intense Add to Watchlist Export D…" at bounding box center [854, 368] width 1359 height 1625
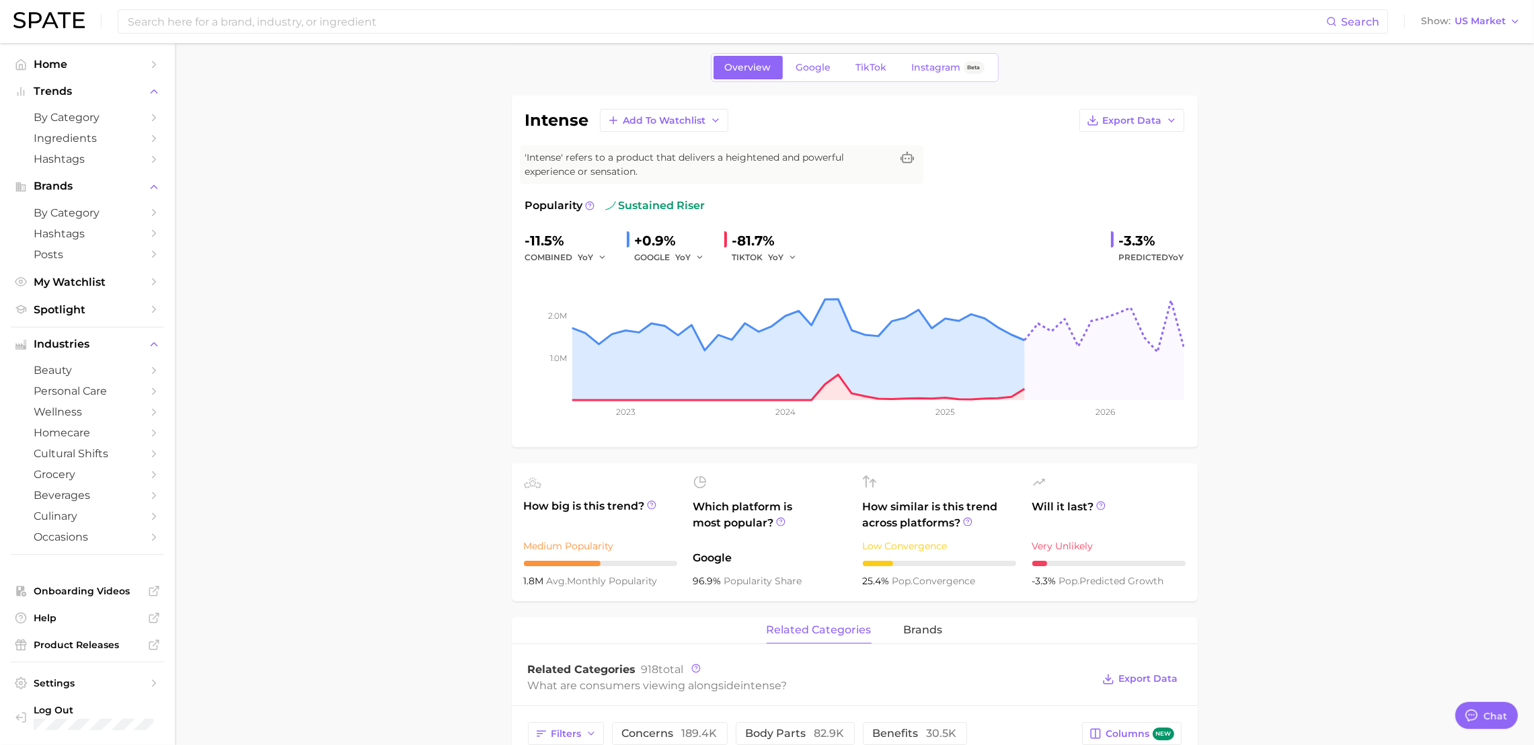
scroll to position [0, 0]
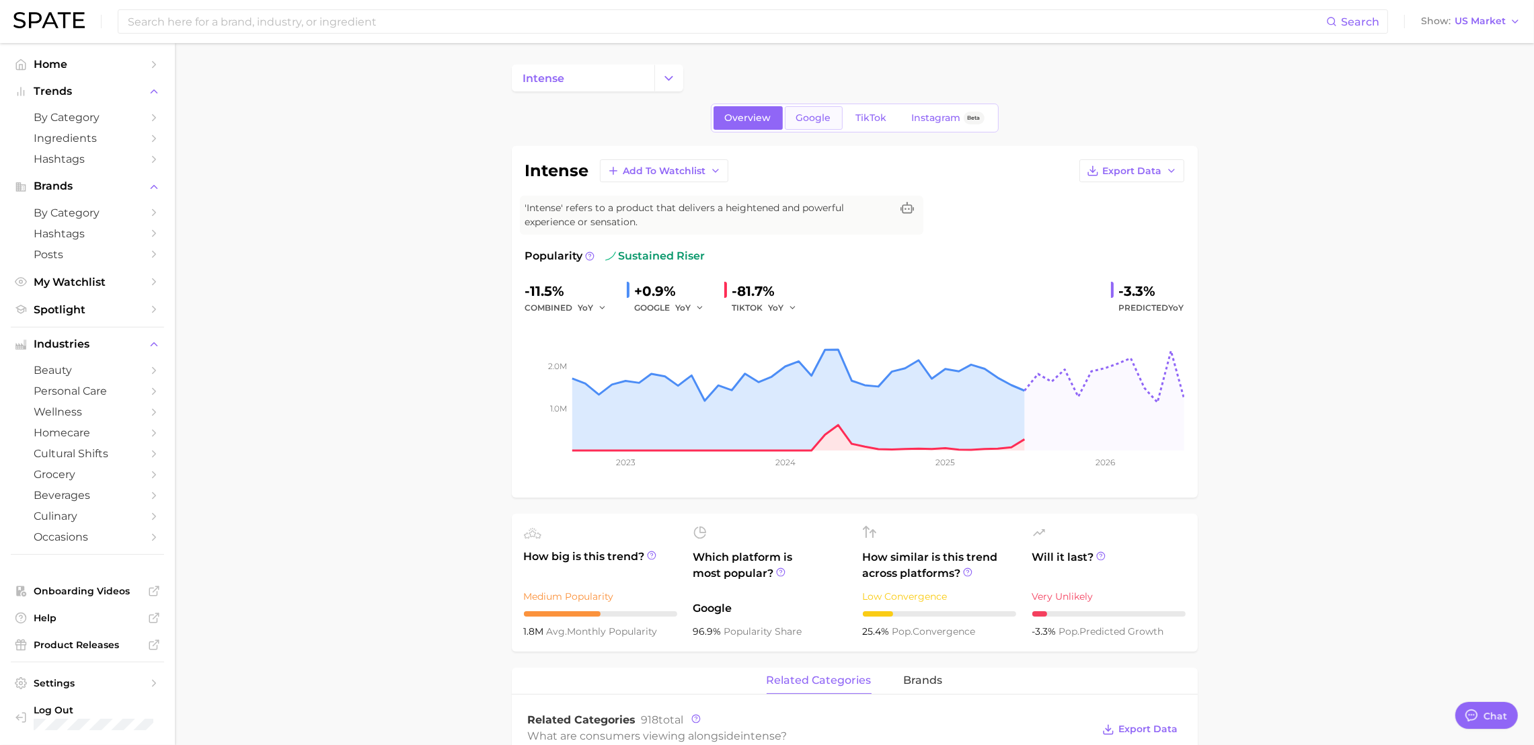
click at [806, 115] on span "Google" at bounding box center [813, 117] width 35 height 11
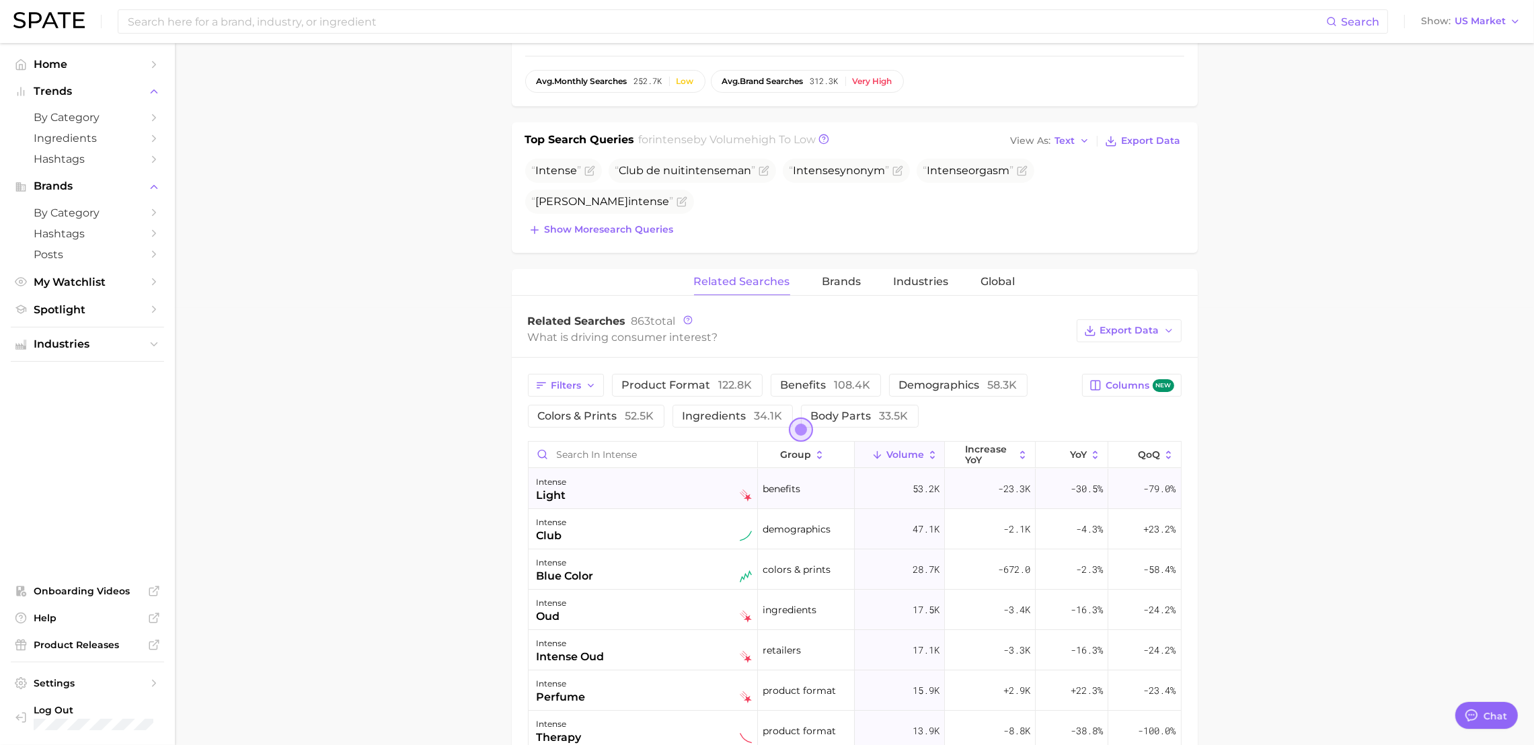
scroll to position [437, 0]
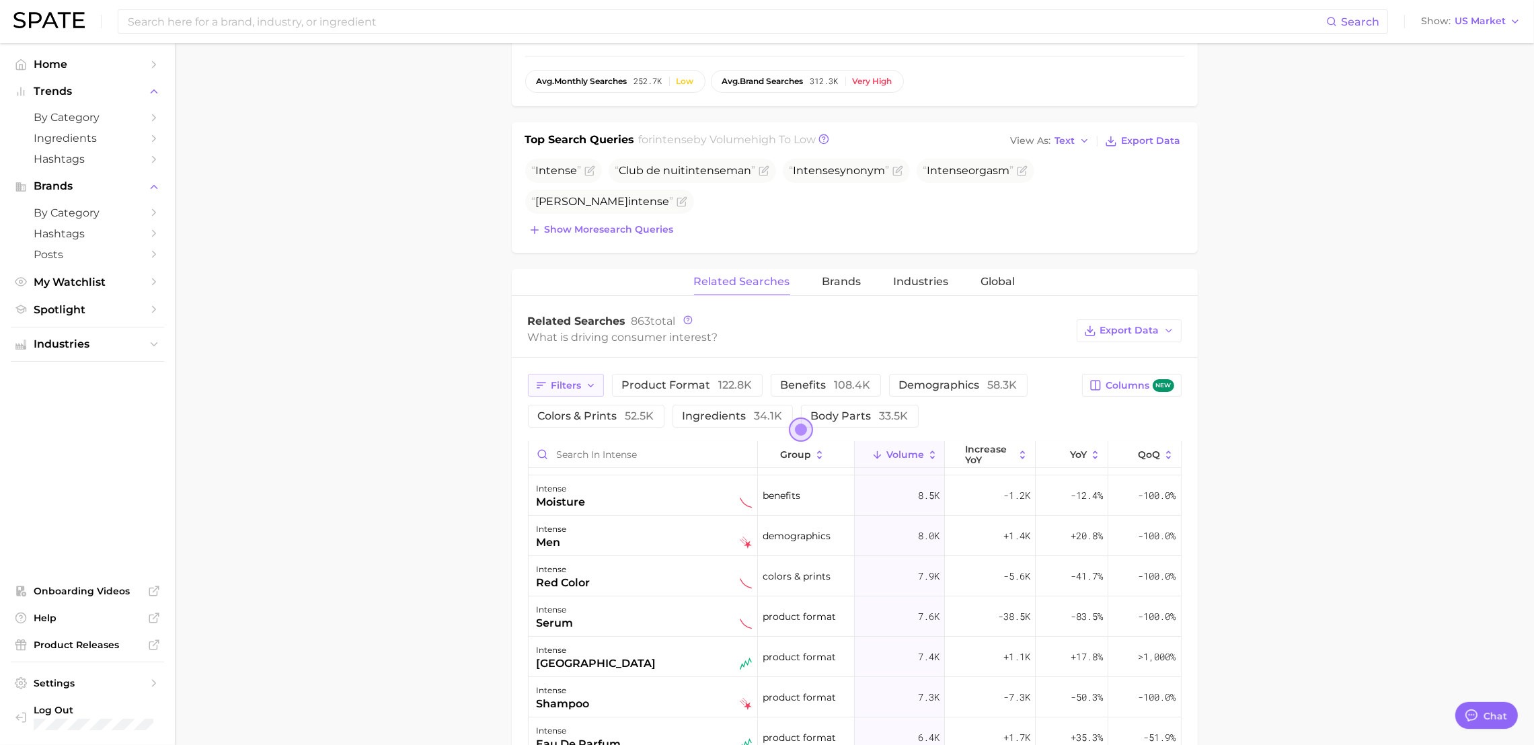
click at [590, 377] on button "Filters" at bounding box center [566, 385] width 76 height 23
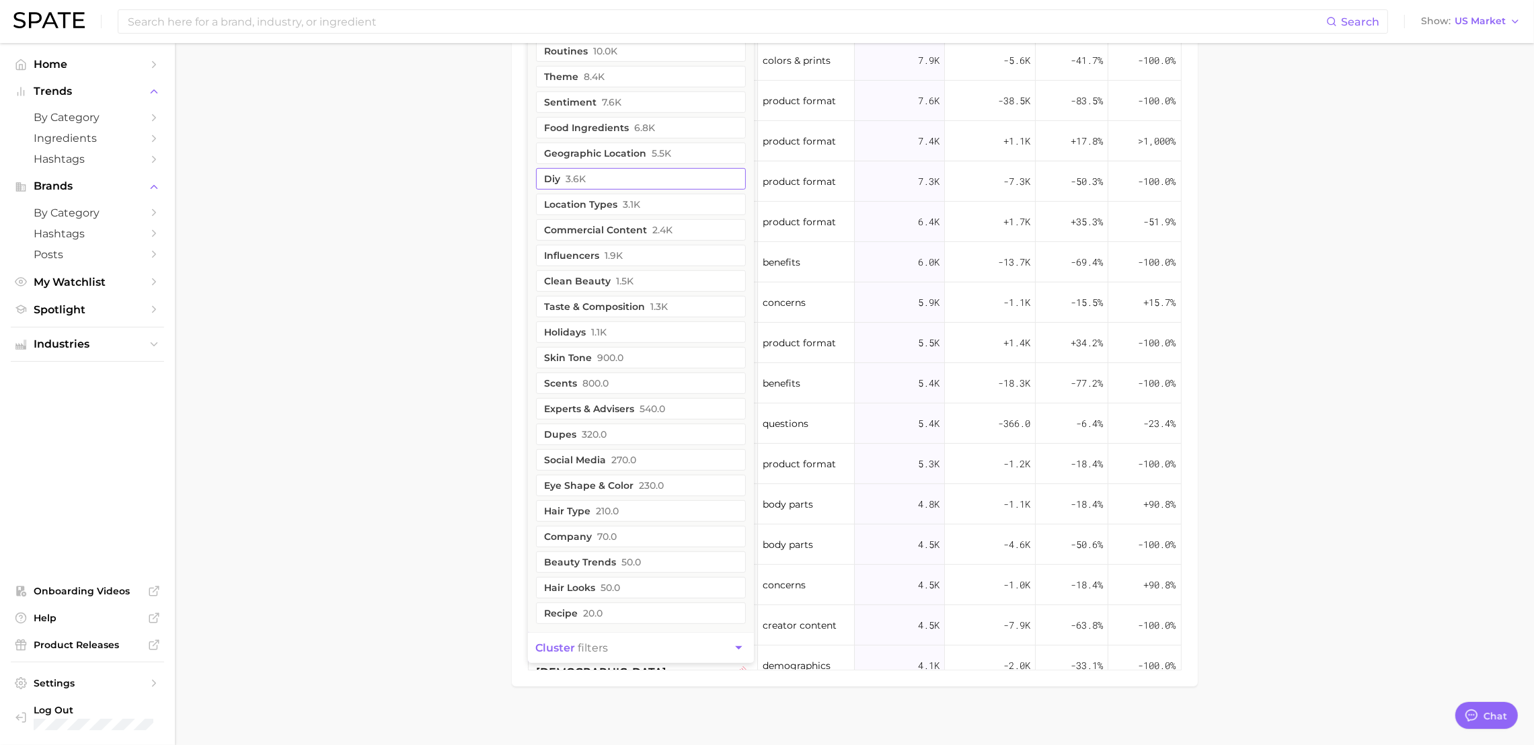
scroll to position [963, 0]
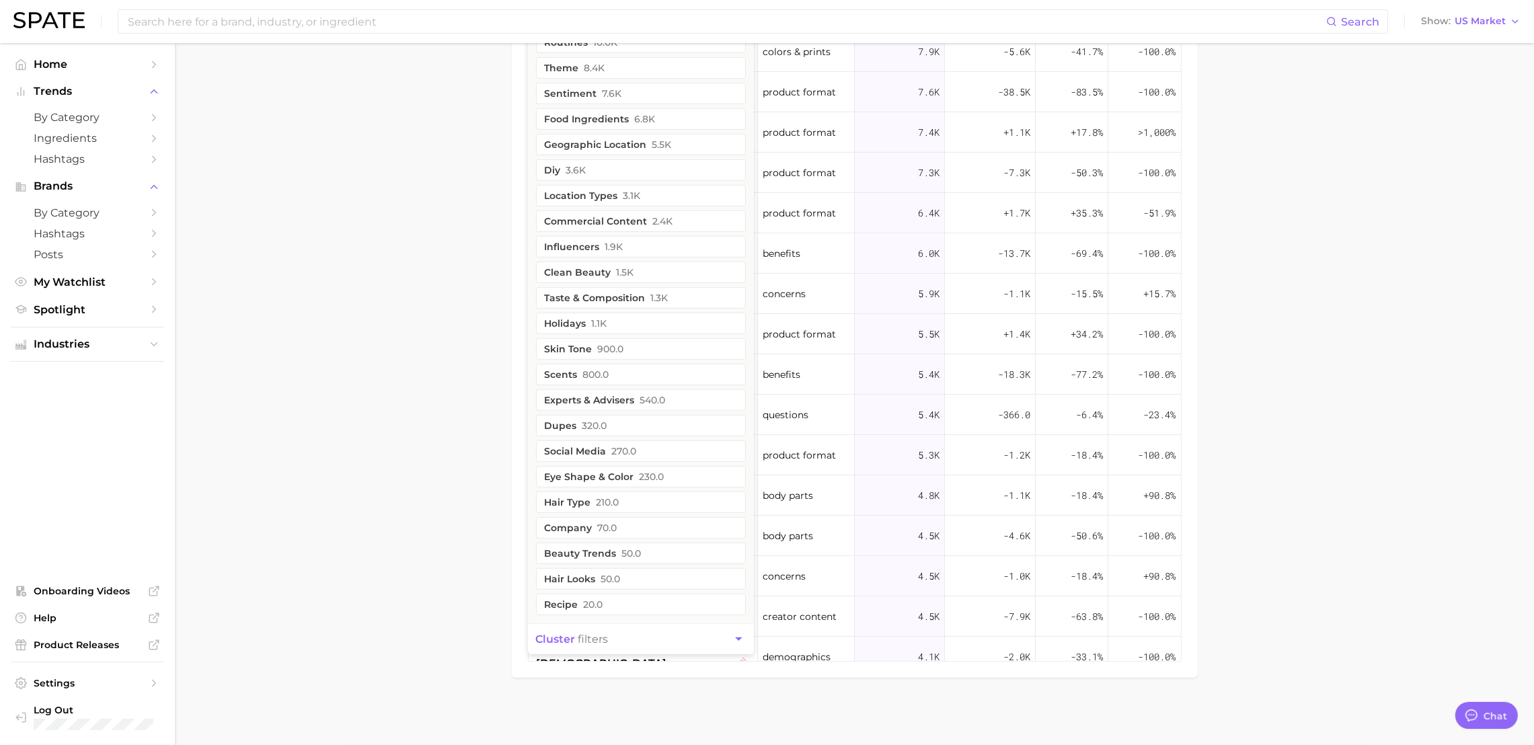
click at [638, 636] on button "cluster filters" at bounding box center [641, 639] width 226 height 30
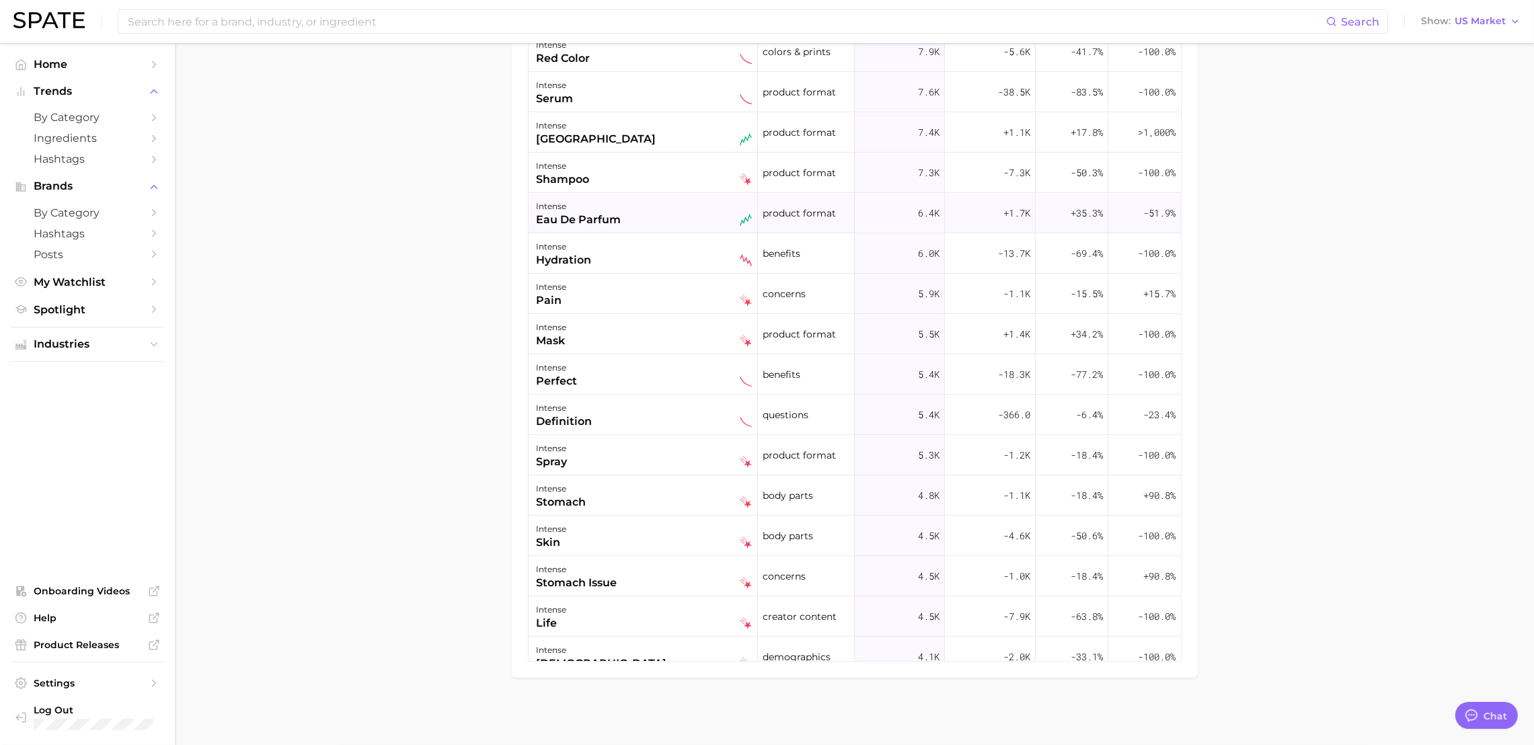
click at [673, 219] on div "intense eau de parfum" at bounding box center [644, 213] width 215 height 30
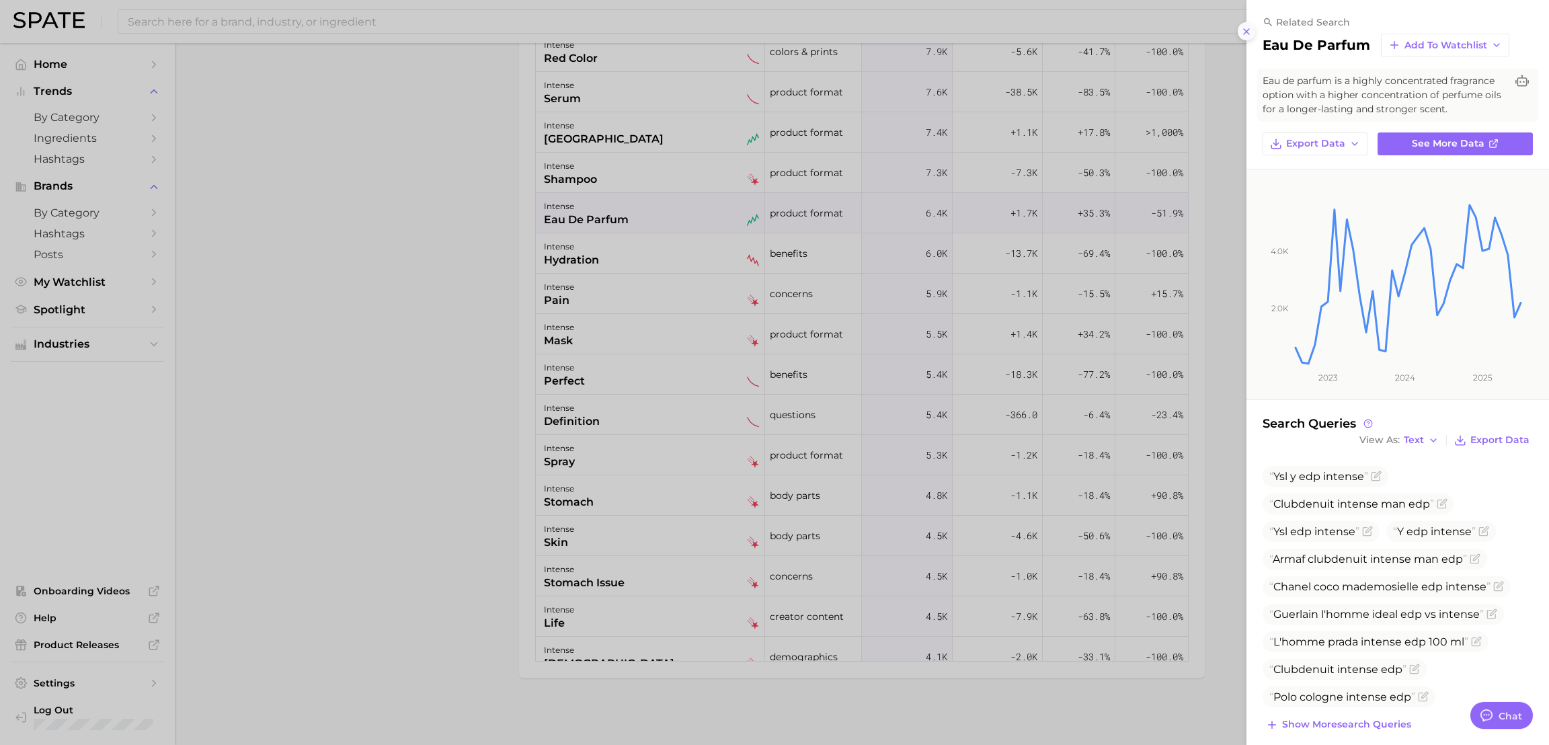
click at [1246, 28] on icon at bounding box center [1246, 31] width 11 height 11
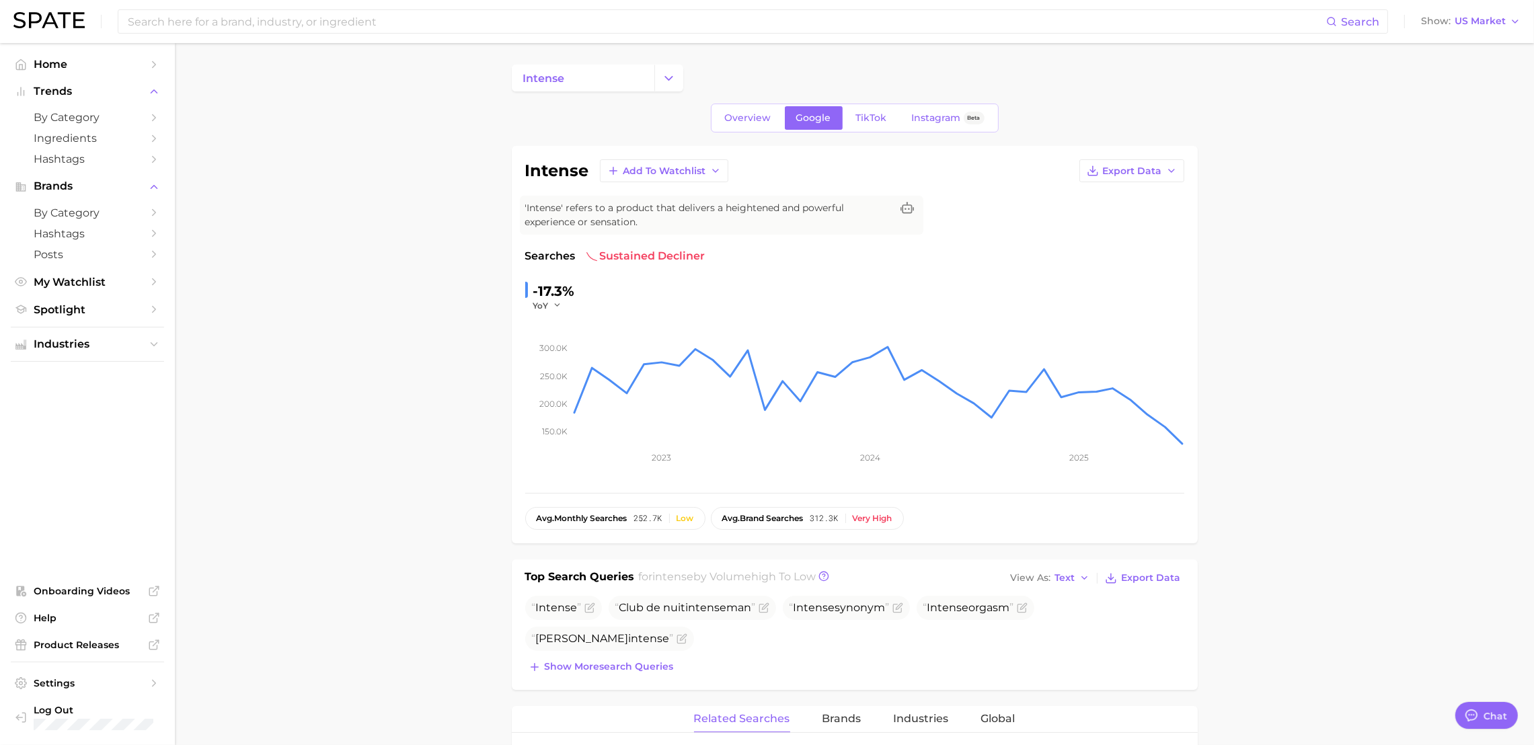
scroll to position [437, 0]
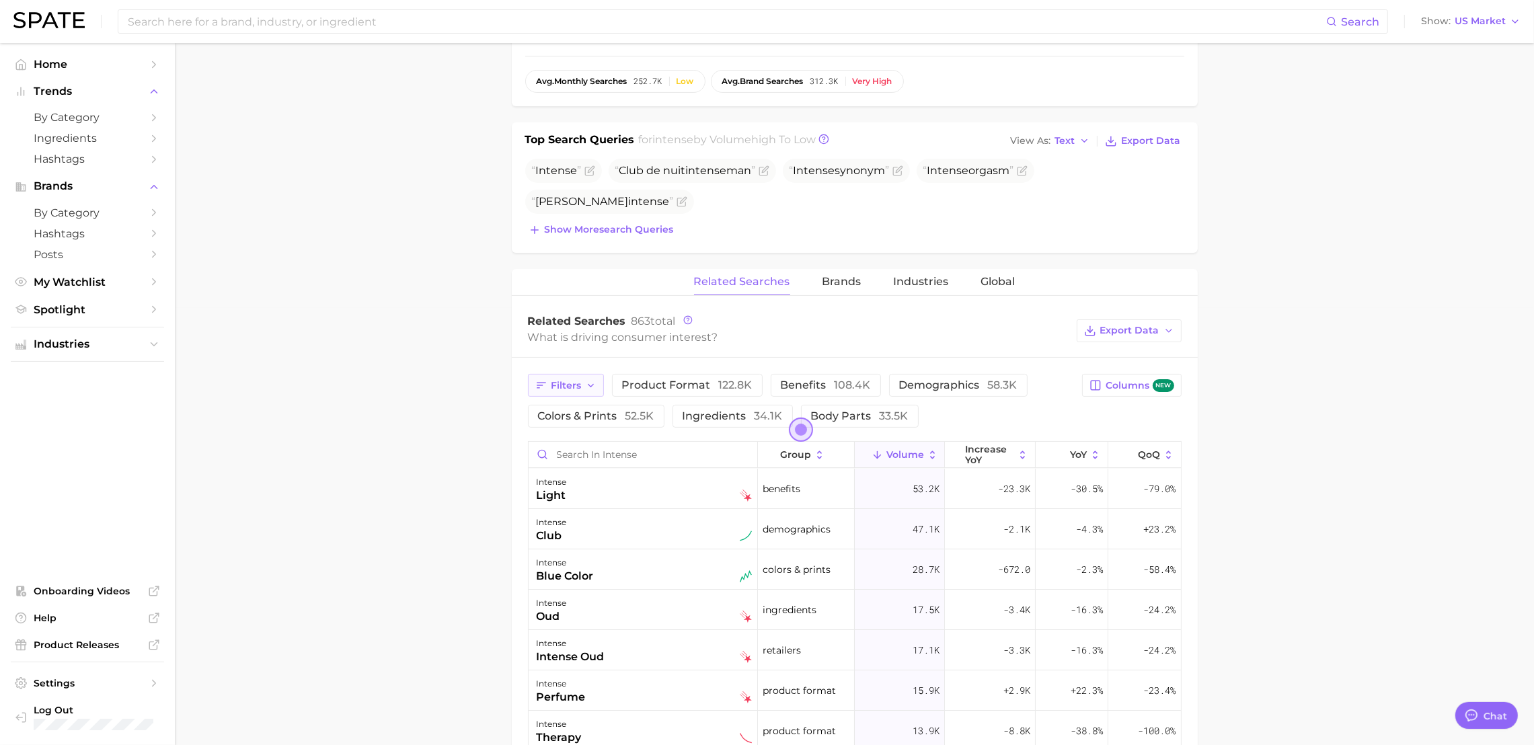
click at [592, 389] on icon "button" at bounding box center [591, 386] width 11 height 11
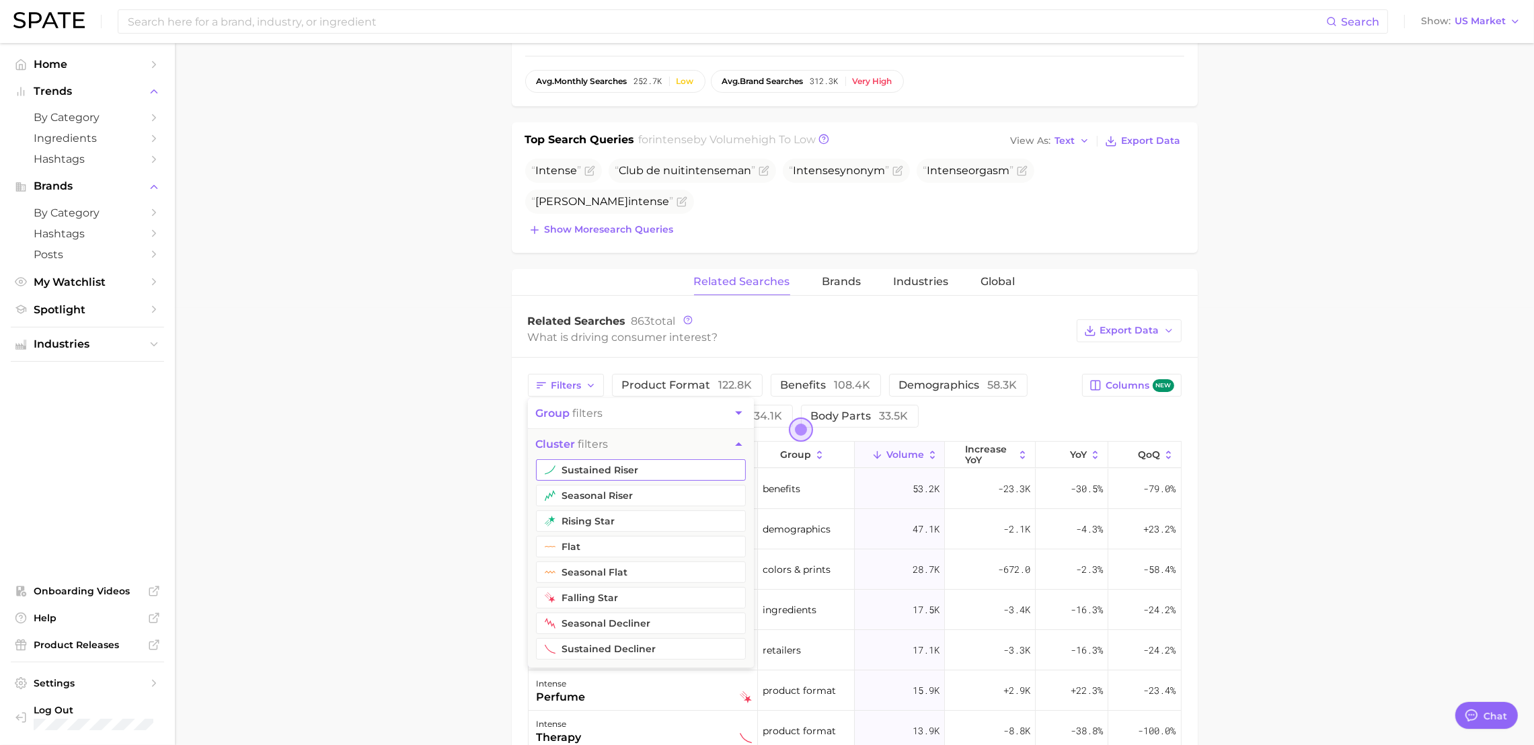
drag, startPoint x: 595, startPoint y: 467, endPoint x: 599, endPoint y: 482, distance: 15.3
click at [596, 467] on button "sustained riser" at bounding box center [641, 470] width 210 height 22
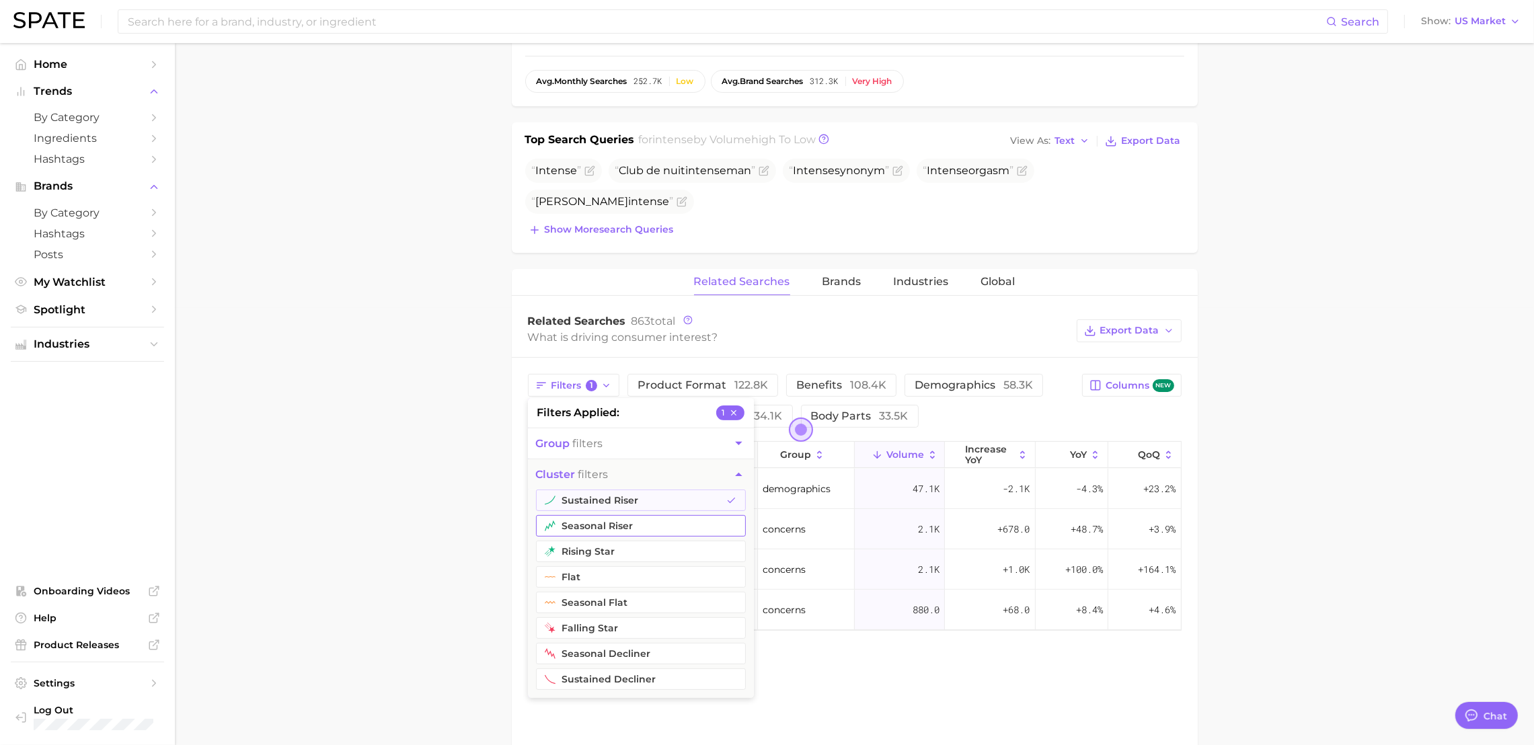
click at [612, 526] on button "seasonal riser" at bounding box center [641, 526] width 210 height 22
click at [612, 552] on button "rising star" at bounding box center [641, 552] width 210 height 22
click at [337, 524] on main "intense Overview Google TikTok Instagram Beta intense Add to Watchlist Export D…" at bounding box center [854, 438] width 1359 height 1664
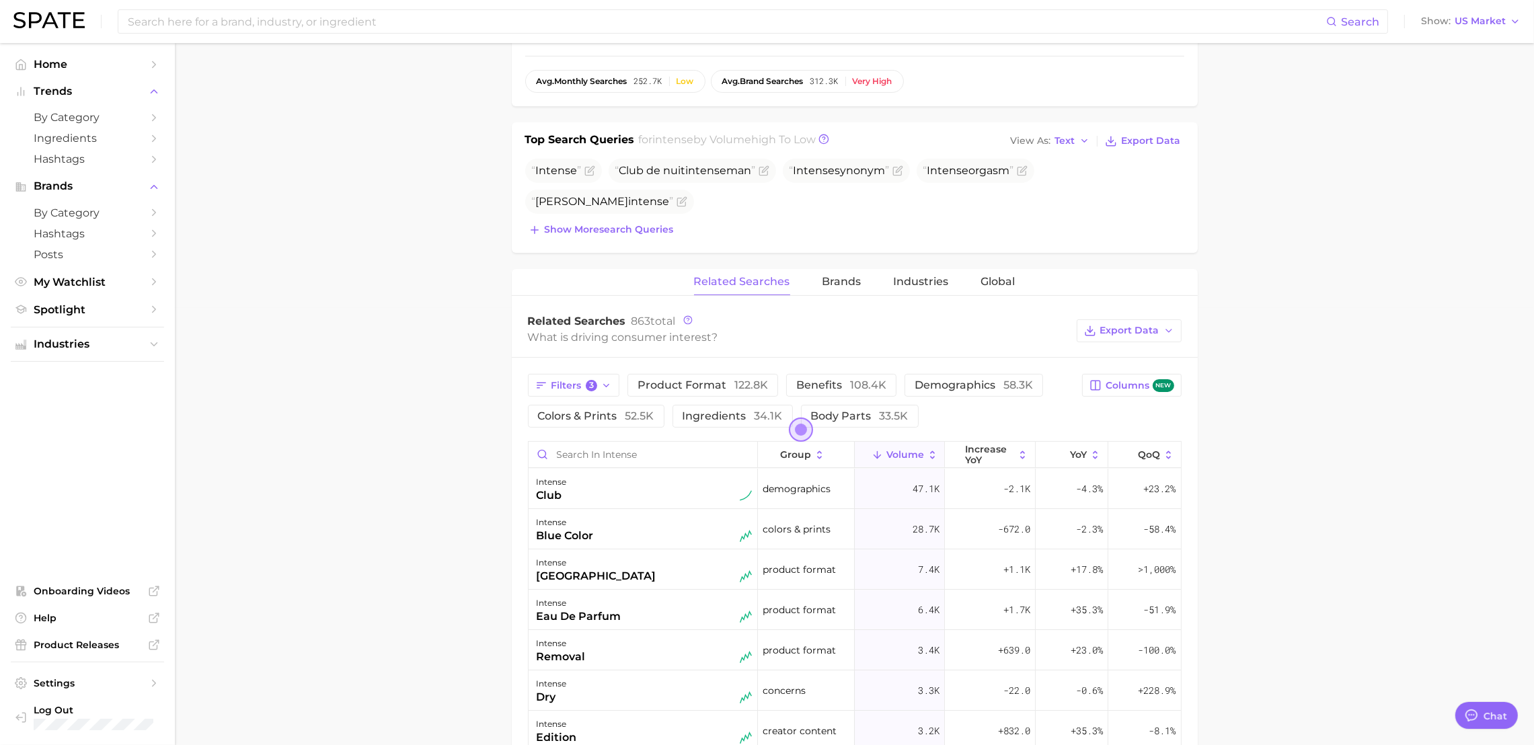
click at [197, 441] on main "intense Overview Google TikTok Instagram Beta intense Add to Watchlist Export D…" at bounding box center [854, 438] width 1359 height 1664
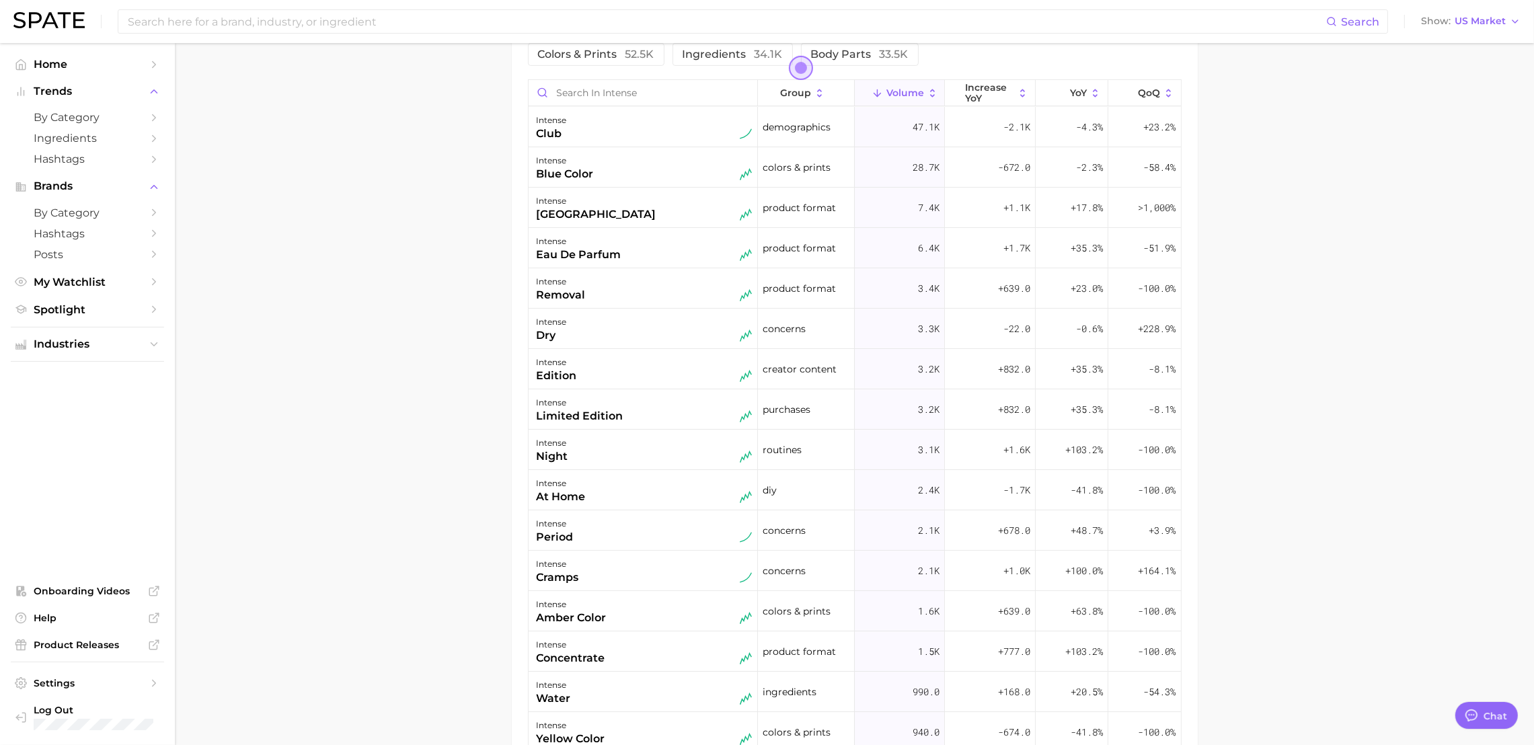
scroll to position [963, 0]
